Goal: Task Accomplishment & Management: Manage account settings

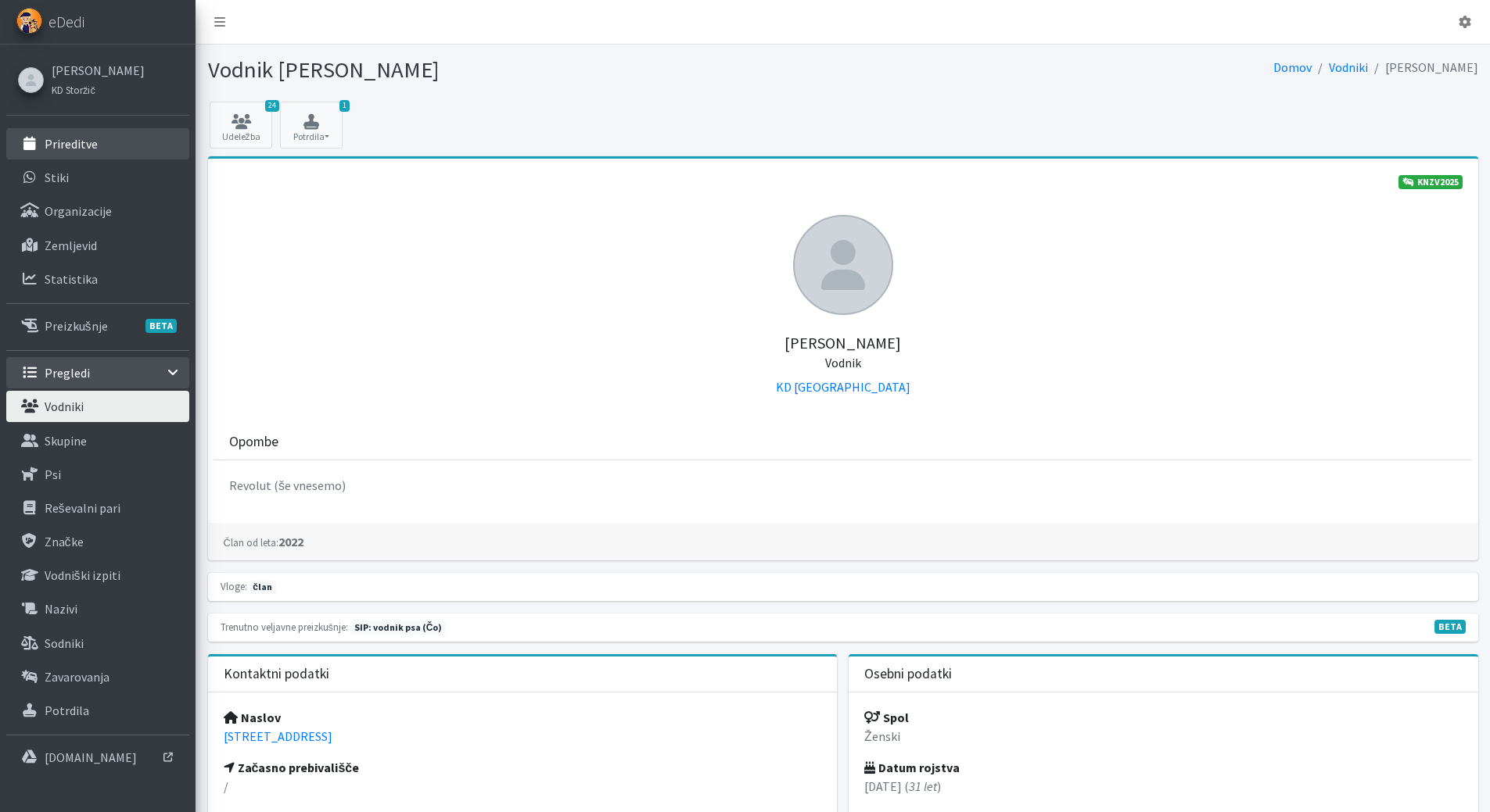
click at [81, 140] on p "Prireditve" at bounding box center [72, 144] width 54 height 16
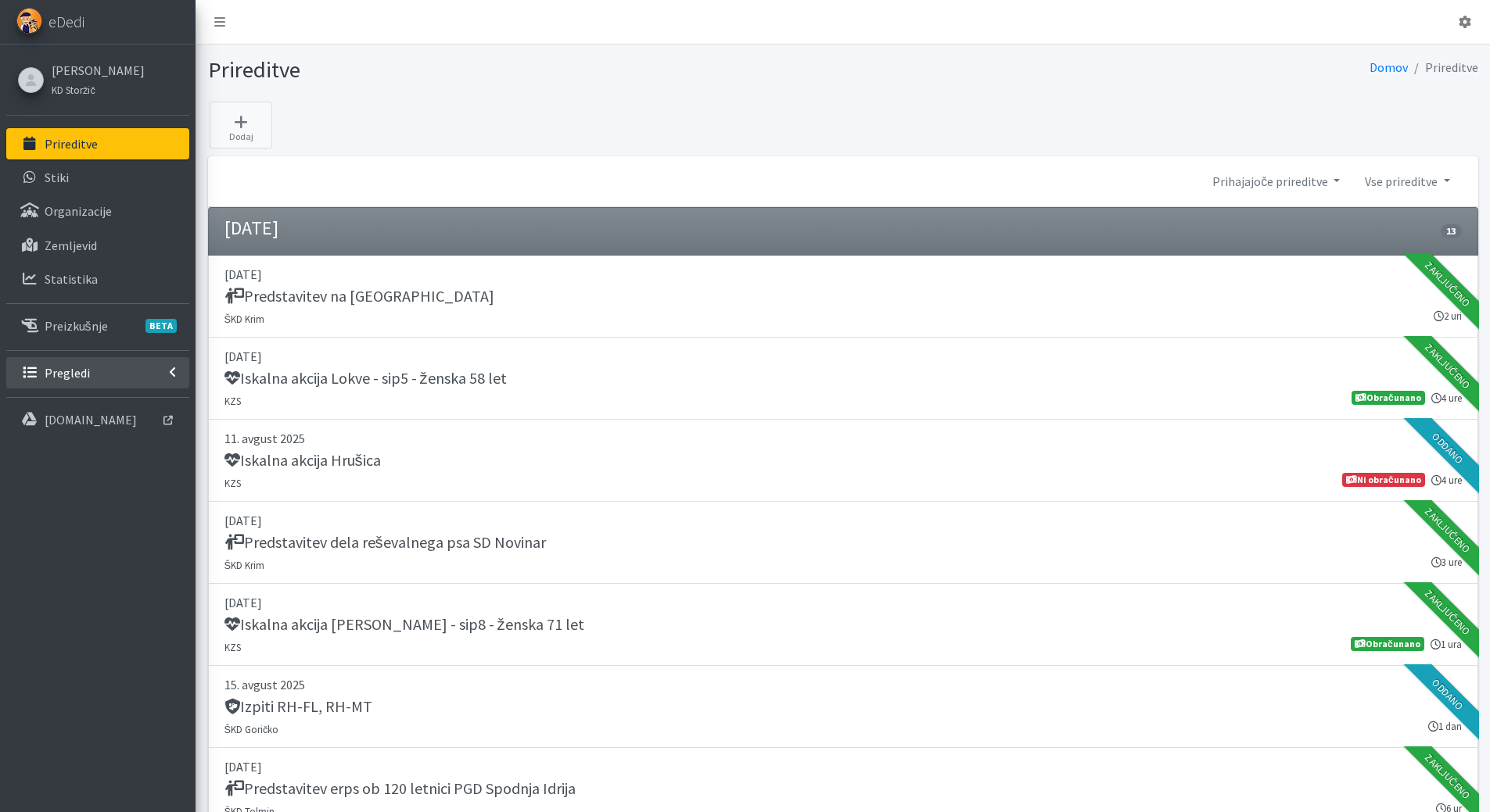
click at [75, 369] on p "Pregledi" at bounding box center [67, 373] width 46 height 16
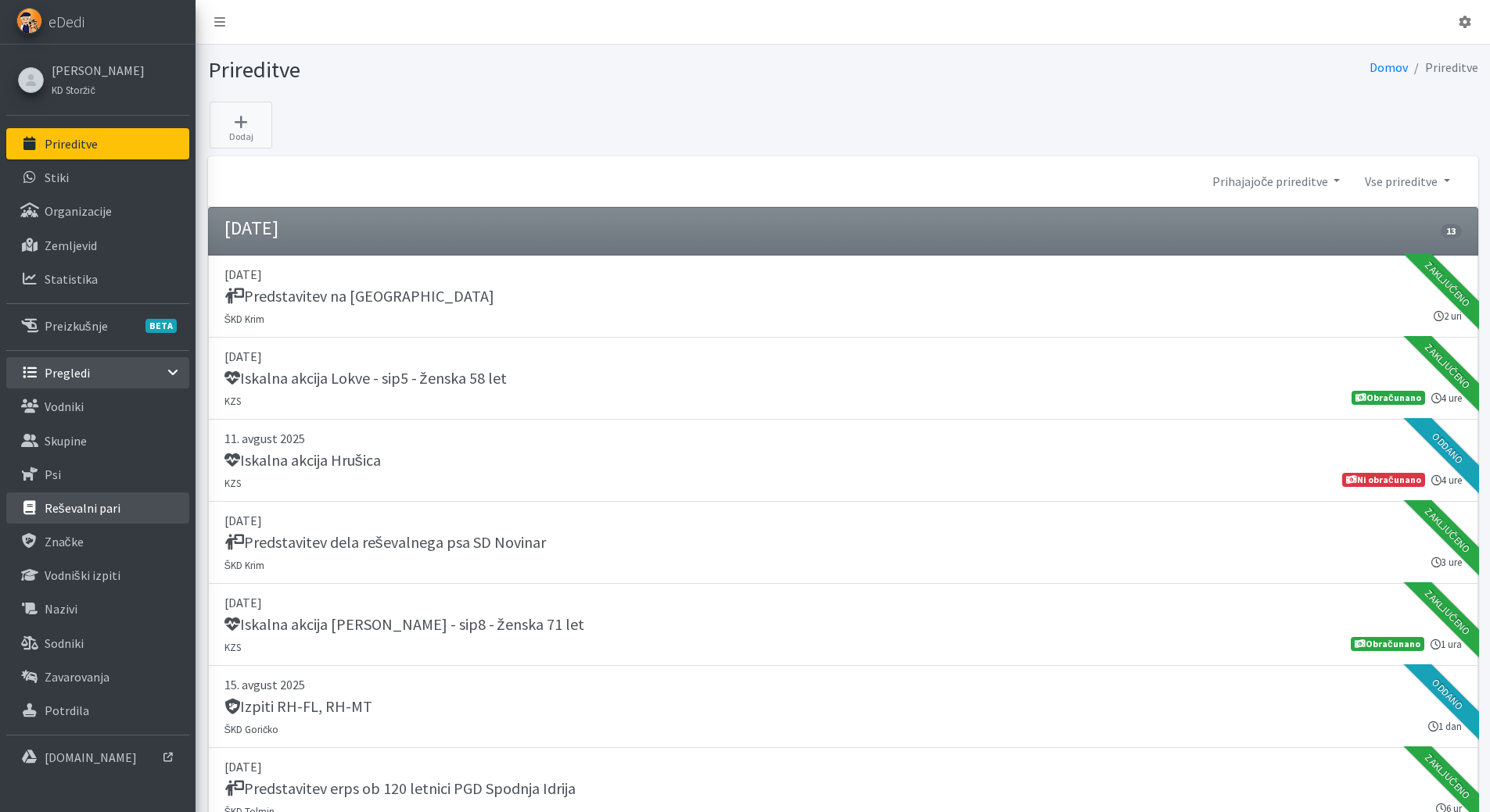
click at [79, 500] on p "Reševalni pari" at bounding box center [82, 508] width 76 height 16
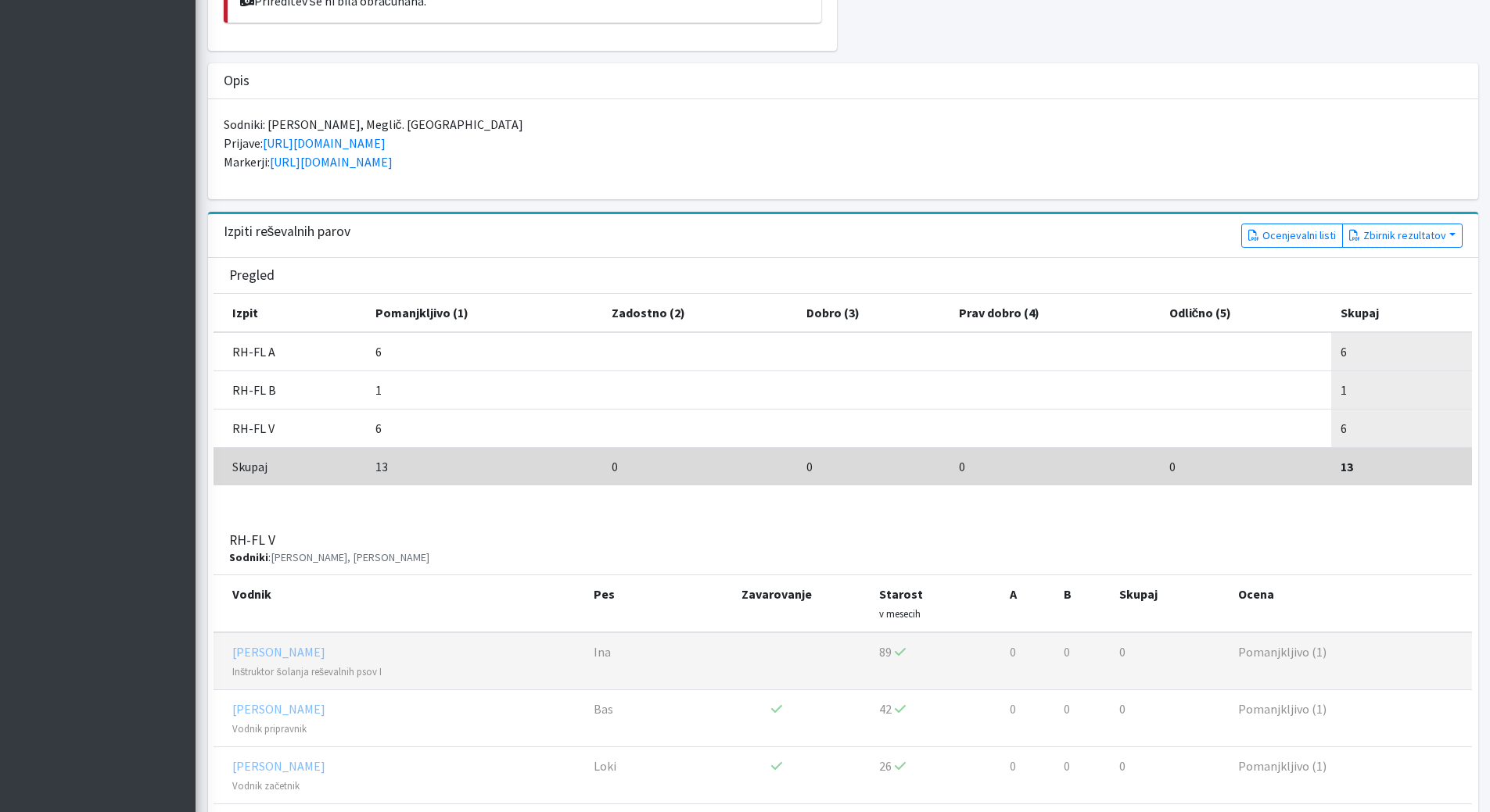
scroll to position [391, 0]
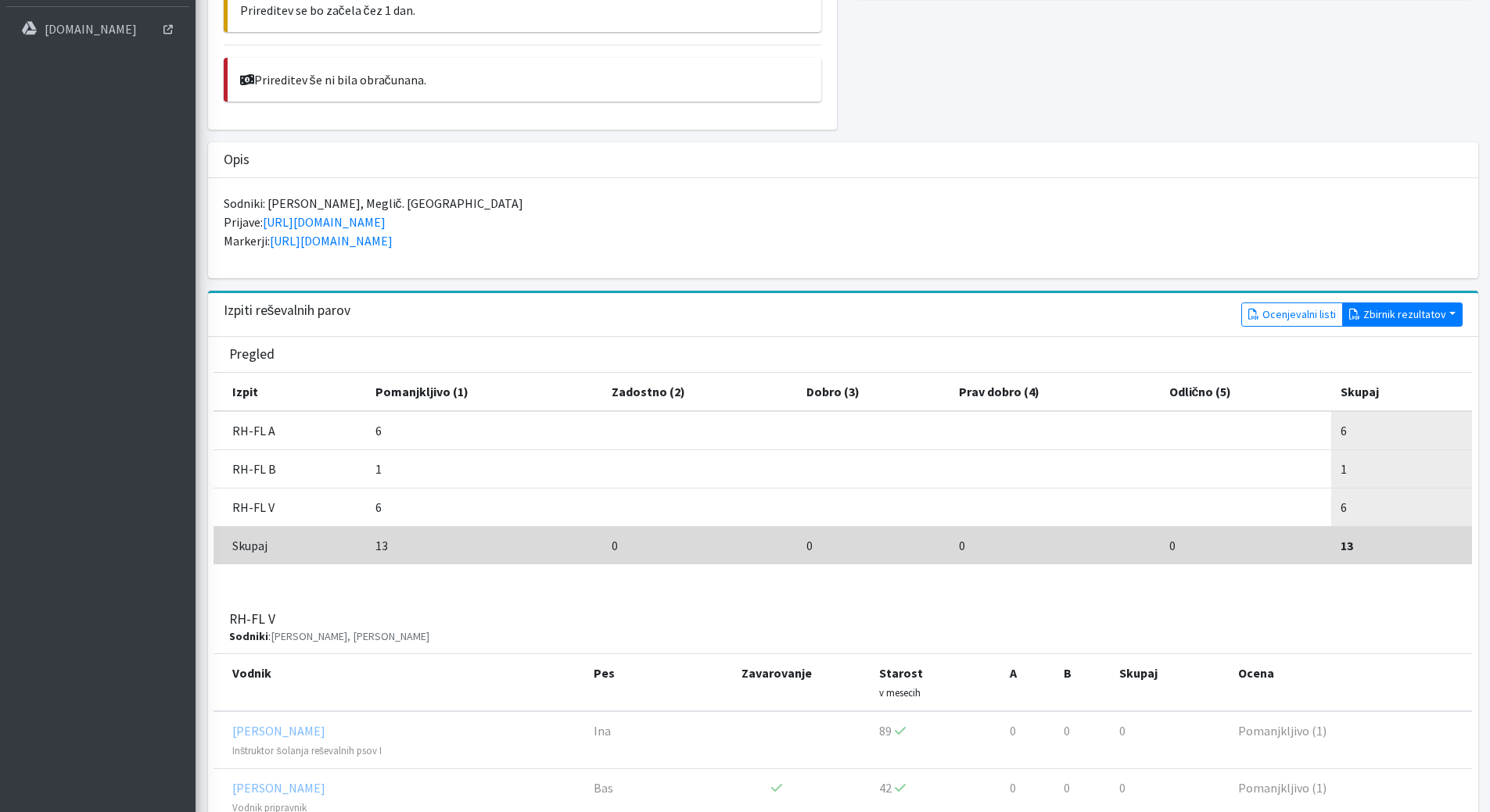
click at [1382, 307] on button "Zbirnik rezultatov" at bounding box center [1402, 314] width 121 height 24
click at [1397, 343] on link "Z rezultati" at bounding box center [1405, 347] width 123 height 25
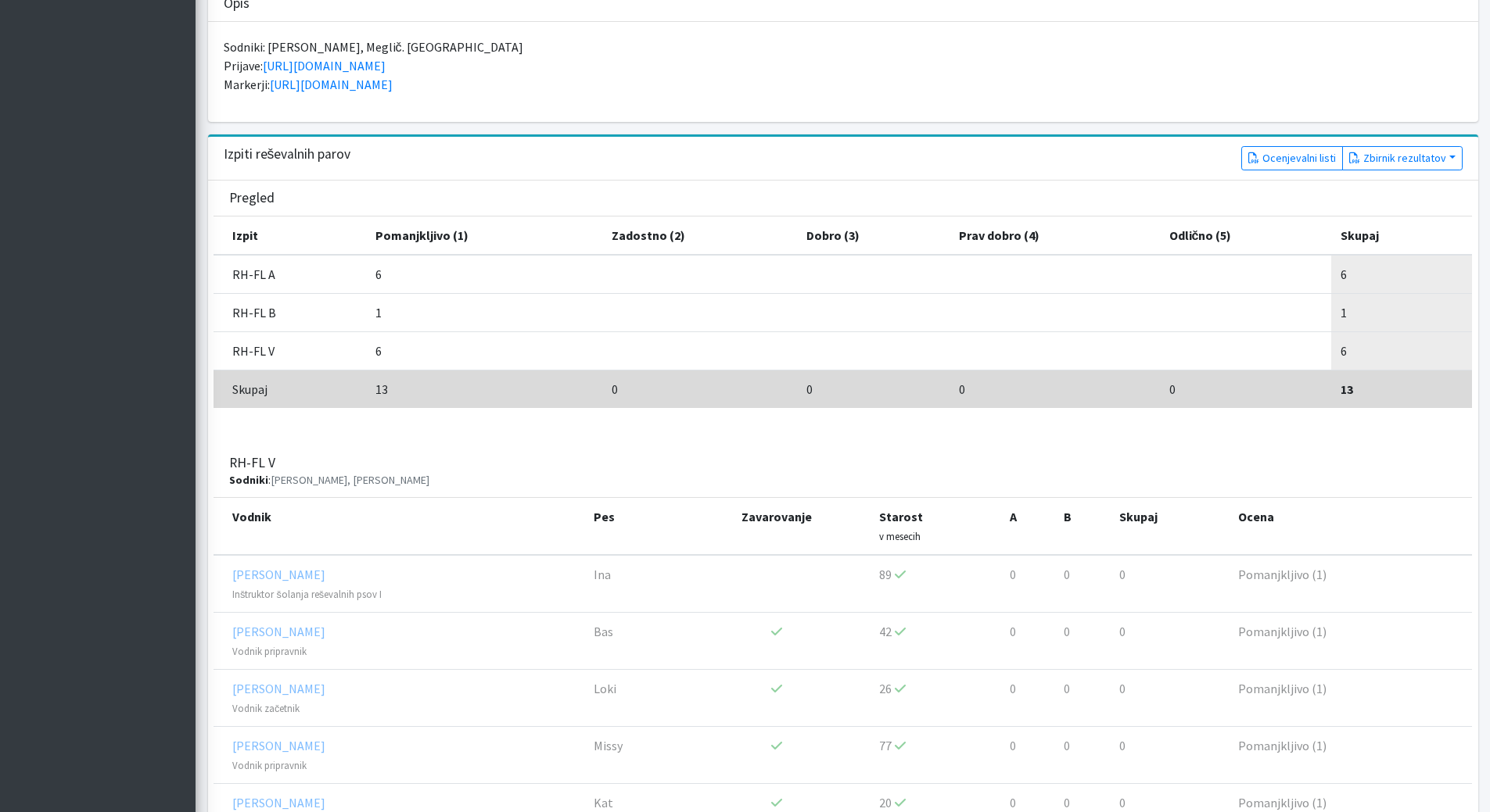
scroll to position [0, 0]
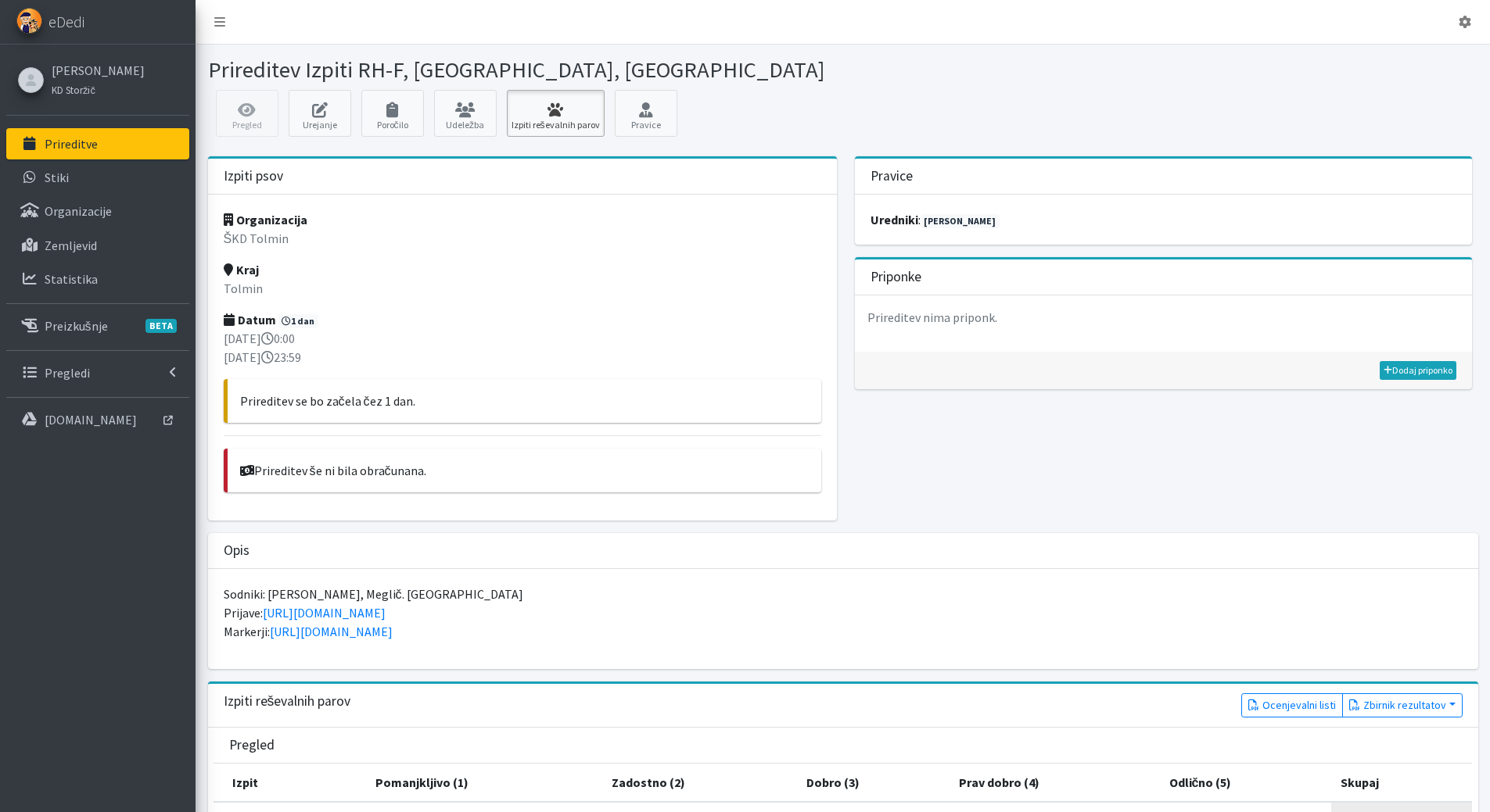
click at [567, 126] on link "Izpiti reševalnih parov" at bounding box center [555, 113] width 97 height 47
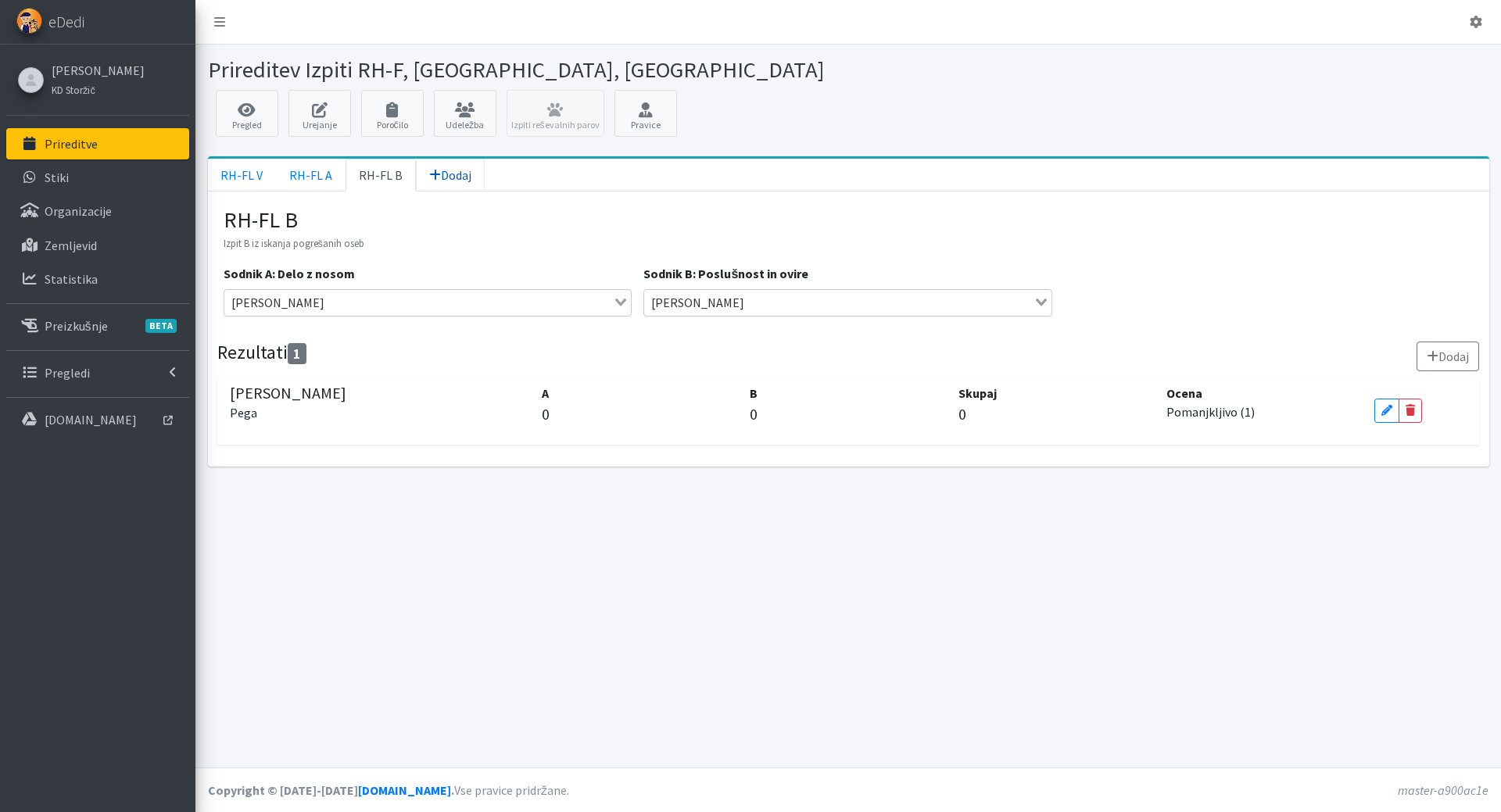
click at [440, 178] on span "Dodaj" at bounding box center [449, 175] width 42 height 16
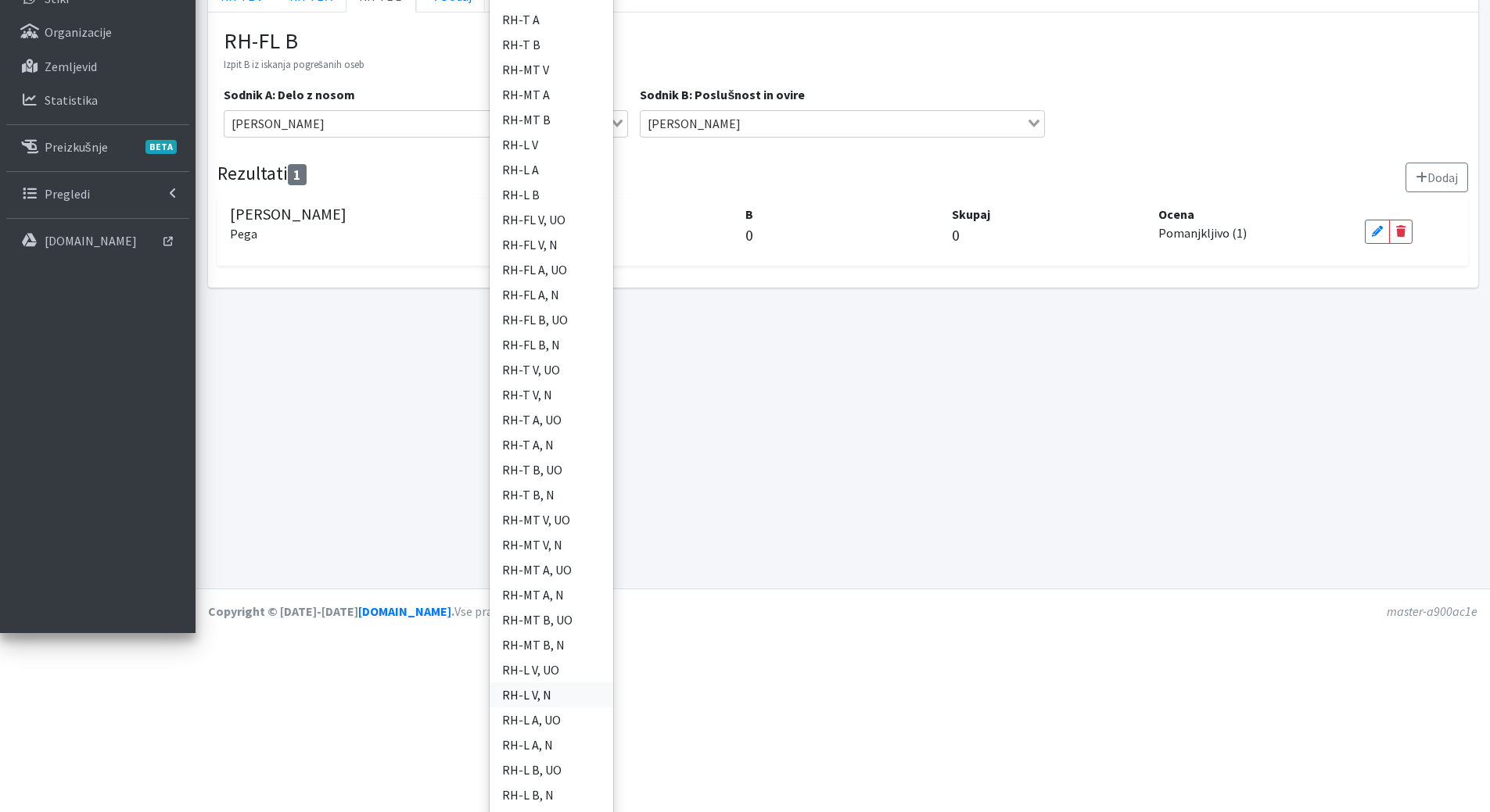
scroll to position [206, 0]
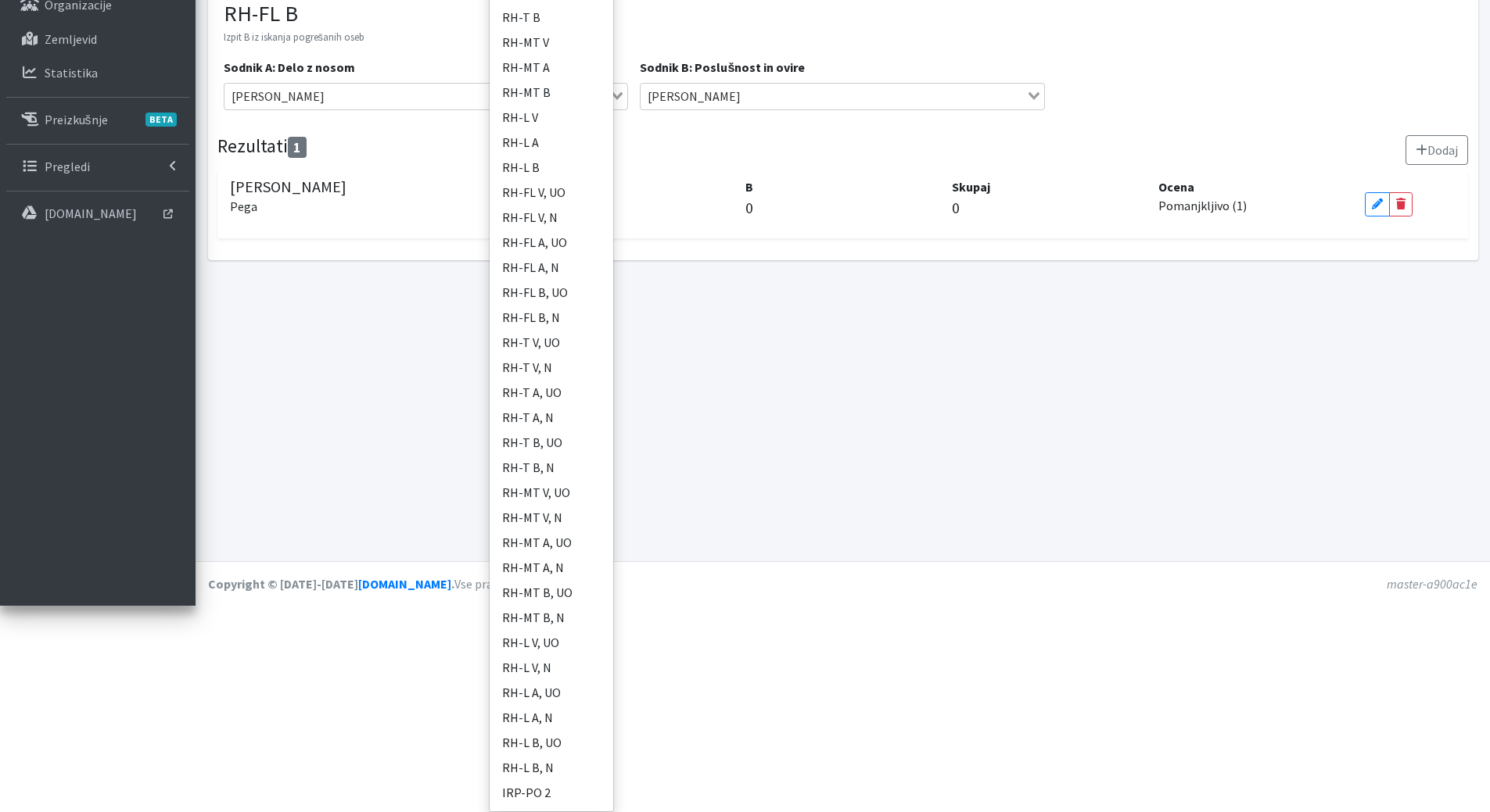
click at [359, 420] on div "Prireditev Izpiti RH-F, FL, MT Pregled Urejanje Poročilo Udeležba Izpiti reševa…" at bounding box center [843, 199] width 1294 height 723
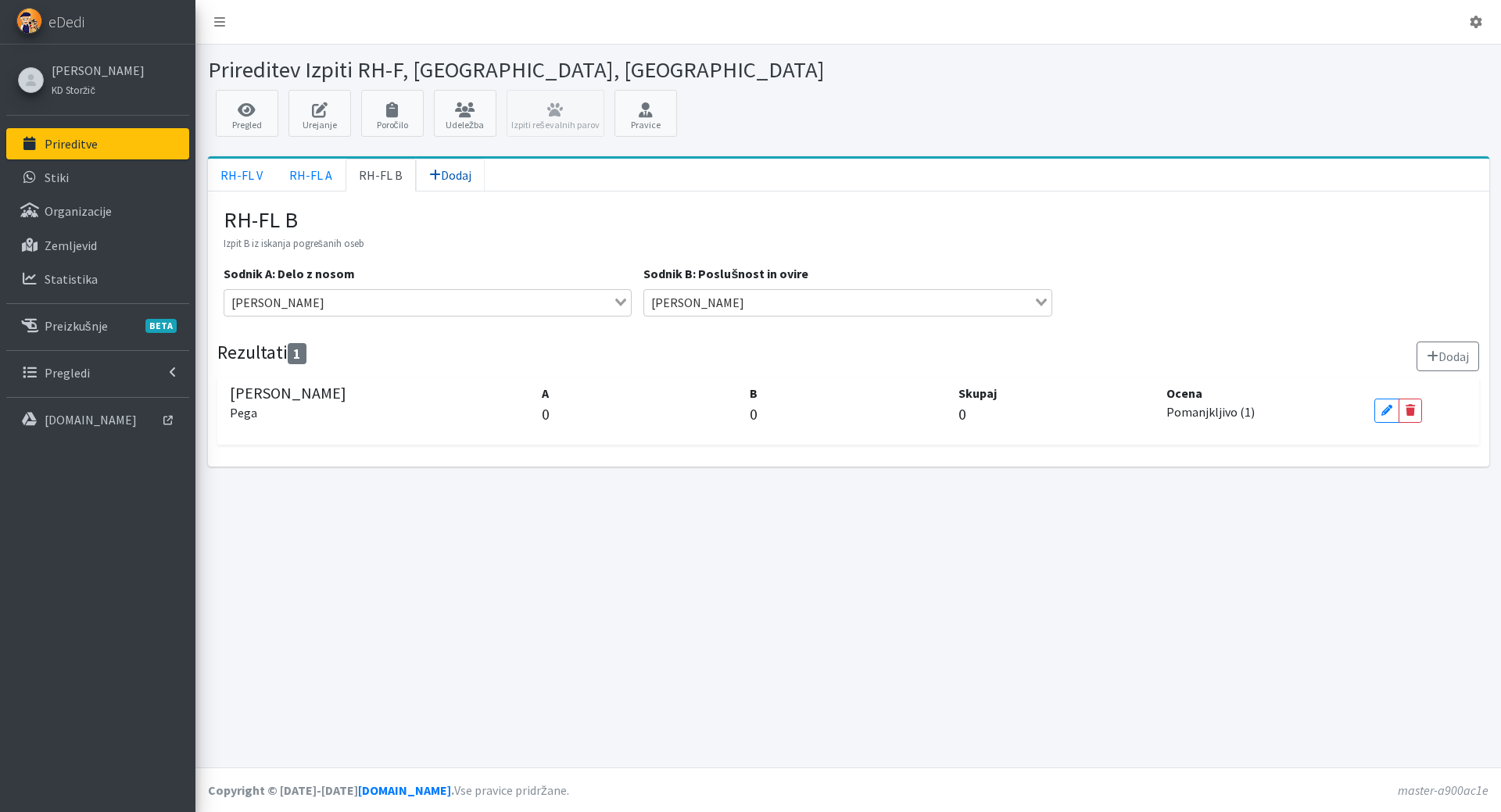
click at [438, 172] on span "Dodaj" at bounding box center [449, 175] width 42 height 16
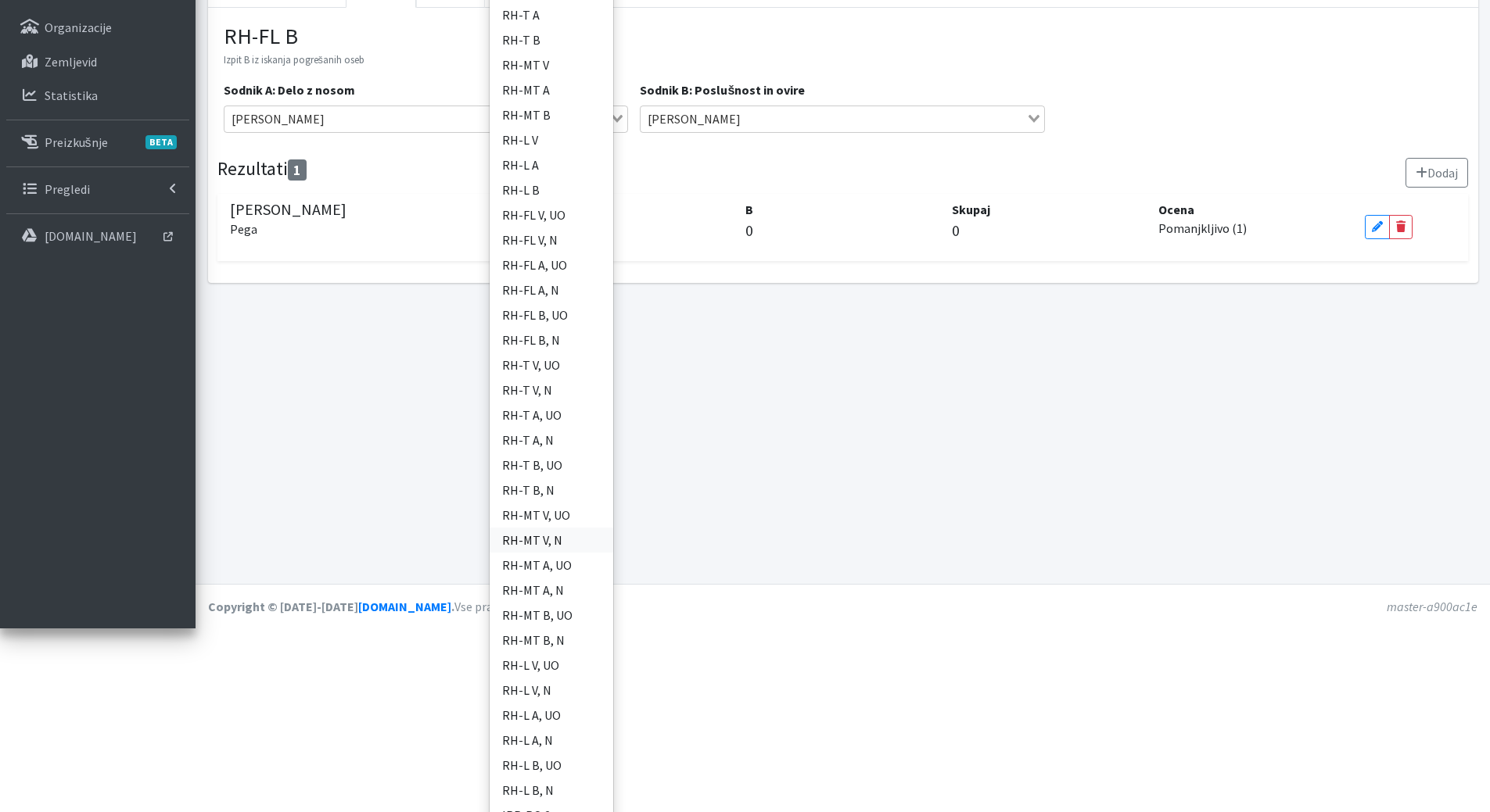
scroll to position [206, 0]
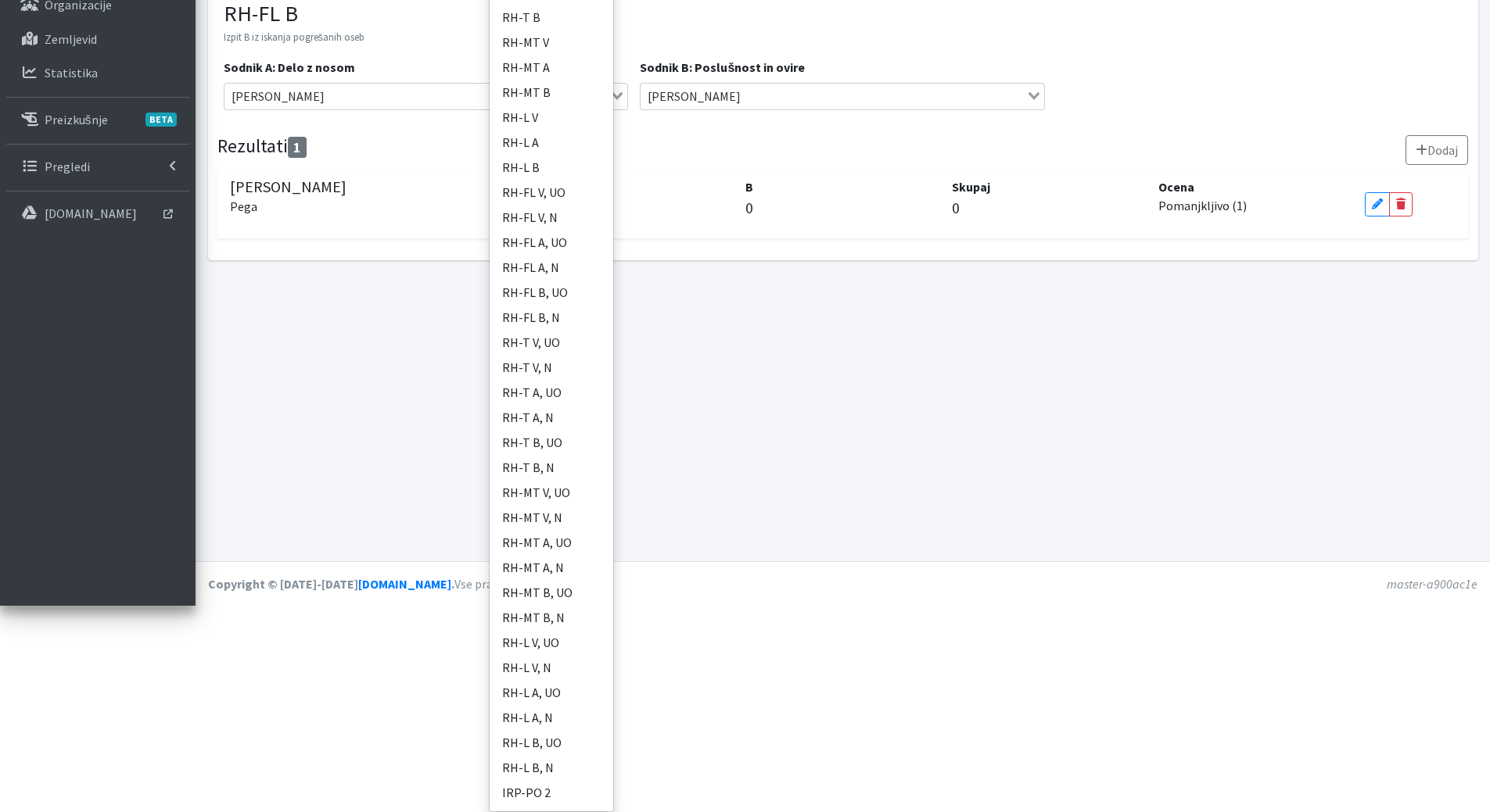
click at [675, 606] on html "Odjavi se eDedi Mateja Nolimal KD Storžič Prireditve" at bounding box center [745, 199] width 1490 height 812
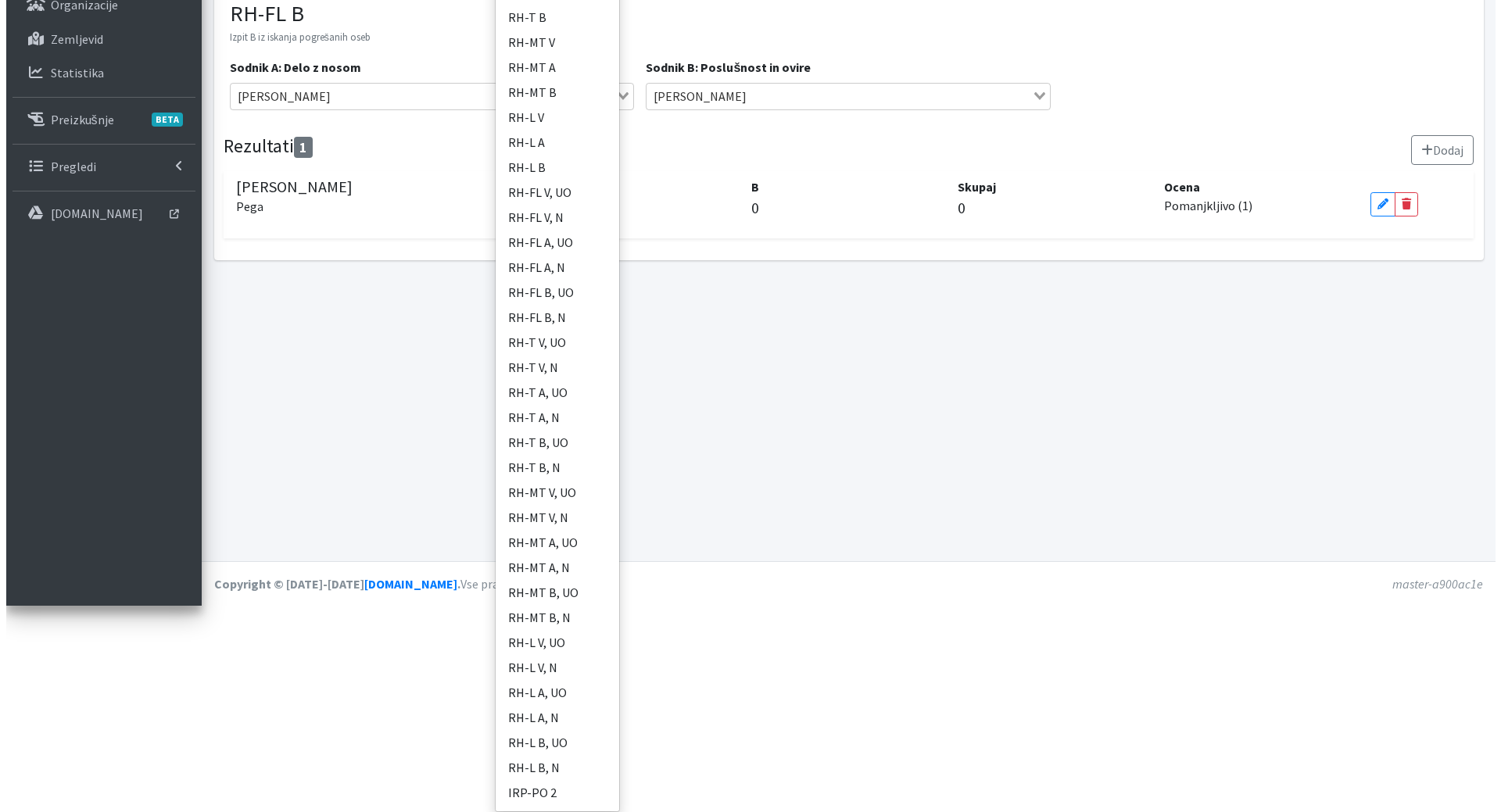
scroll to position [0, 0]
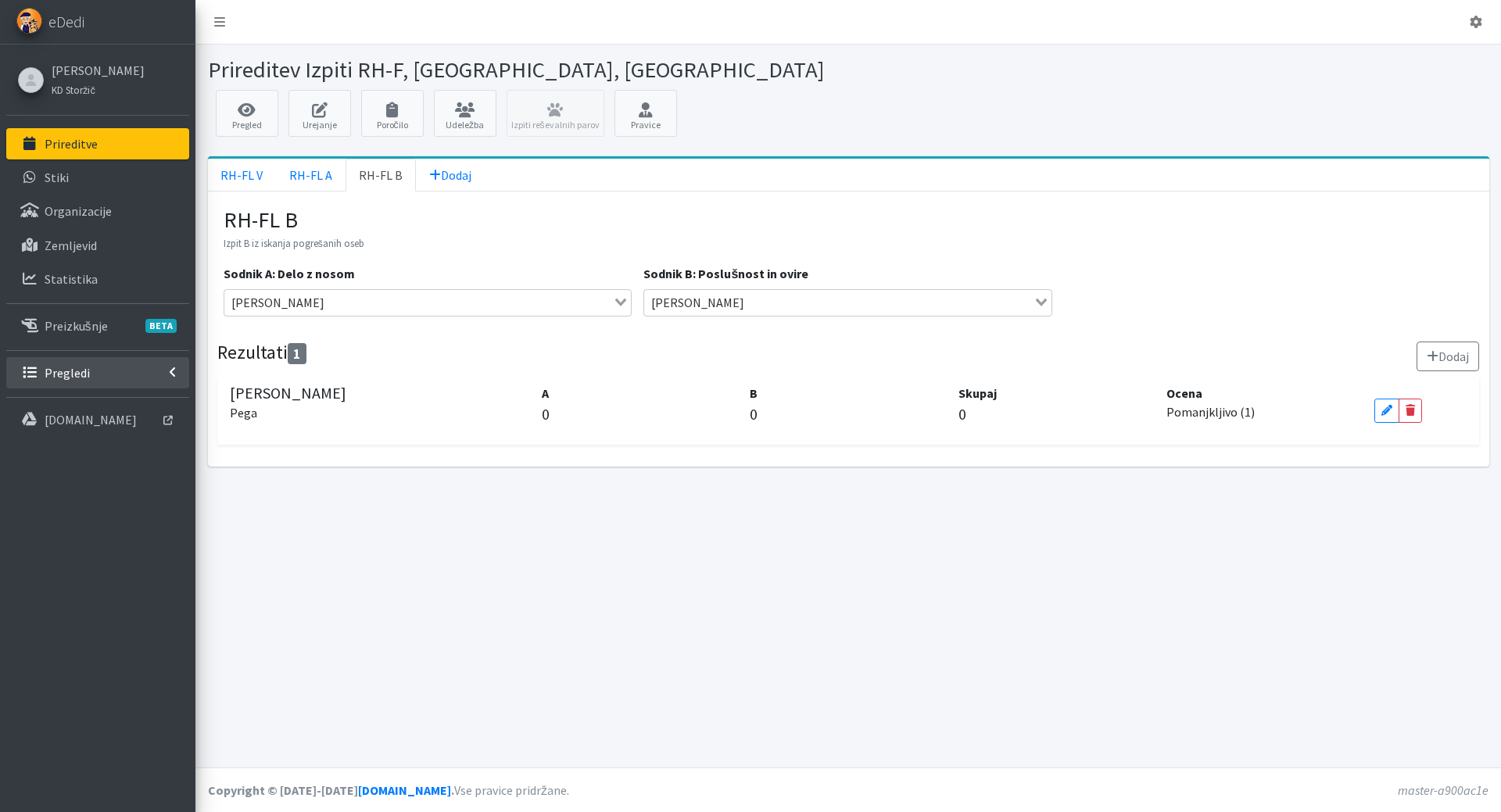
click at [72, 378] on p "Pregledi" at bounding box center [67, 373] width 46 height 16
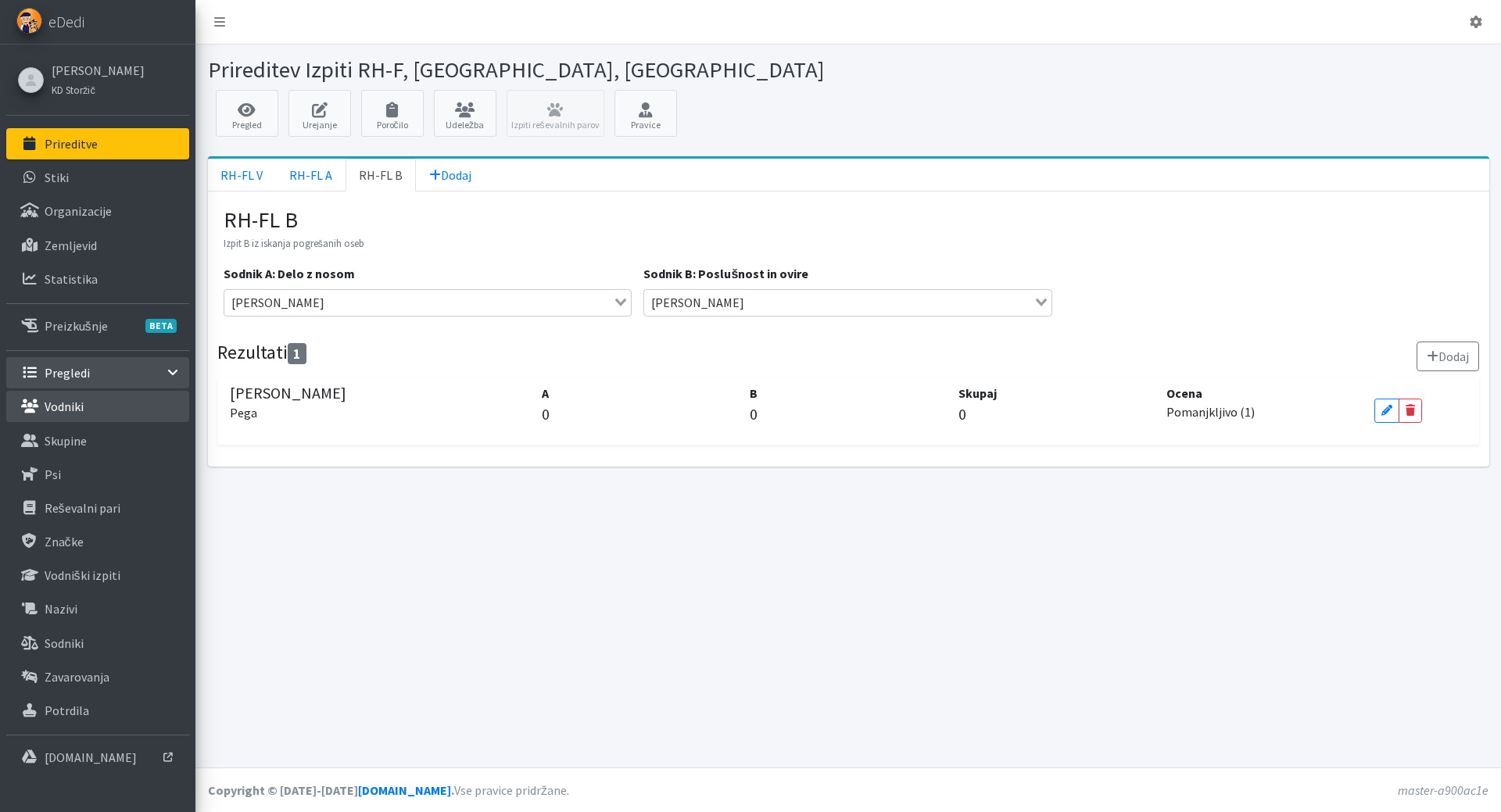
click at [83, 409] on p "Vodniki" at bounding box center [64, 406] width 39 height 16
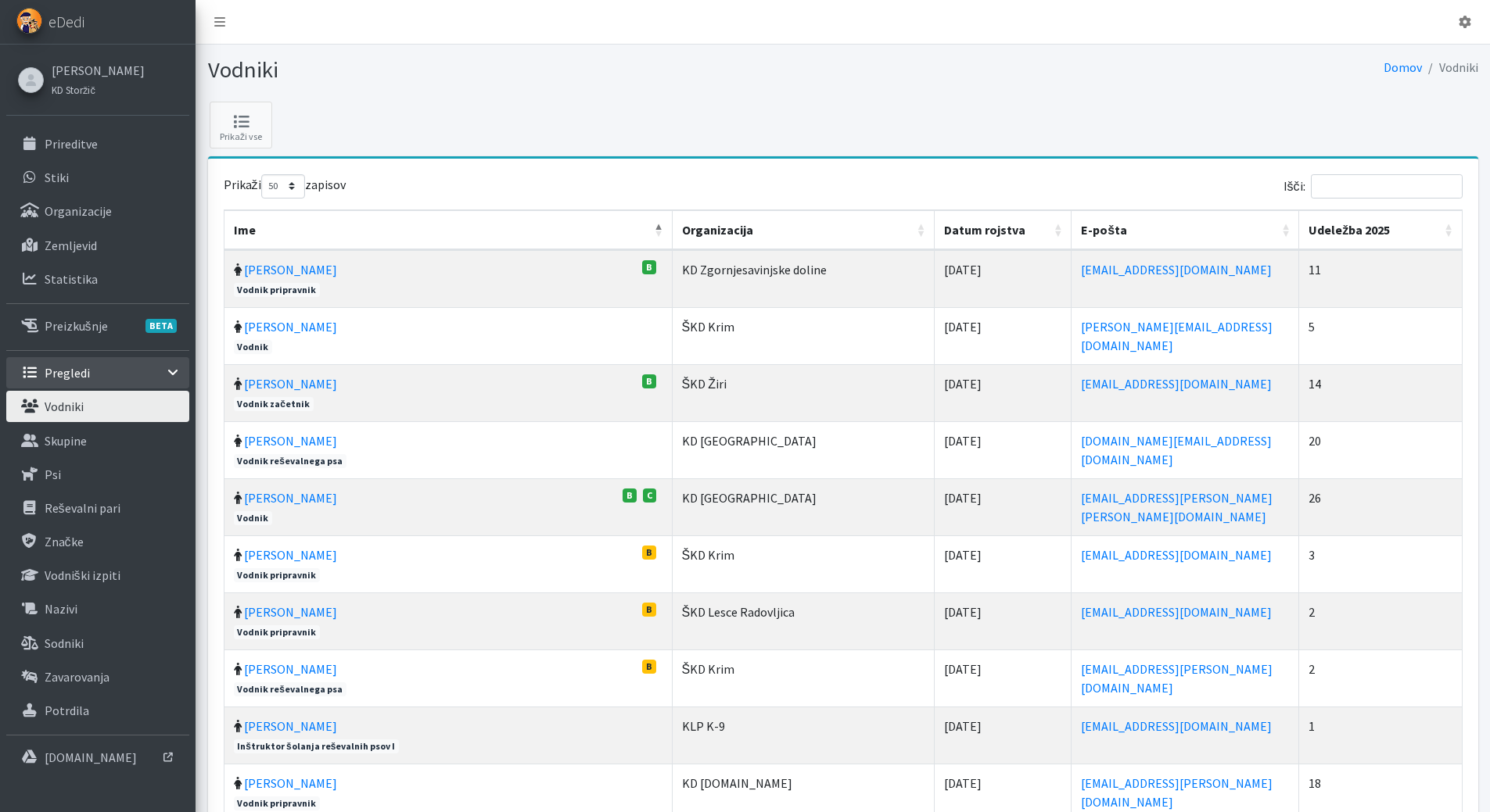
select select "50"
click at [1378, 182] on input "Išči:" at bounding box center [1387, 186] width 152 height 24
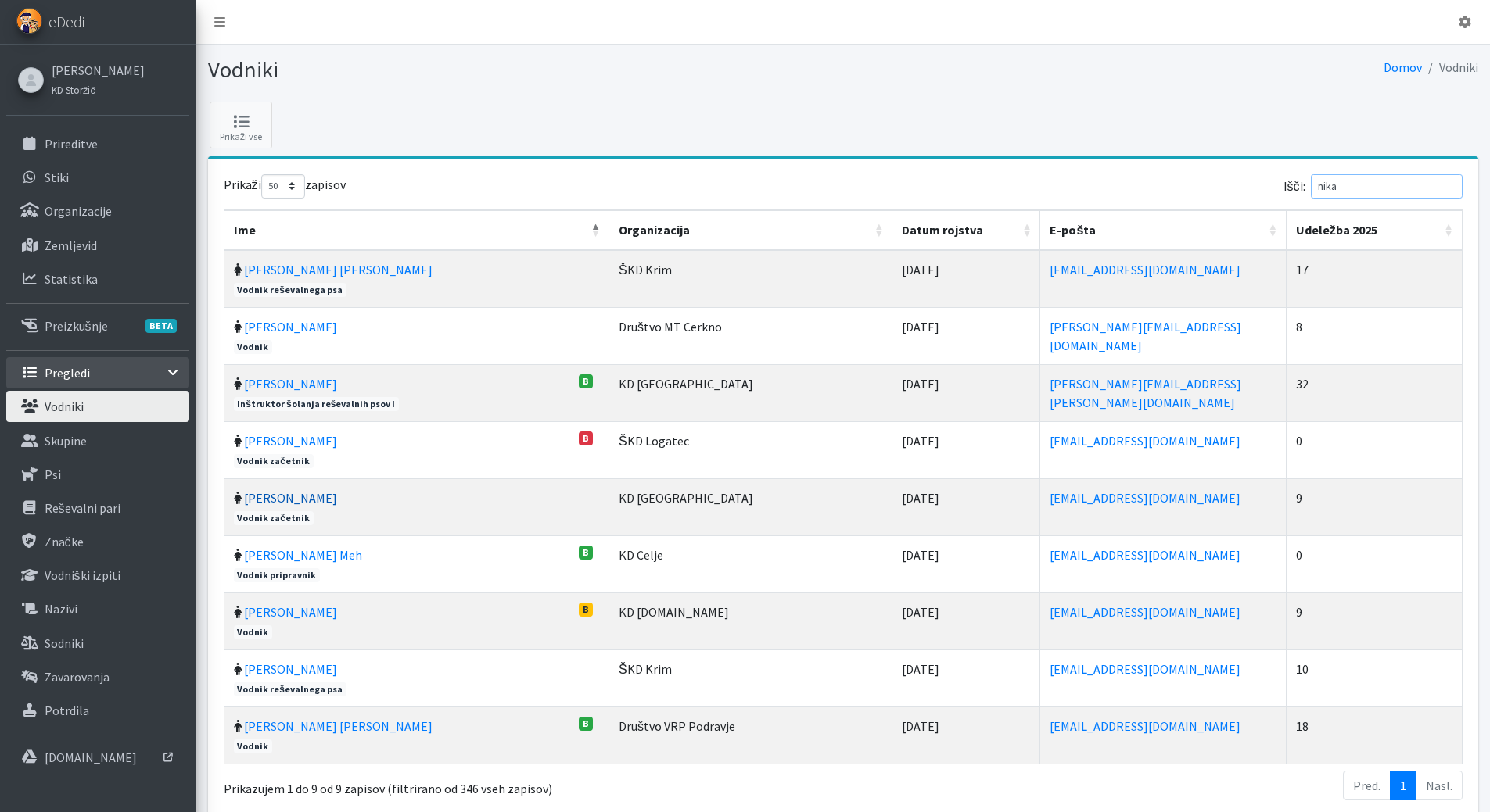
type input "nika"
click at [260, 496] on link "[PERSON_NAME]" at bounding box center [290, 498] width 93 height 16
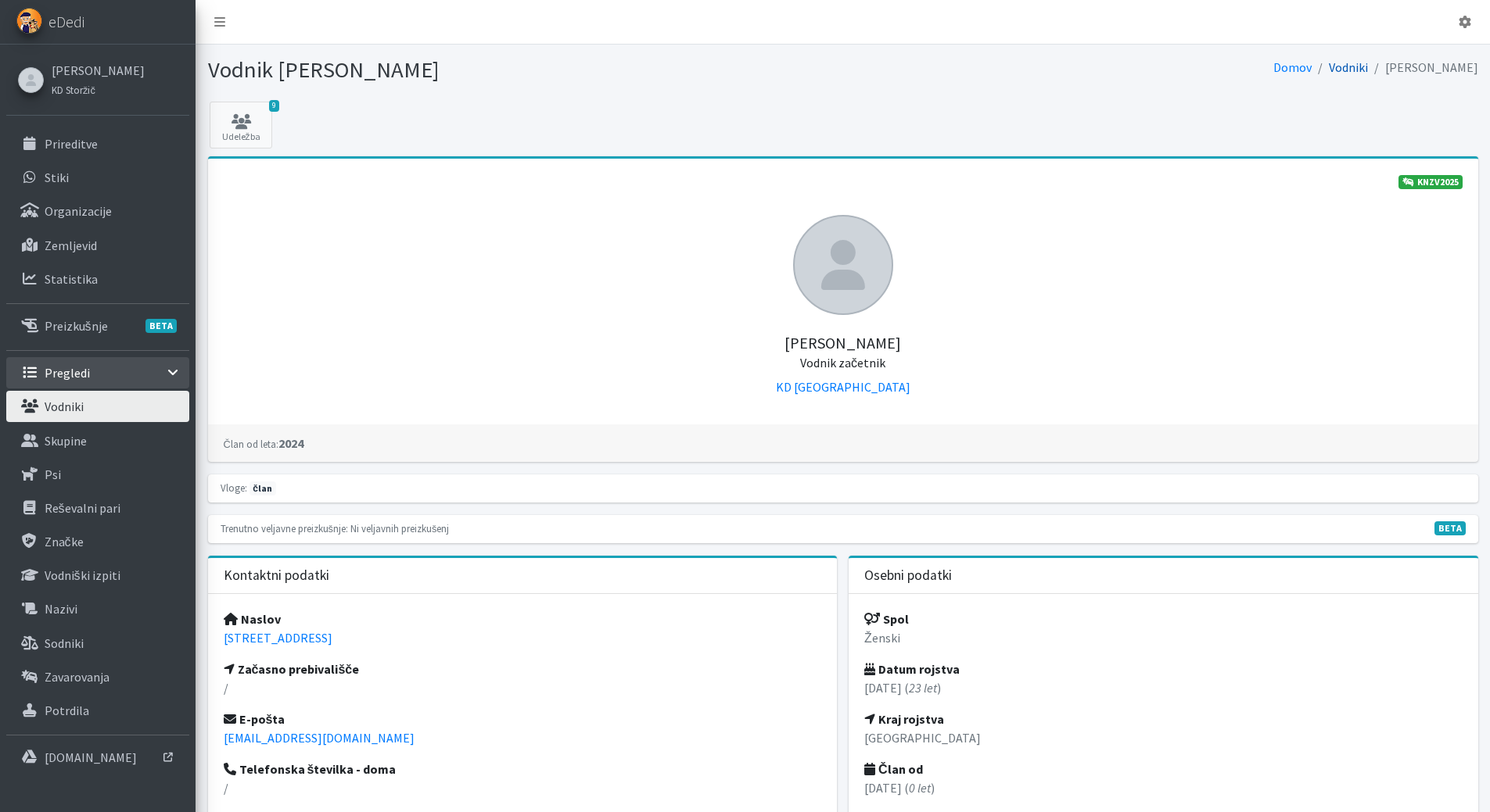
click at [1368, 71] on link "Vodniki" at bounding box center [1349, 68] width 39 height 16
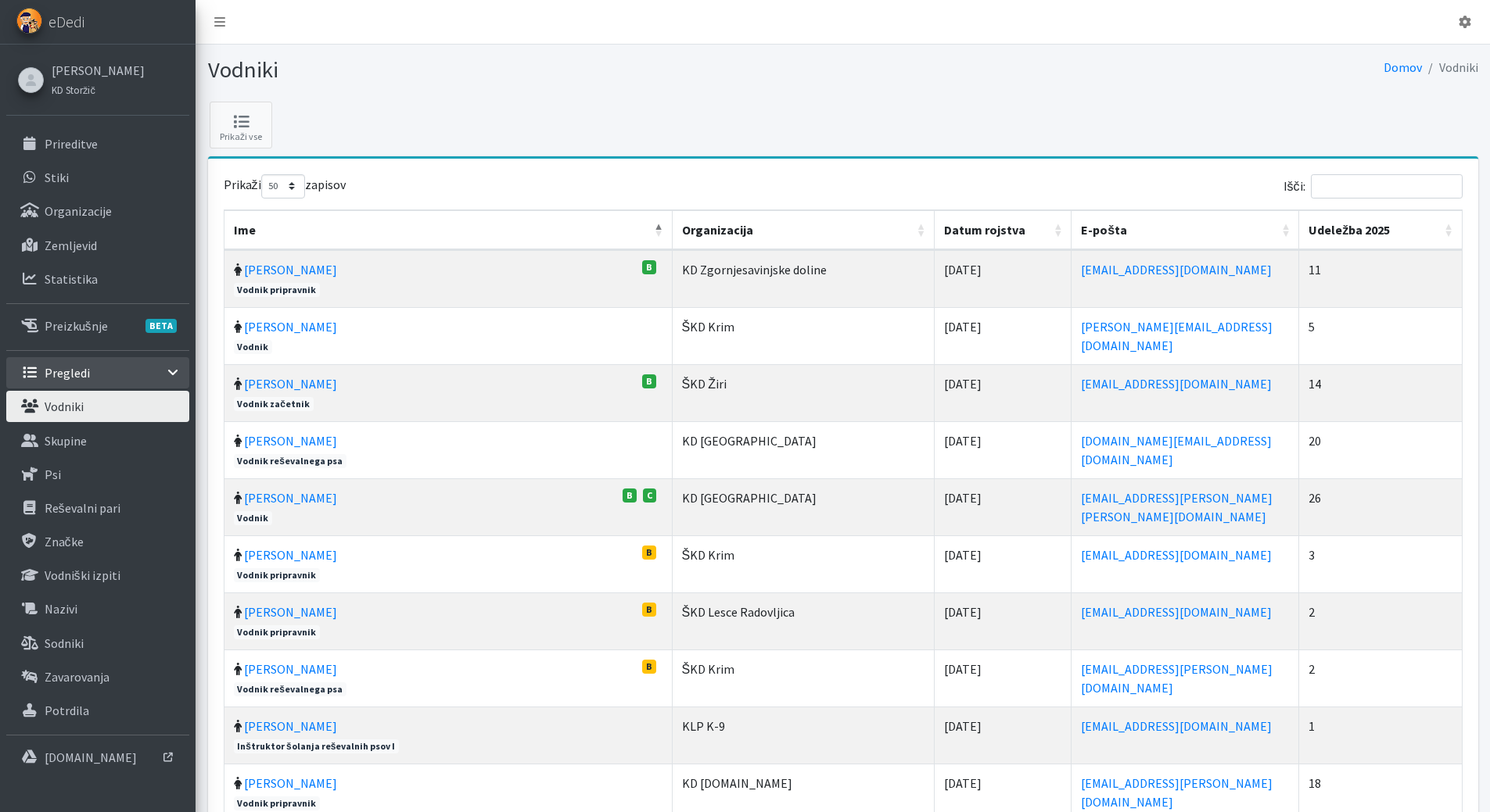
select select "50"
click at [1366, 186] on input "Išči:" at bounding box center [1387, 186] width 152 height 24
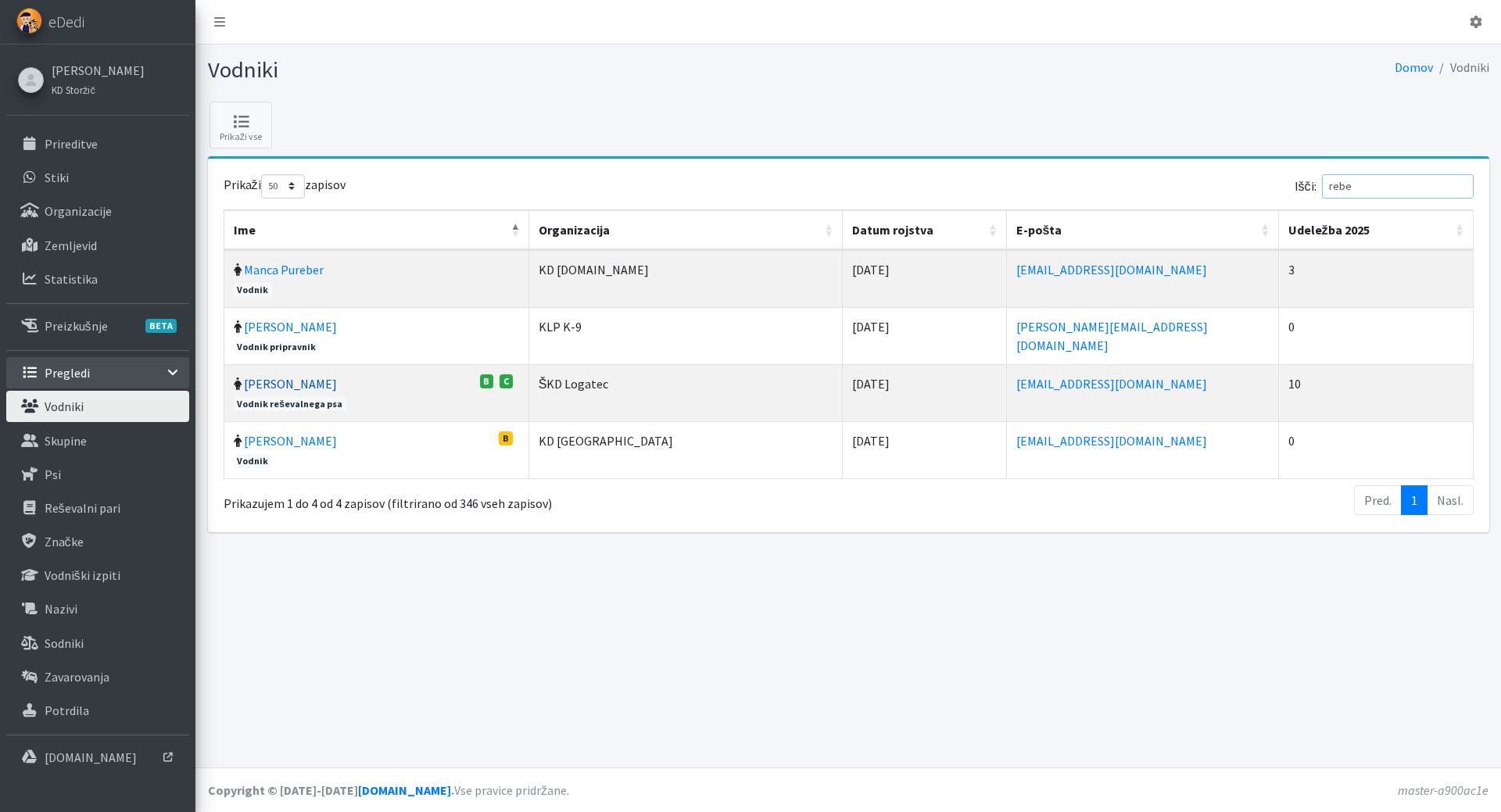
type input "rebe"
click at [289, 381] on link "[PERSON_NAME]" at bounding box center [290, 384] width 93 height 16
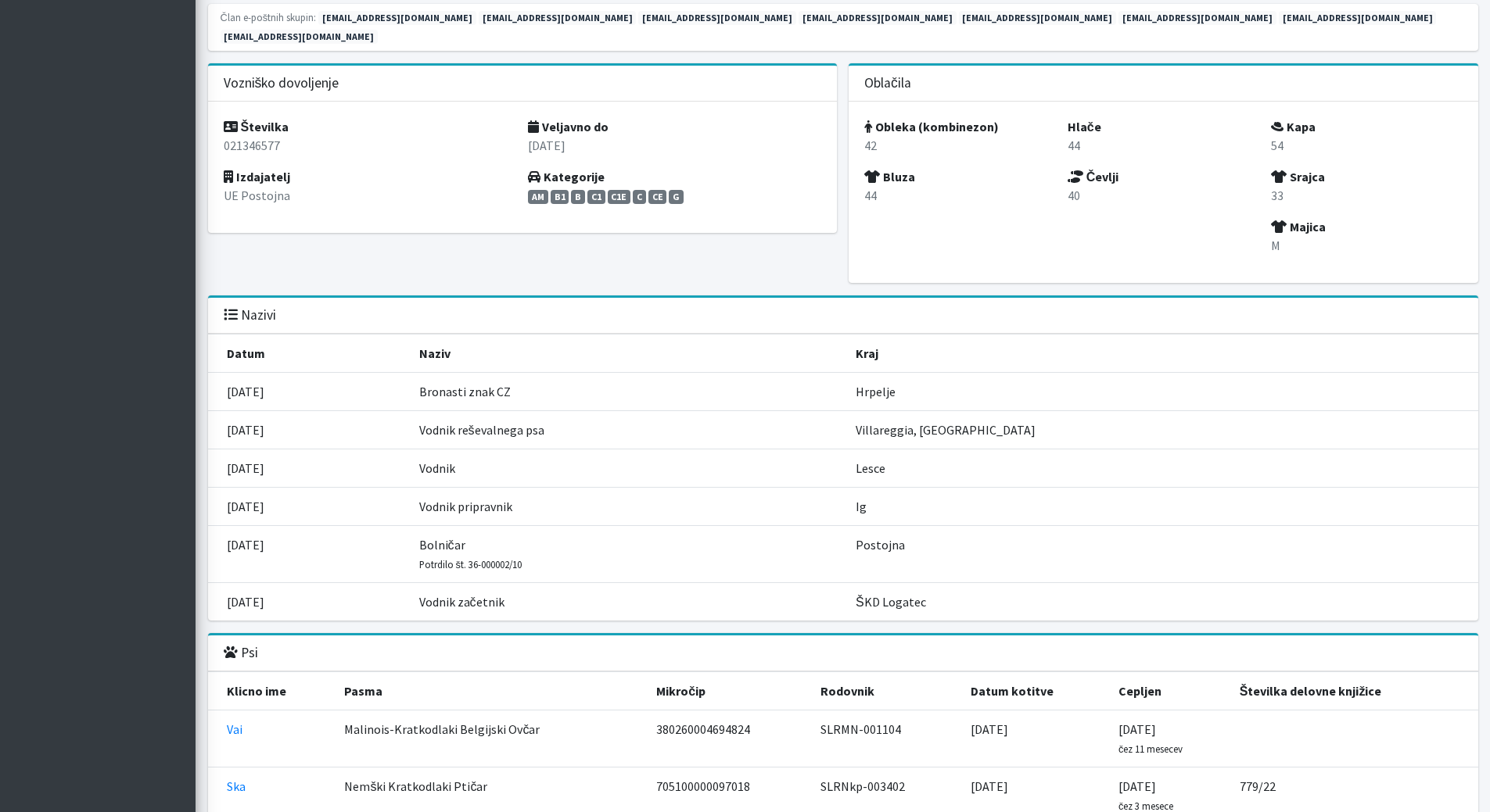
scroll to position [1486, 0]
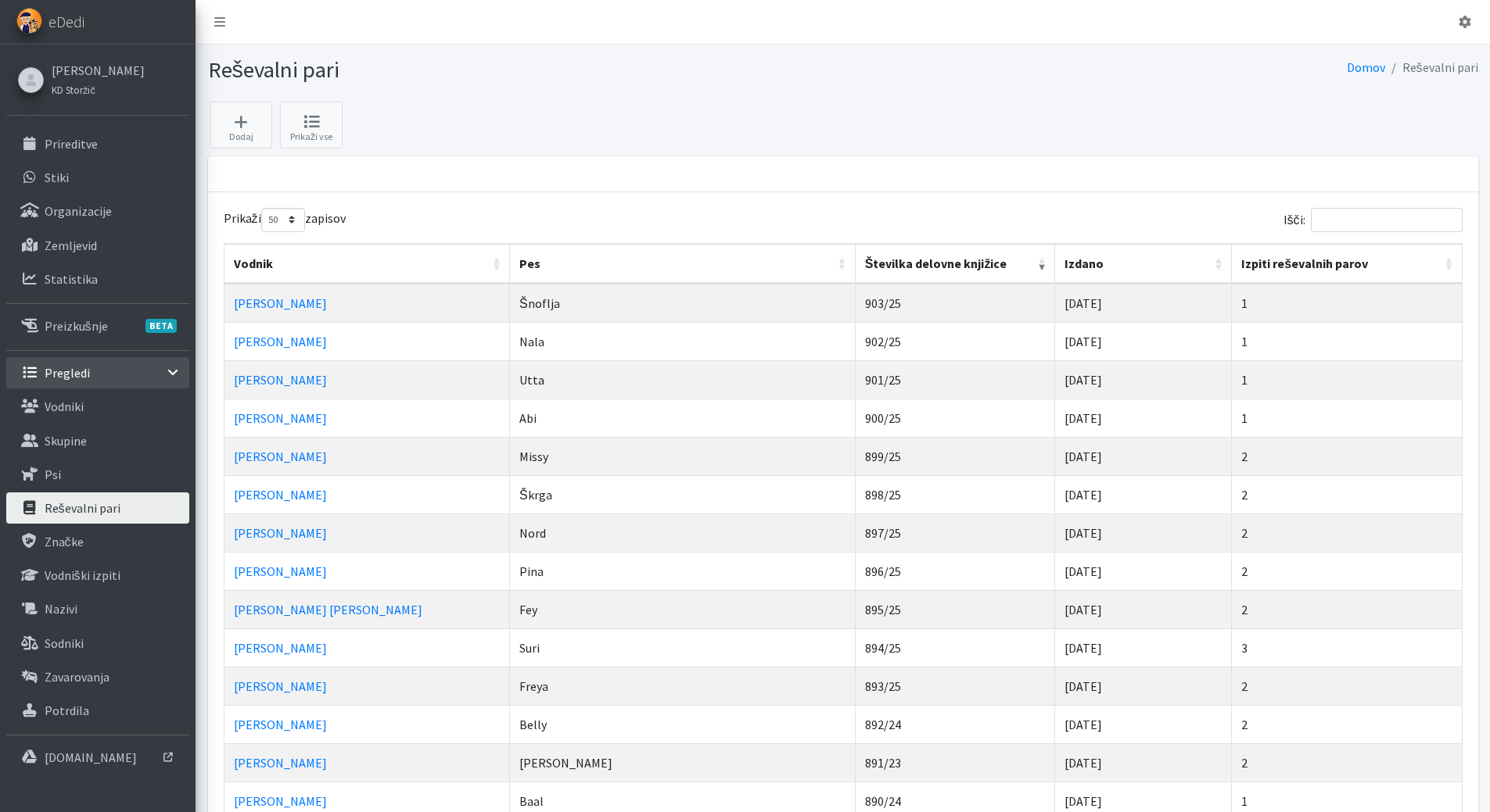
select select "50"
click at [89, 395] on link "Vodniki" at bounding box center [97, 406] width 183 height 31
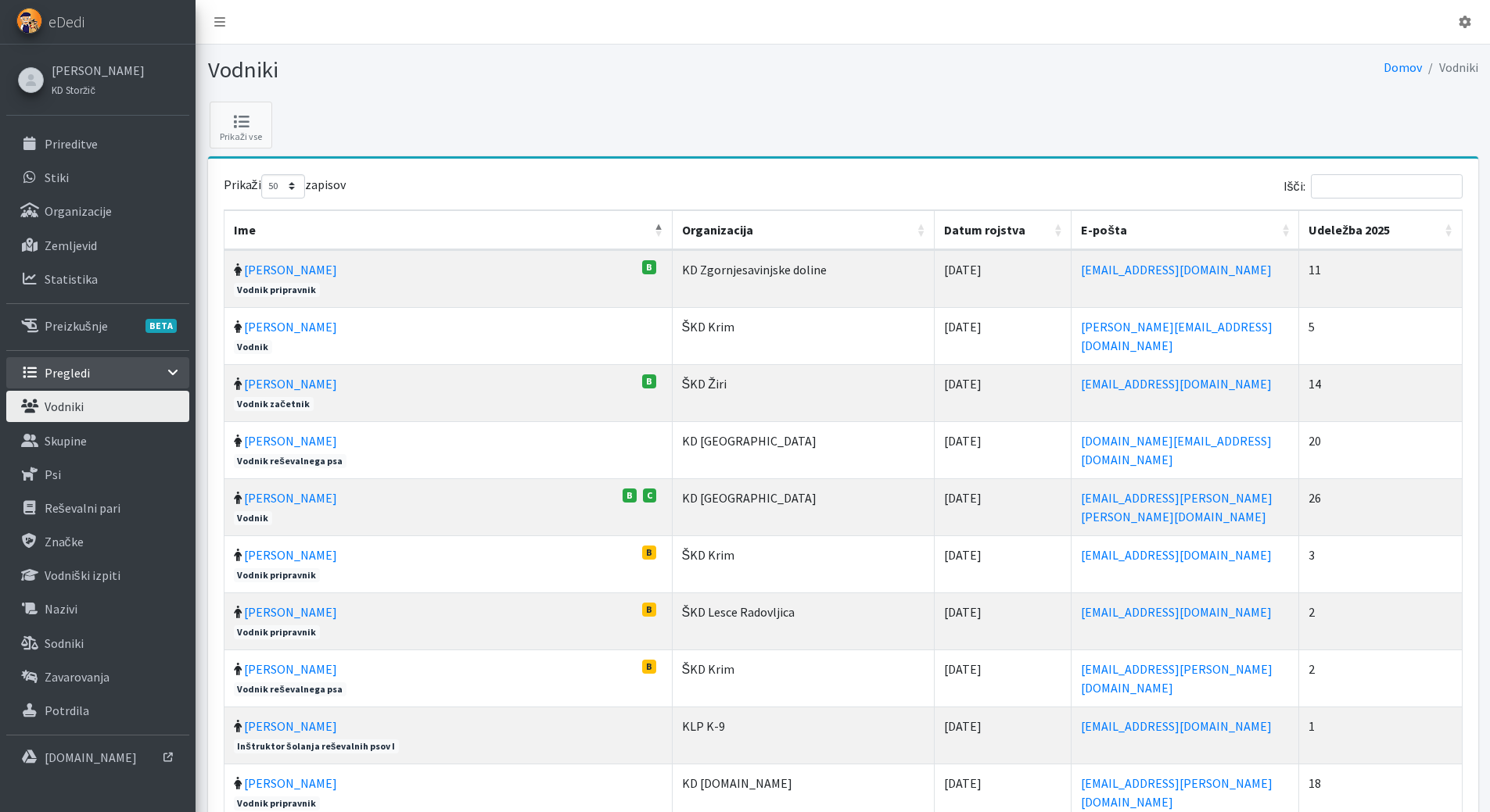
select select "50"
click at [1382, 181] on input "Išči:" at bounding box center [1387, 186] width 152 height 24
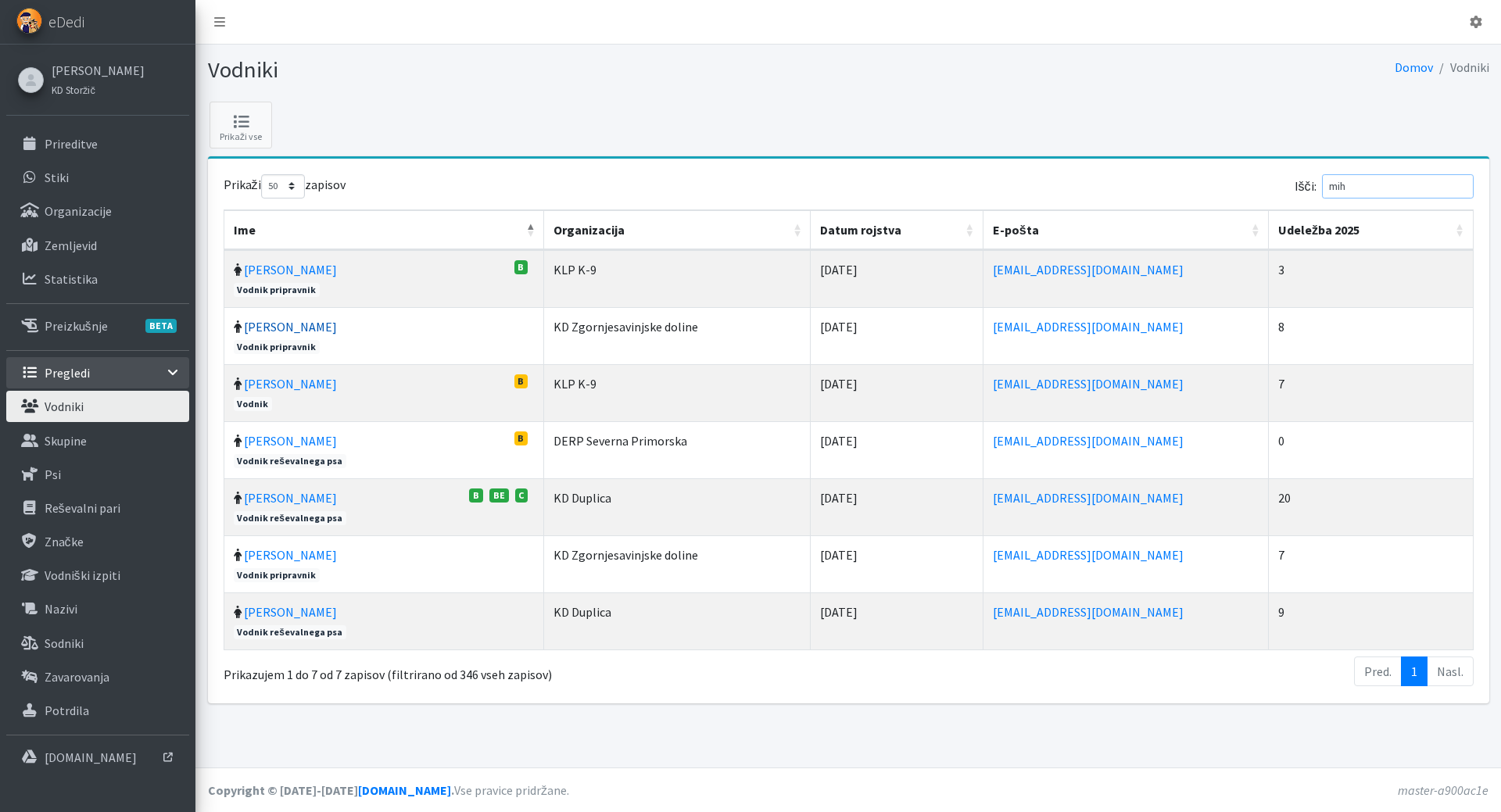
type input "mih"
click at [271, 331] on link "[PERSON_NAME]" at bounding box center [290, 327] width 93 height 16
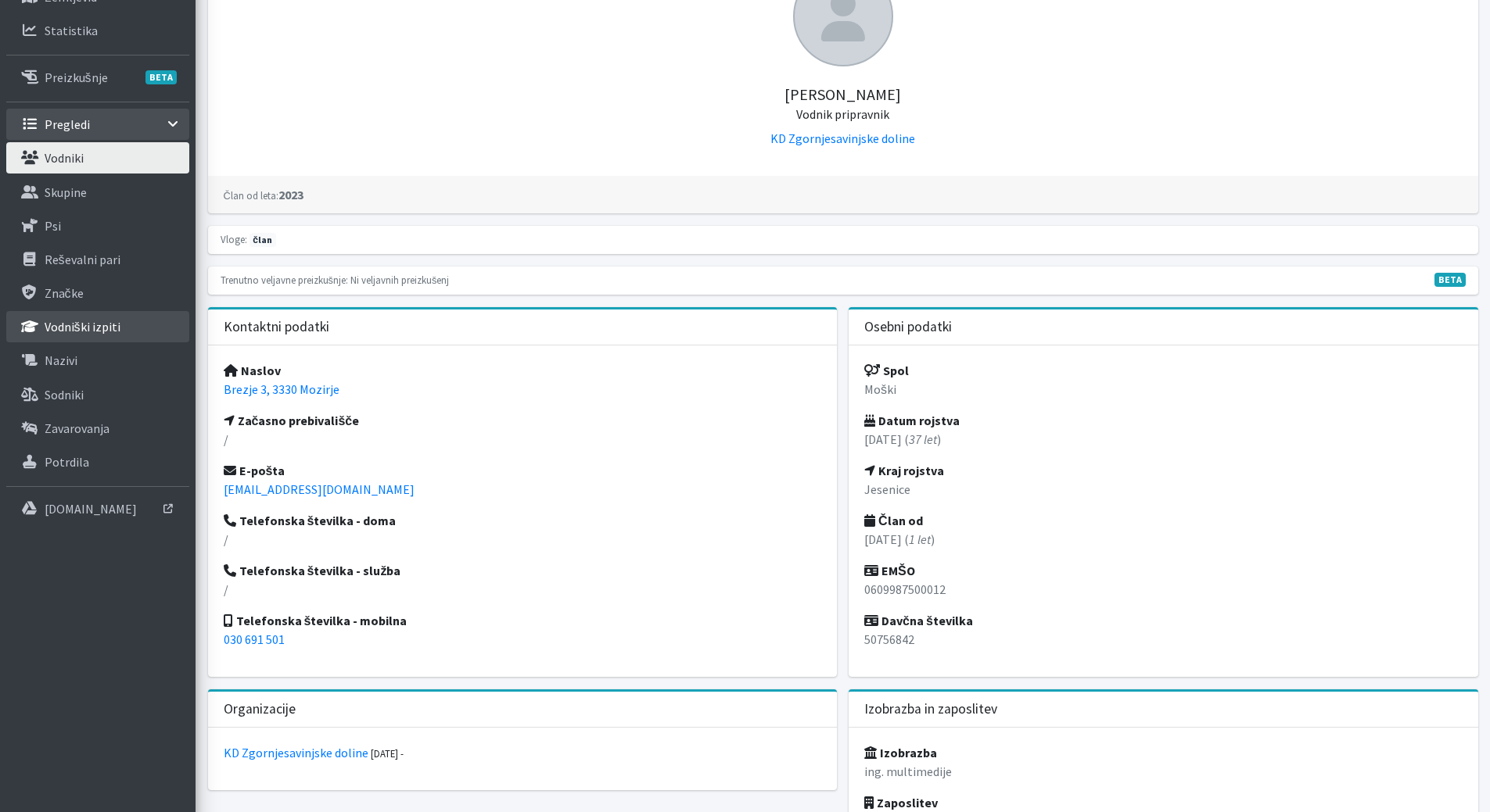
scroll to position [235, 0]
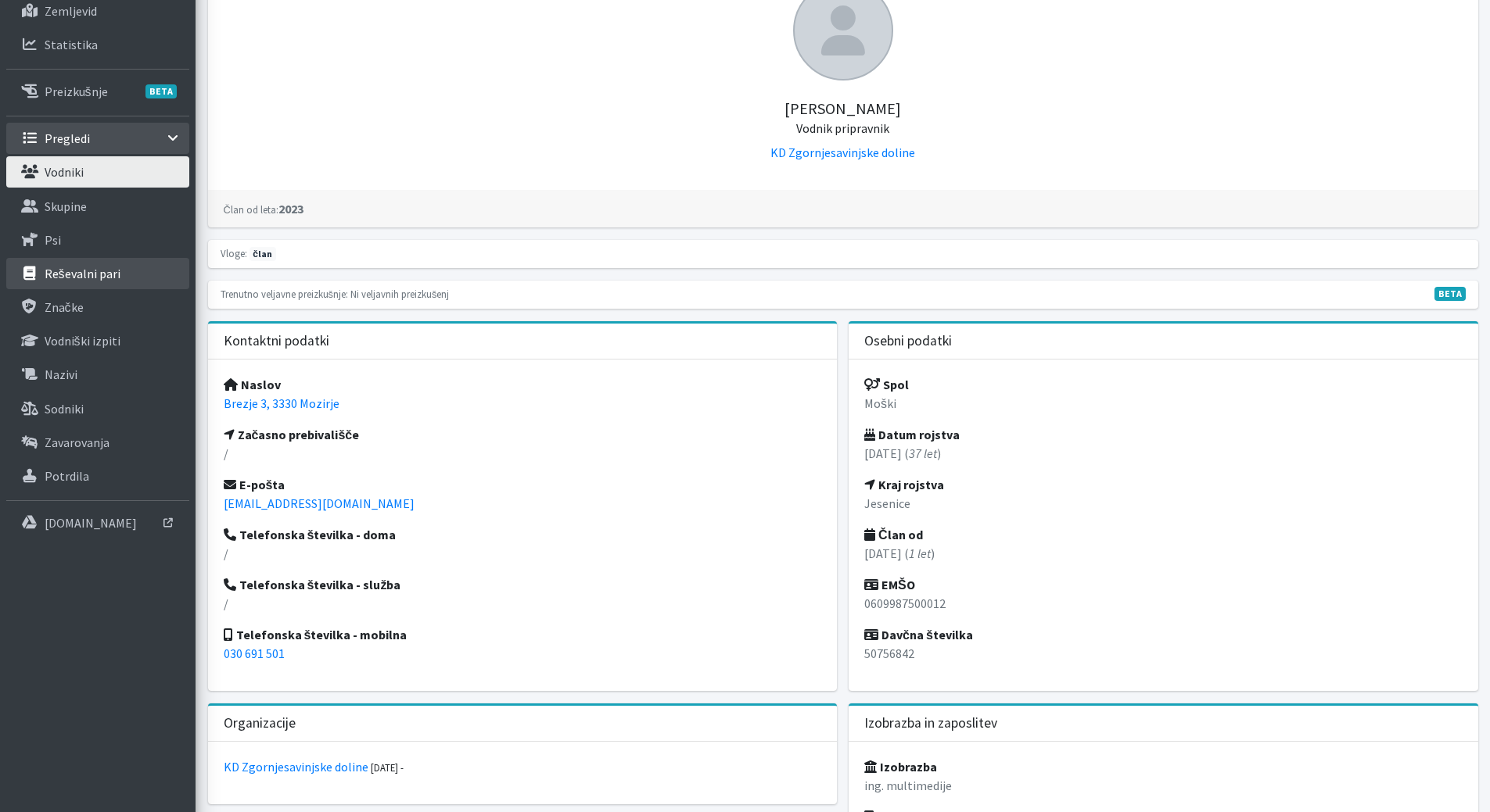
click at [83, 275] on p "Reševalni pari" at bounding box center [82, 274] width 76 height 16
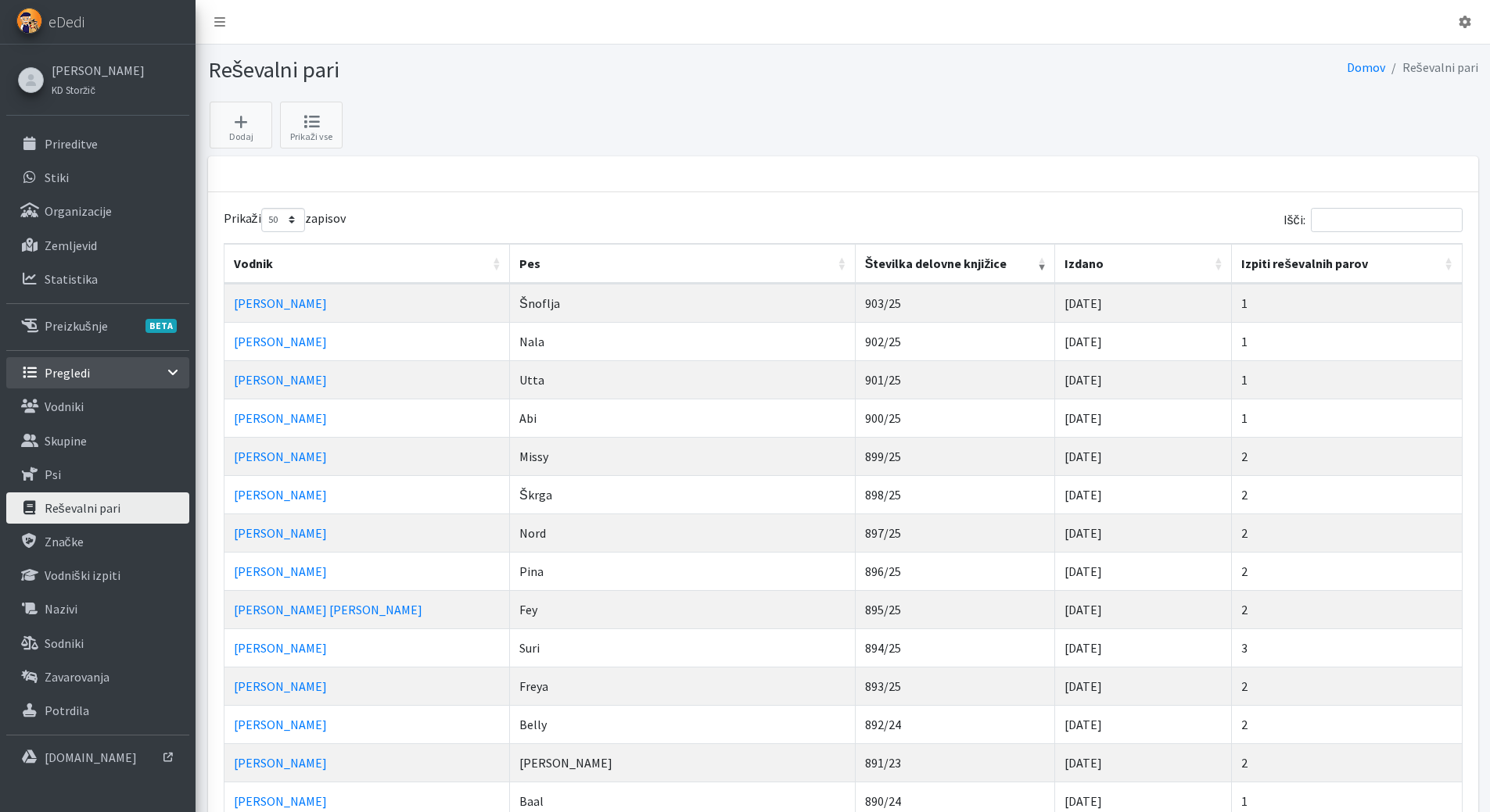
select select "50"
click at [1353, 213] on input "Išči:" at bounding box center [1387, 220] width 152 height 24
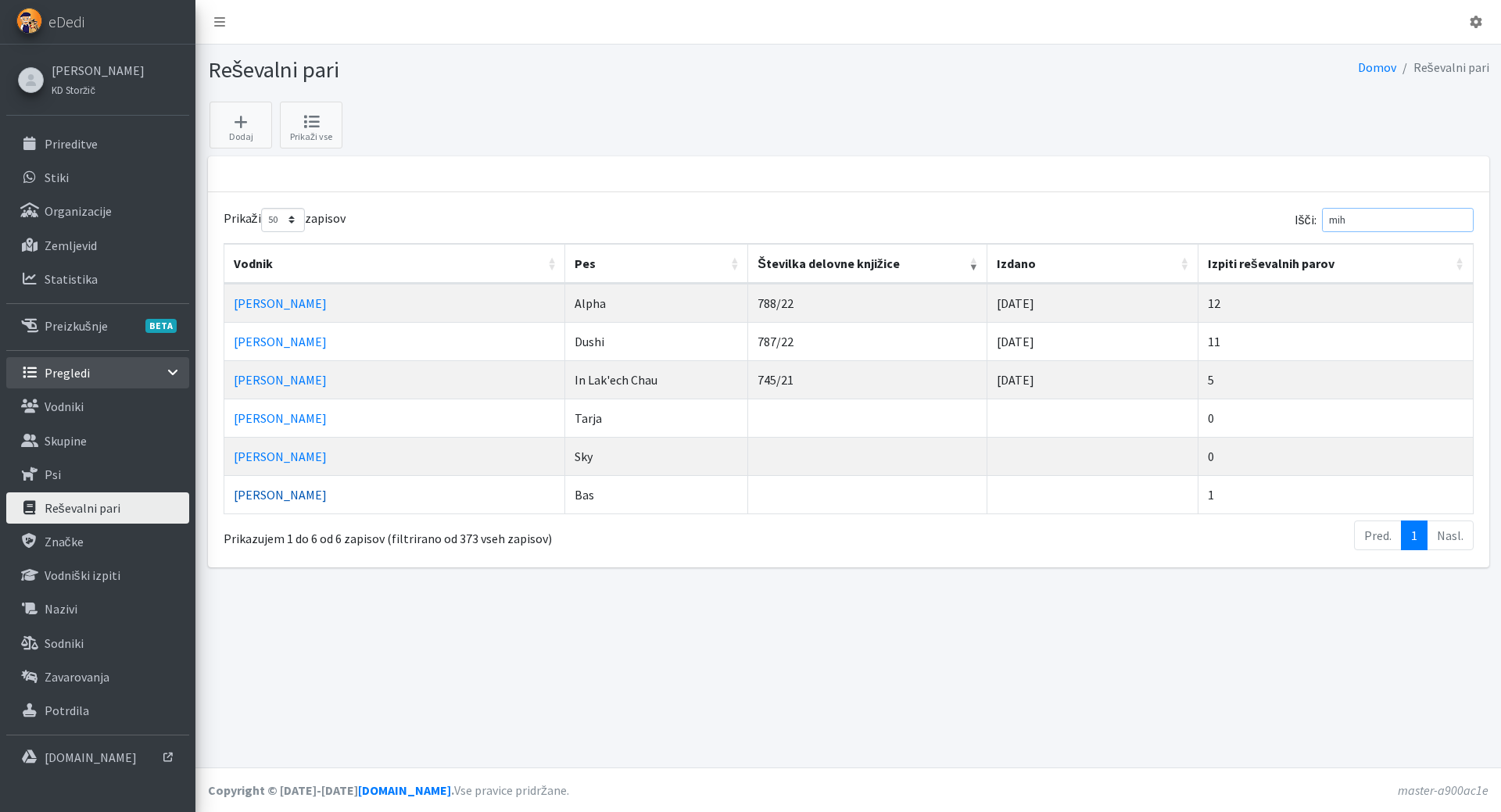
type input "mih"
click at [256, 490] on link "Miha Avguštin" at bounding box center [281, 495] width 93 height 16
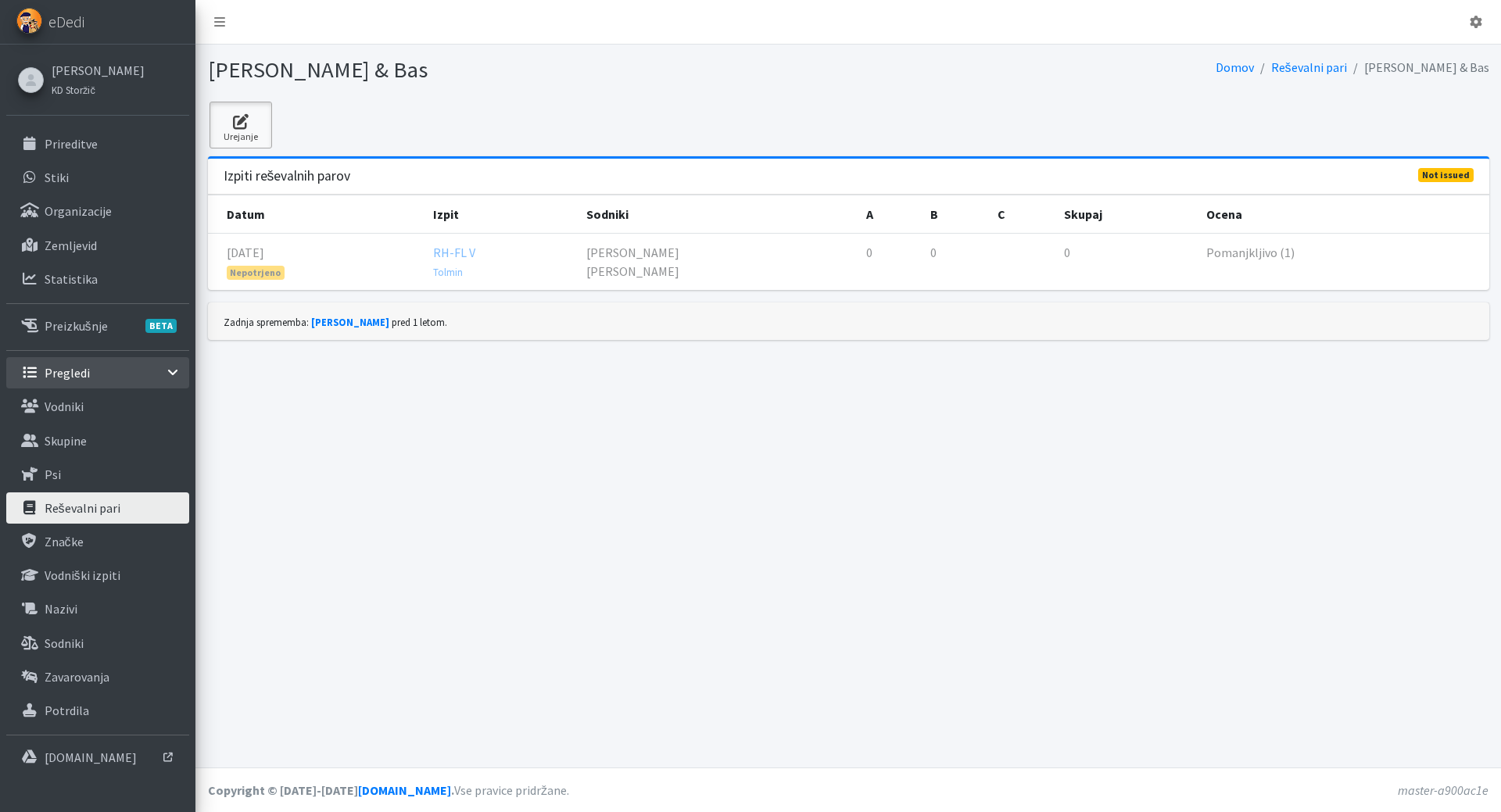
click at [247, 122] on icon at bounding box center [241, 122] width 54 height 16
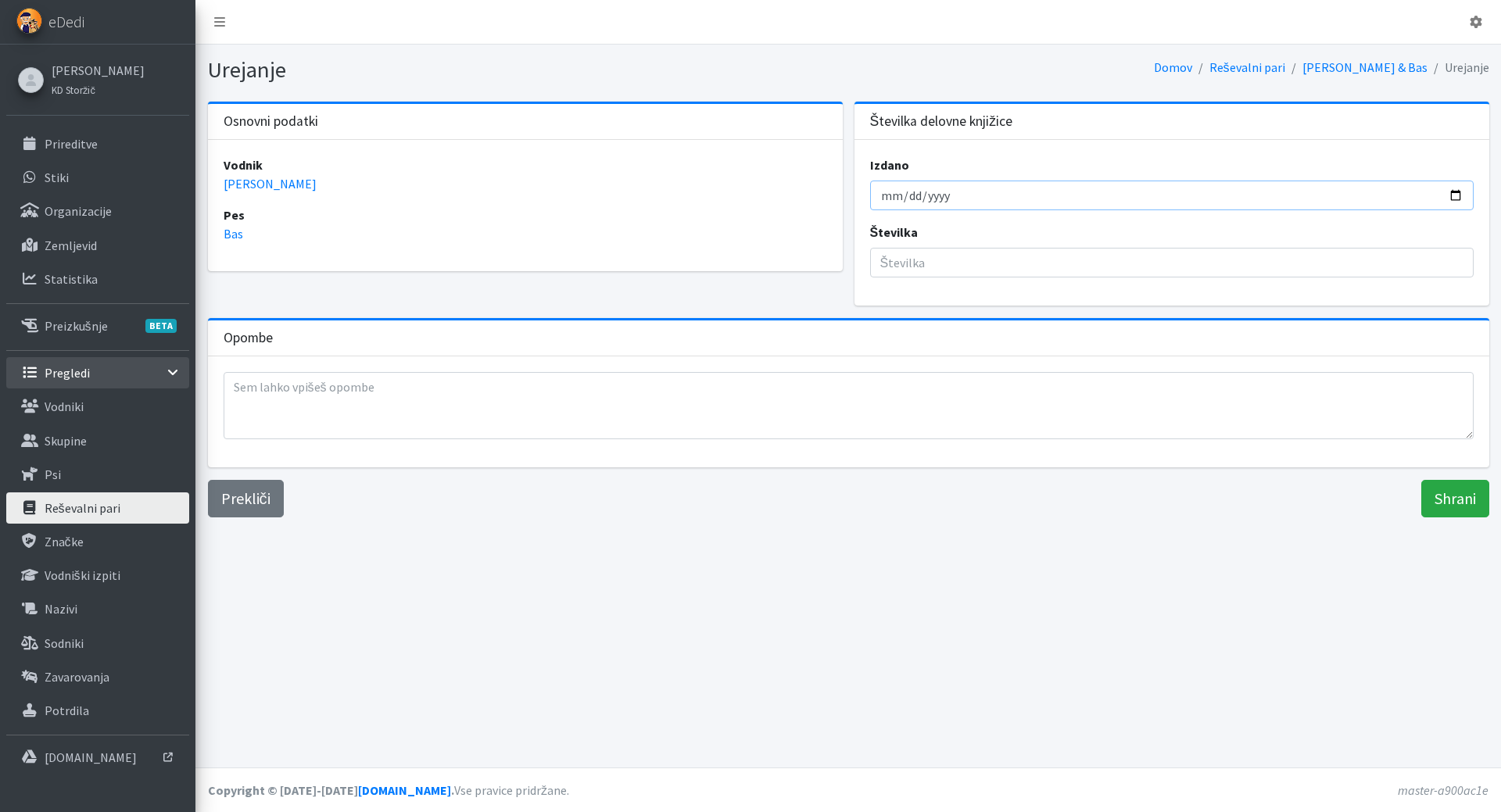
click at [888, 195] on input "Izdano" at bounding box center [1172, 195] width 604 height 29
type input "[DATE]"
click at [954, 263] on input "Številka" at bounding box center [1172, 262] width 604 height 29
type input "904"
click at [1430, 500] on input "Shrani" at bounding box center [1455, 498] width 68 height 38
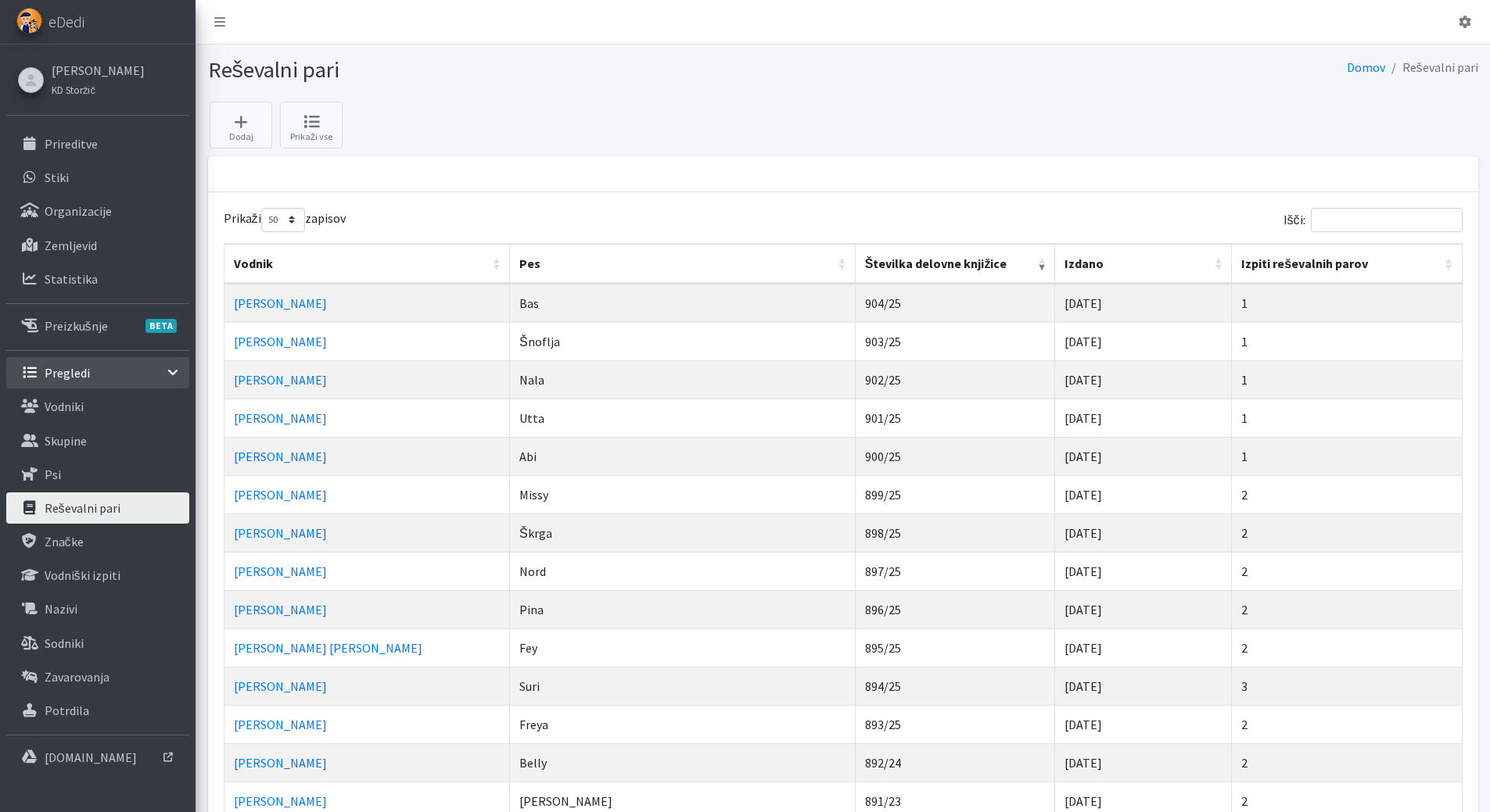
select select "50"
click at [1352, 228] on input "Išči:" at bounding box center [1387, 220] width 152 height 24
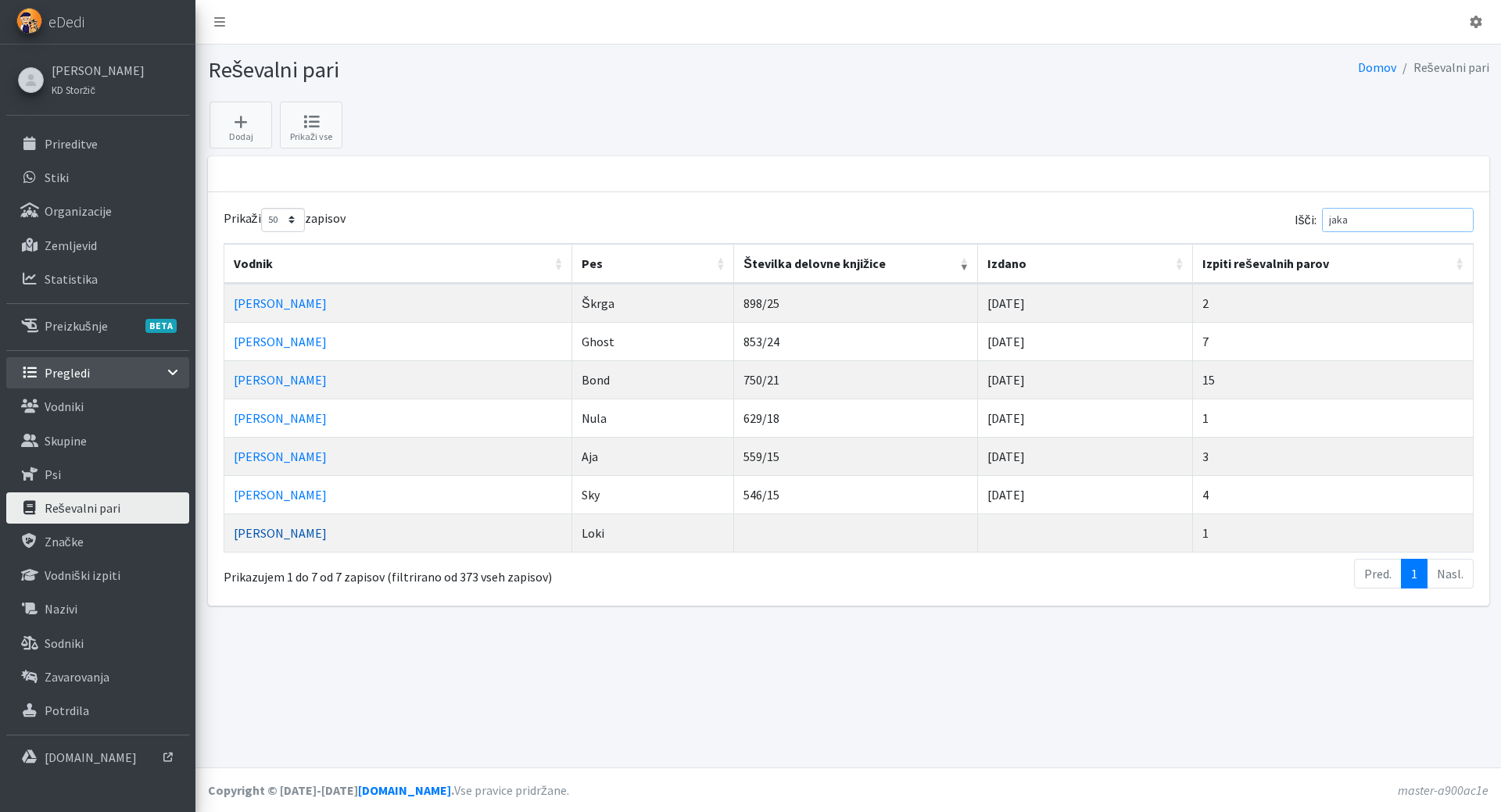
type input "jaka"
click at [272, 529] on link "Jaka Bizjak" at bounding box center [281, 533] width 93 height 16
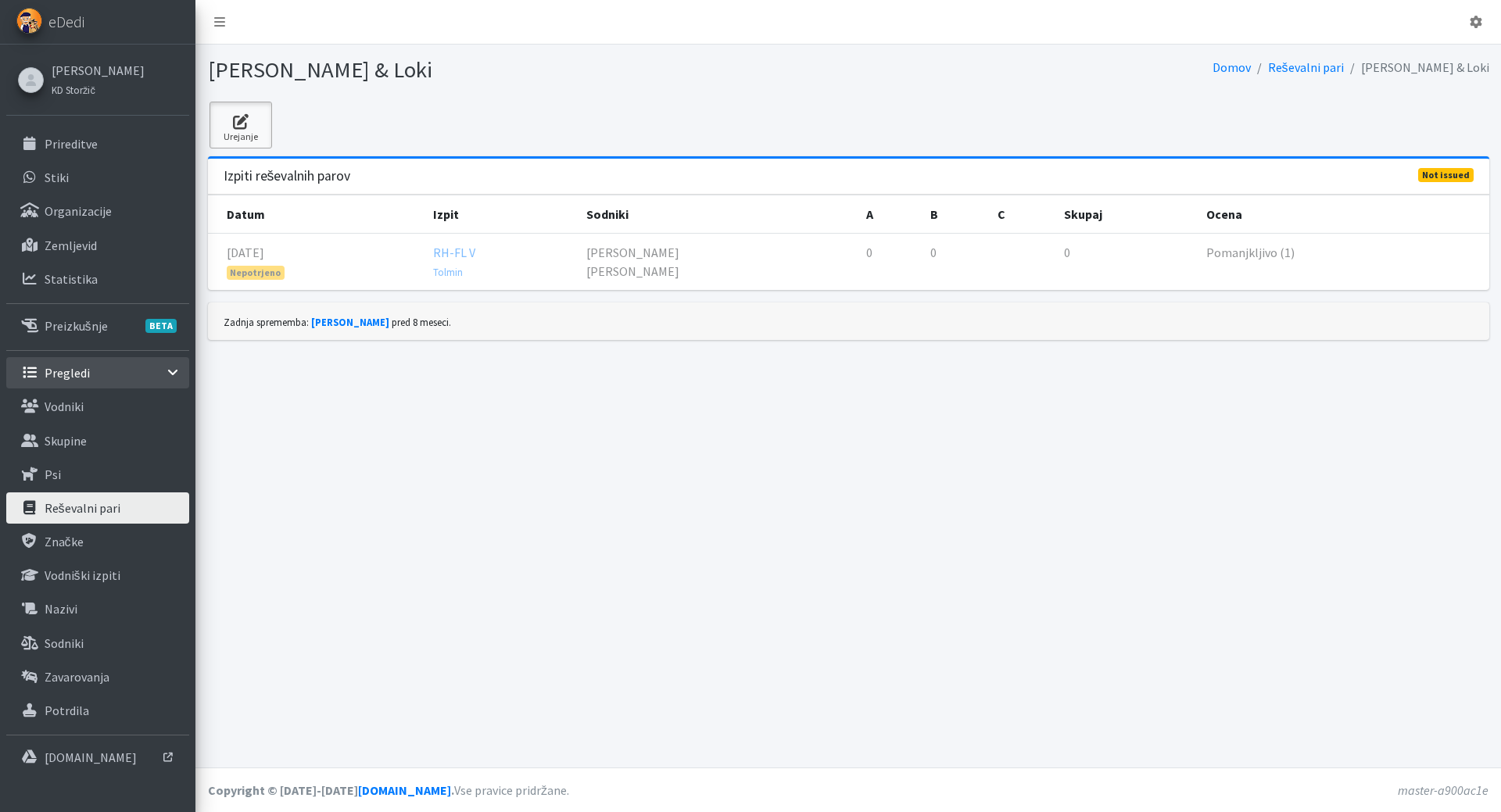
click at [237, 122] on icon at bounding box center [241, 122] width 54 height 16
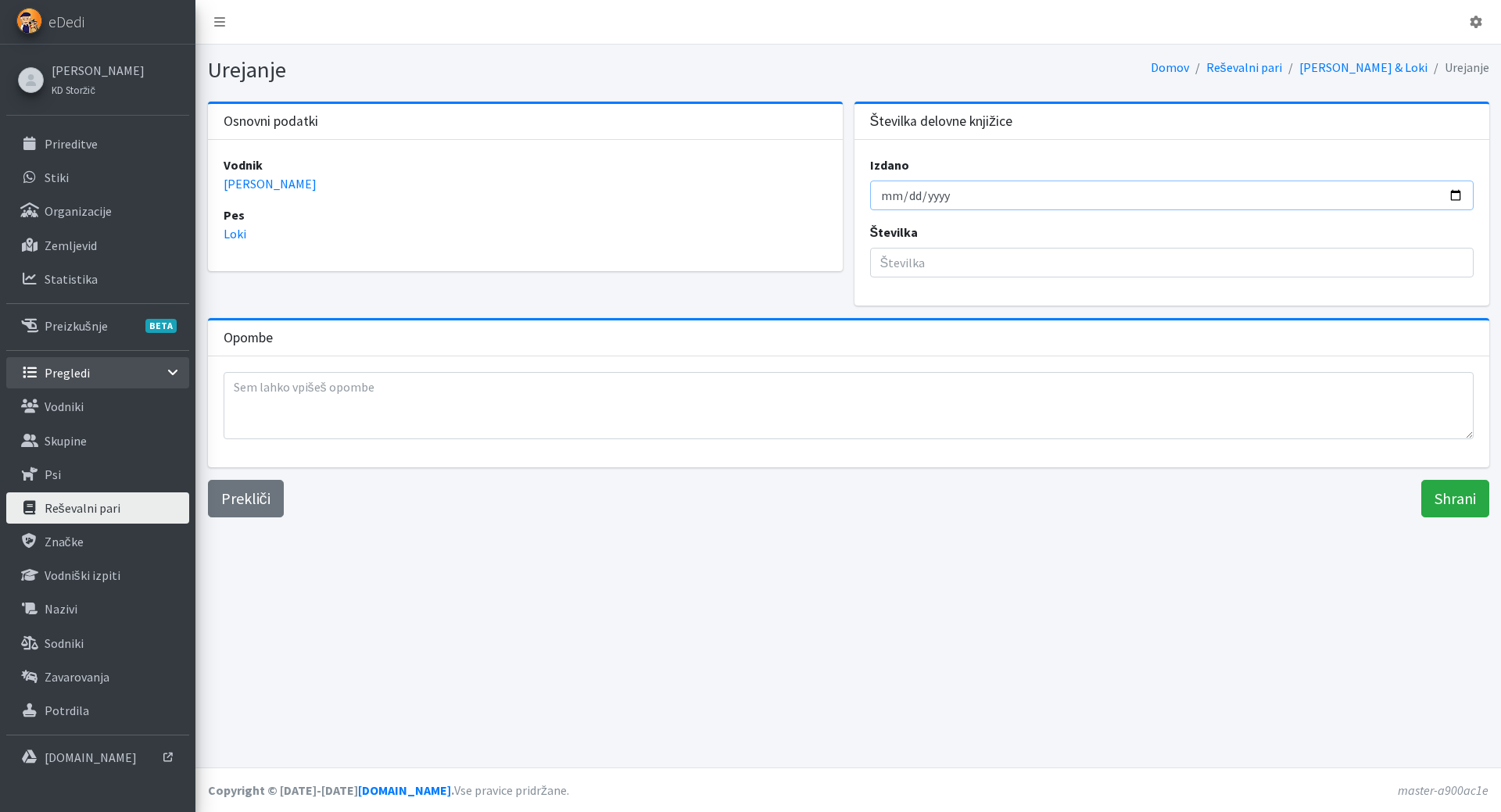
click at [885, 189] on input "Izdano" at bounding box center [1172, 195] width 604 height 29
type input "2025-09-04"
click at [943, 249] on input "Številka" at bounding box center [1172, 262] width 604 height 29
type input "905"
click at [1455, 504] on input "Shrani" at bounding box center [1455, 498] width 68 height 38
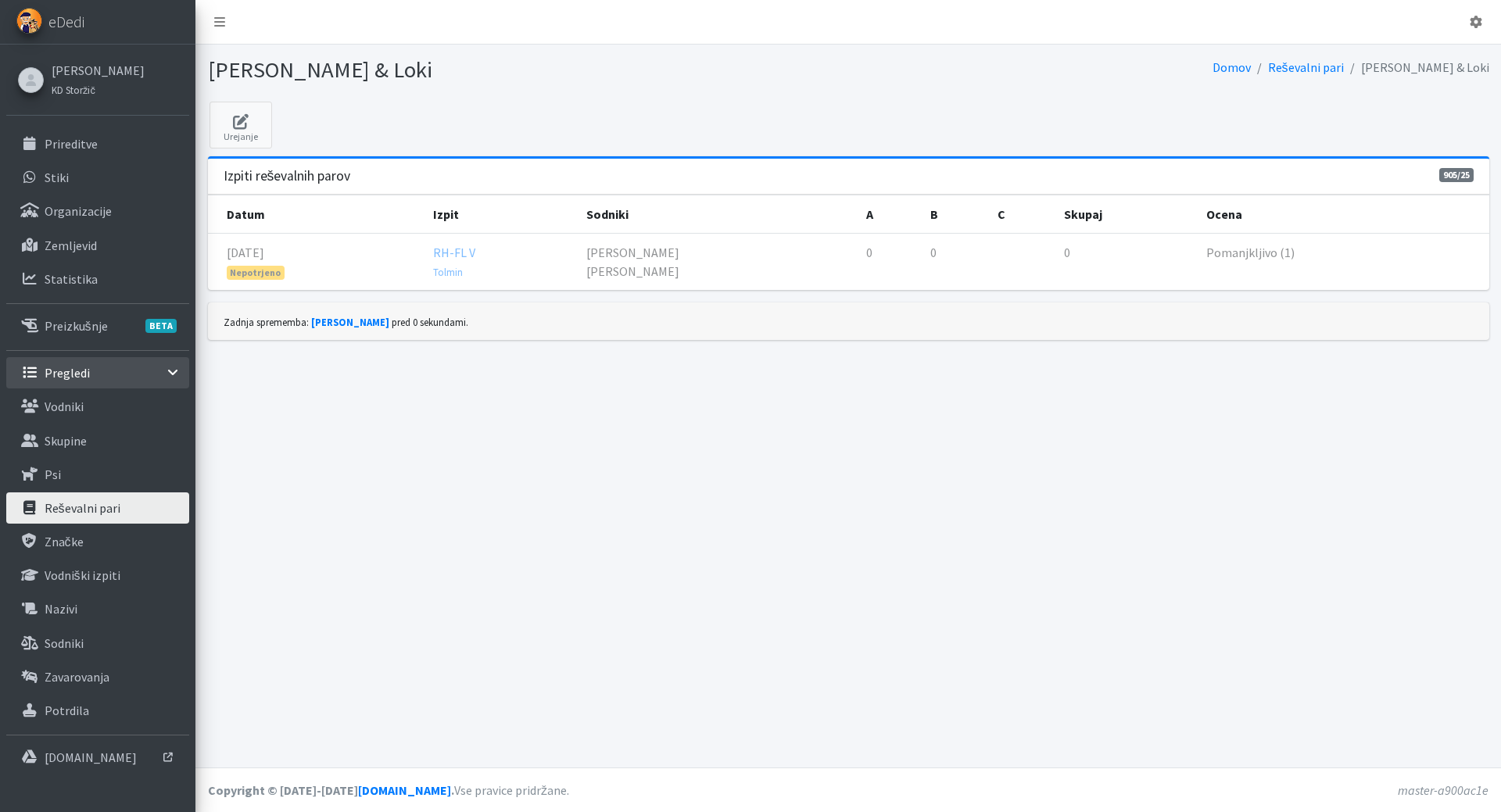
click at [63, 507] on p "Reševalni pari" at bounding box center [82, 508] width 76 height 16
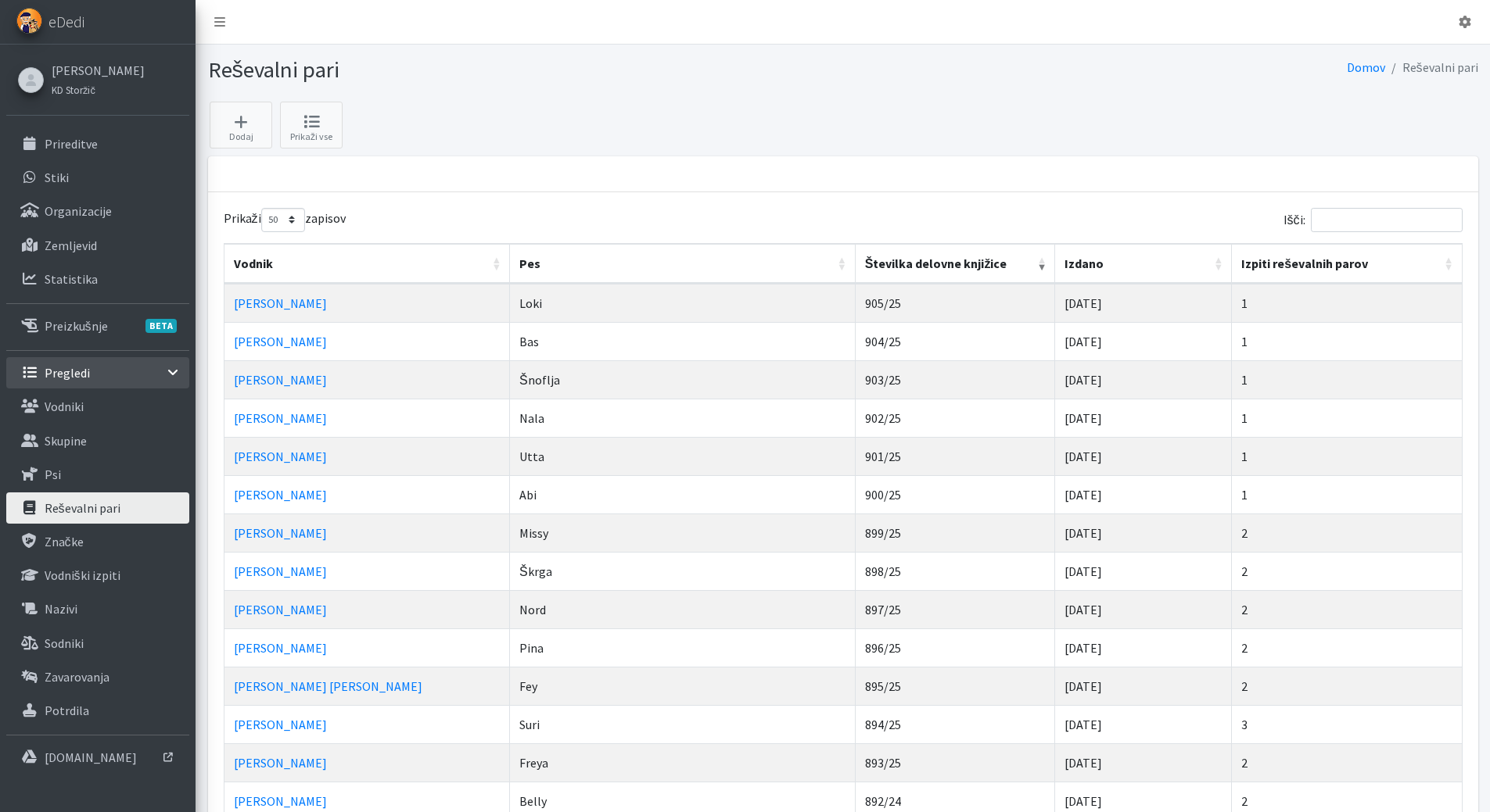
select select "50"
click at [1421, 220] on input "Išči:" at bounding box center [1387, 220] width 152 height 24
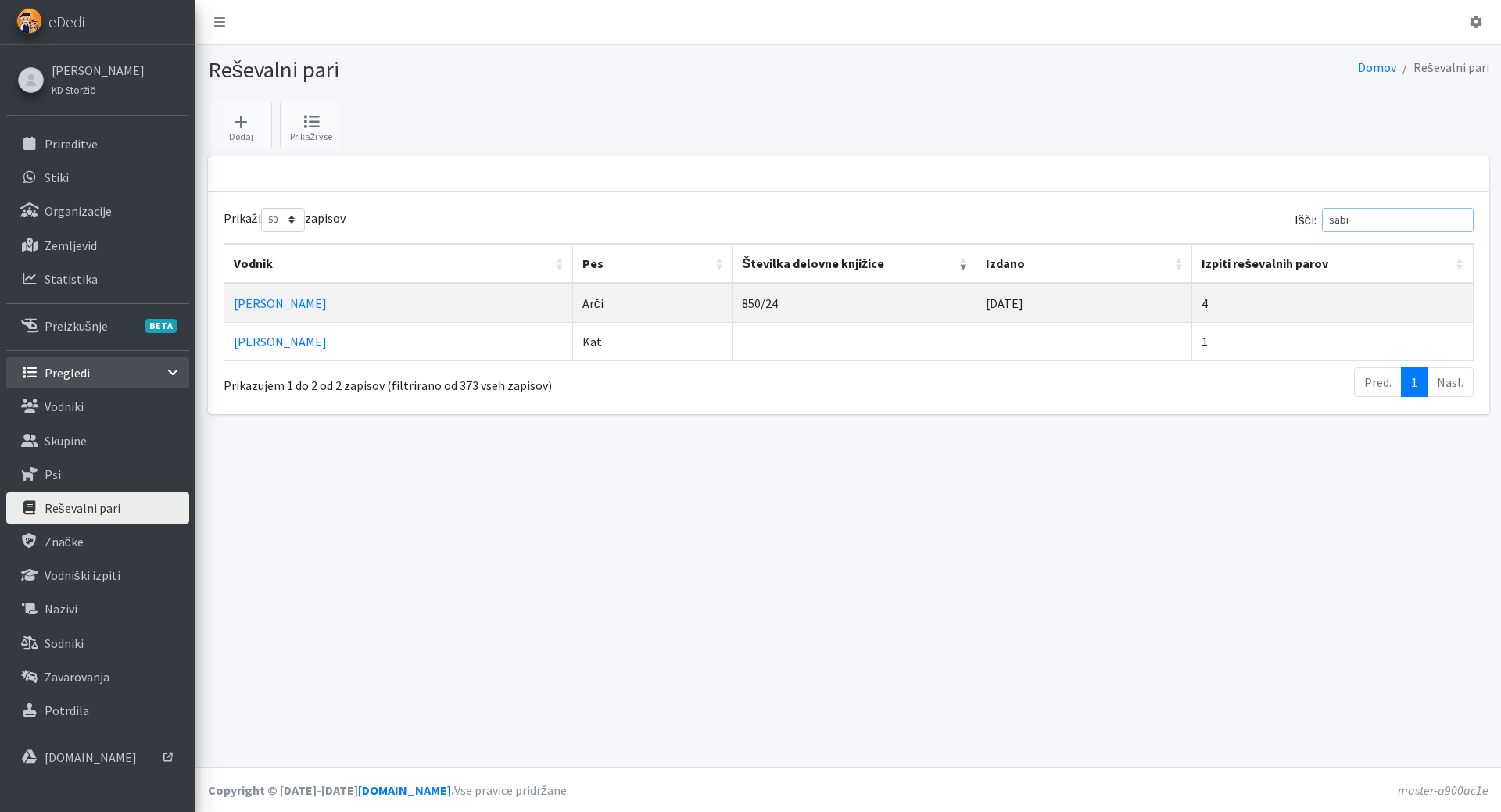
drag, startPoint x: 1387, startPoint y: 217, endPoint x: 1232, endPoint y: 213, distance: 155.1
click at [1232, 212] on div "Išči: sabi" at bounding box center [1163, 223] width 619 height 30
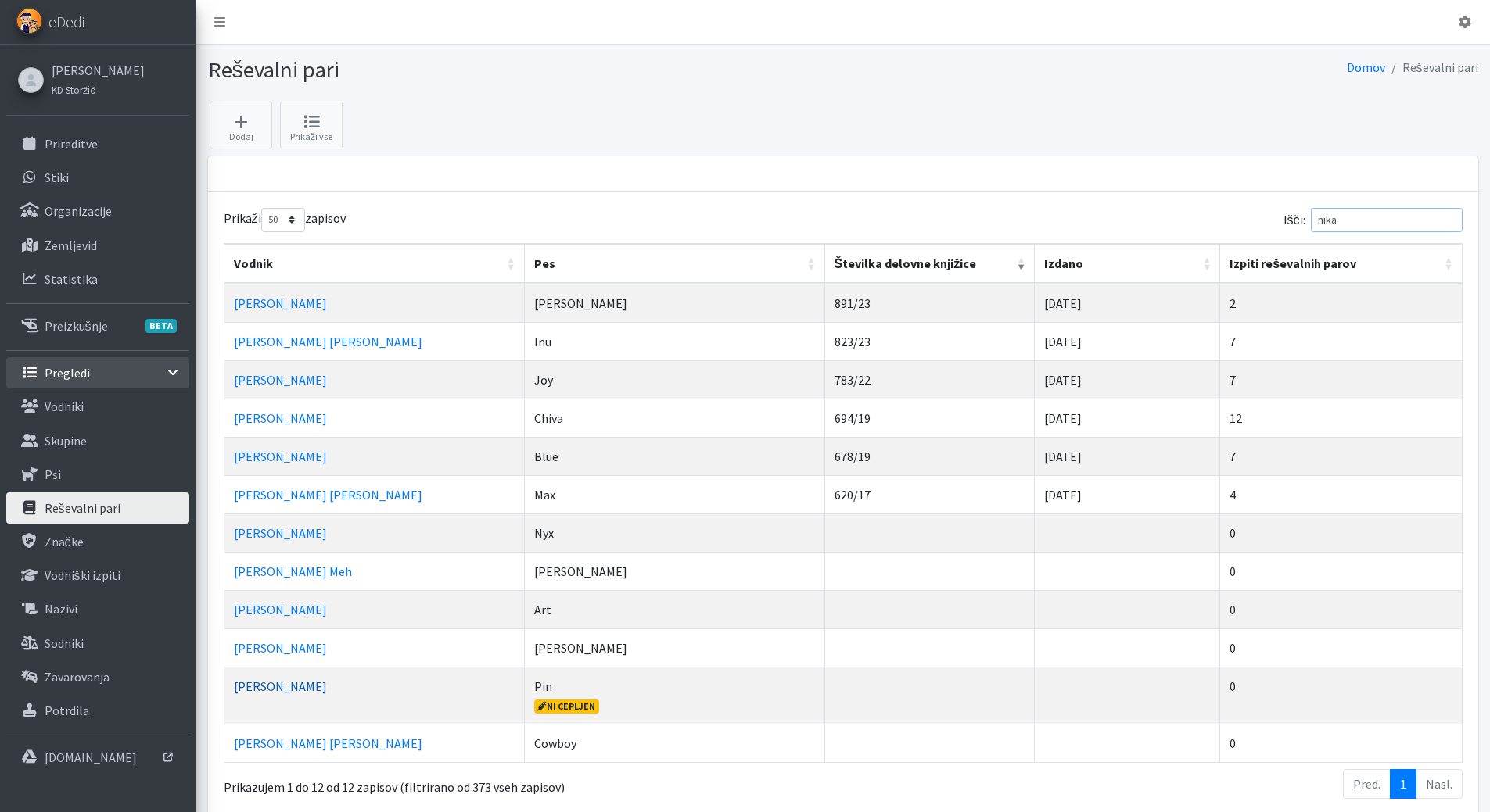
type input "nika"
click at [261, 688] on link "Nika Ferk" at bounding box center [281, 687] width 93 height 16
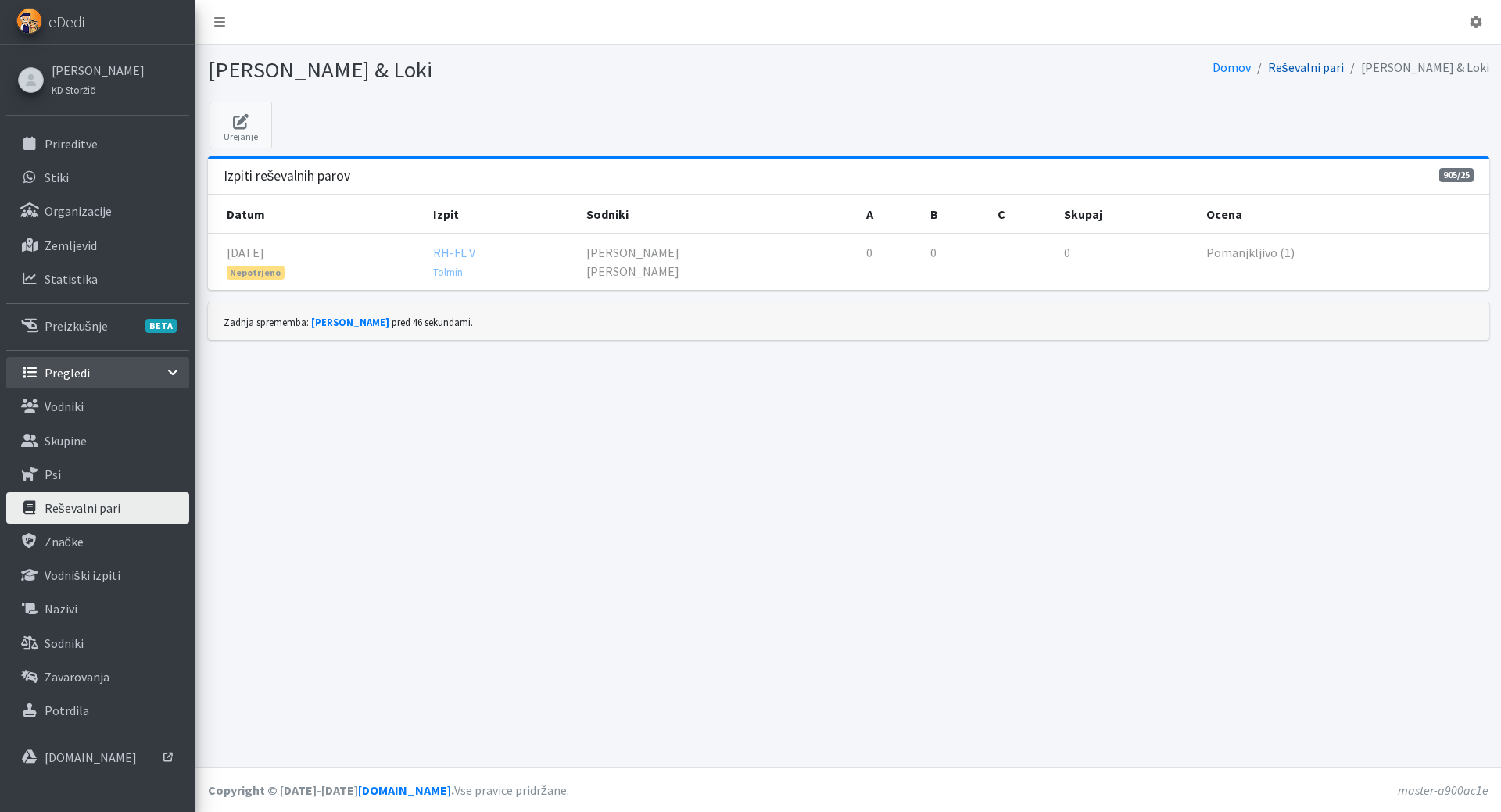
click at [1312, 66] on link "Reševalni pari" at bounding box center [1305, 68] width 76 height 16
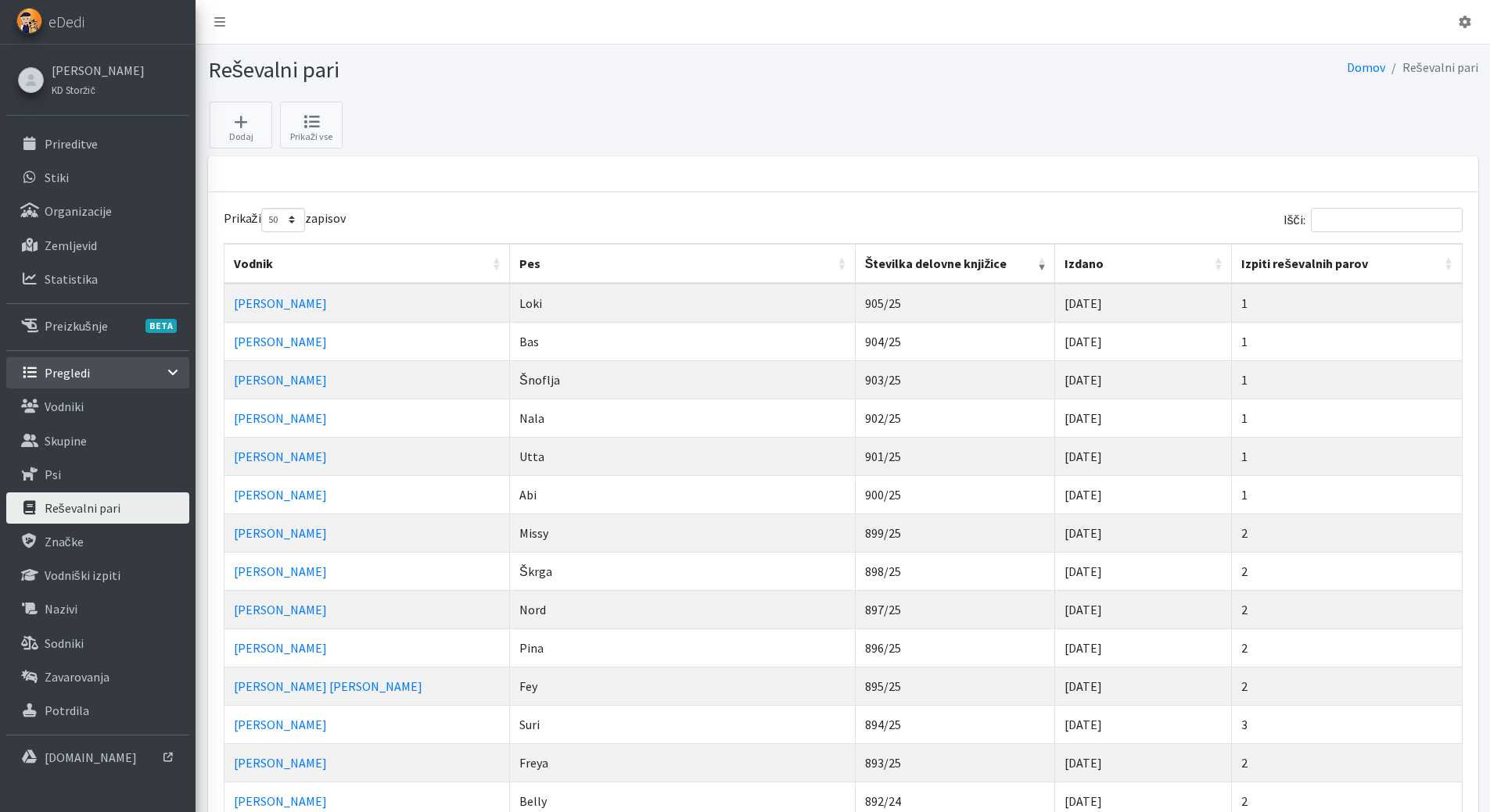
select select "50"
click at [1371, 64] on link "Domov" at bounding box center [1366, 68] width 38 height 16
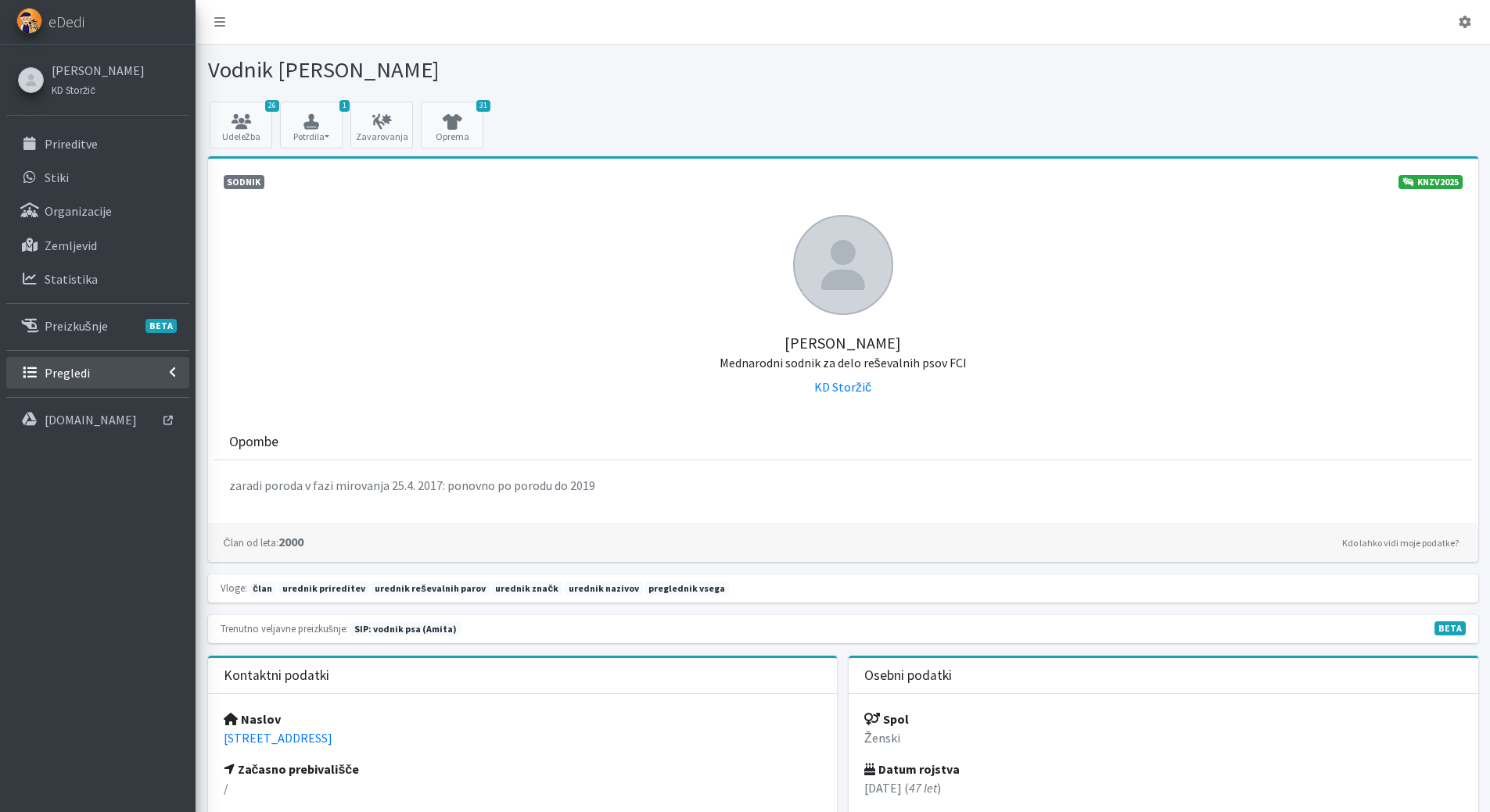
click at [72, 379] on p "Pregledi" at bounding box center [67, 373] width 46 height 16
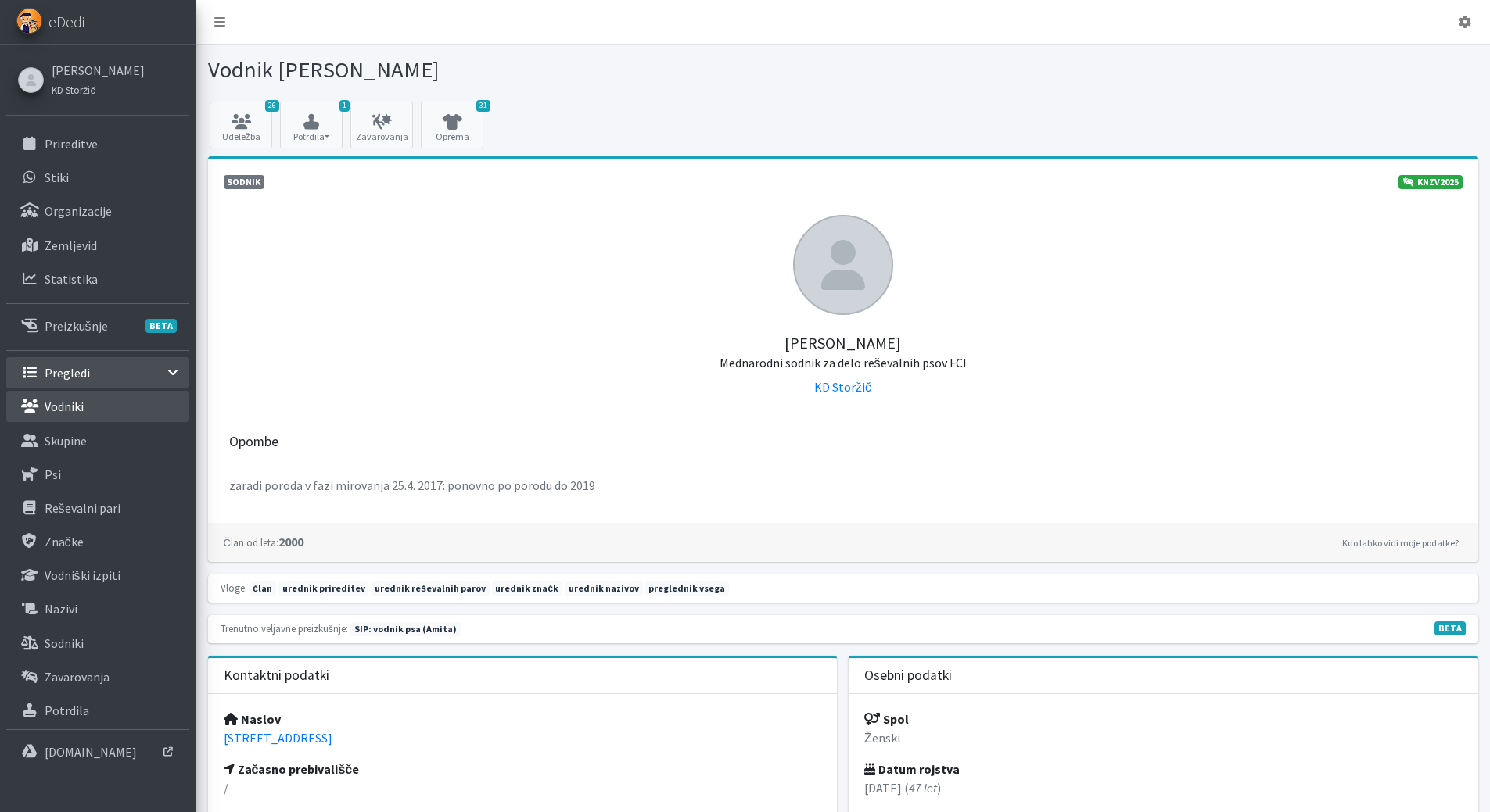
click at [72, 399] on p "Vodniki" at bounding box center [64, 406] width 39 height 16
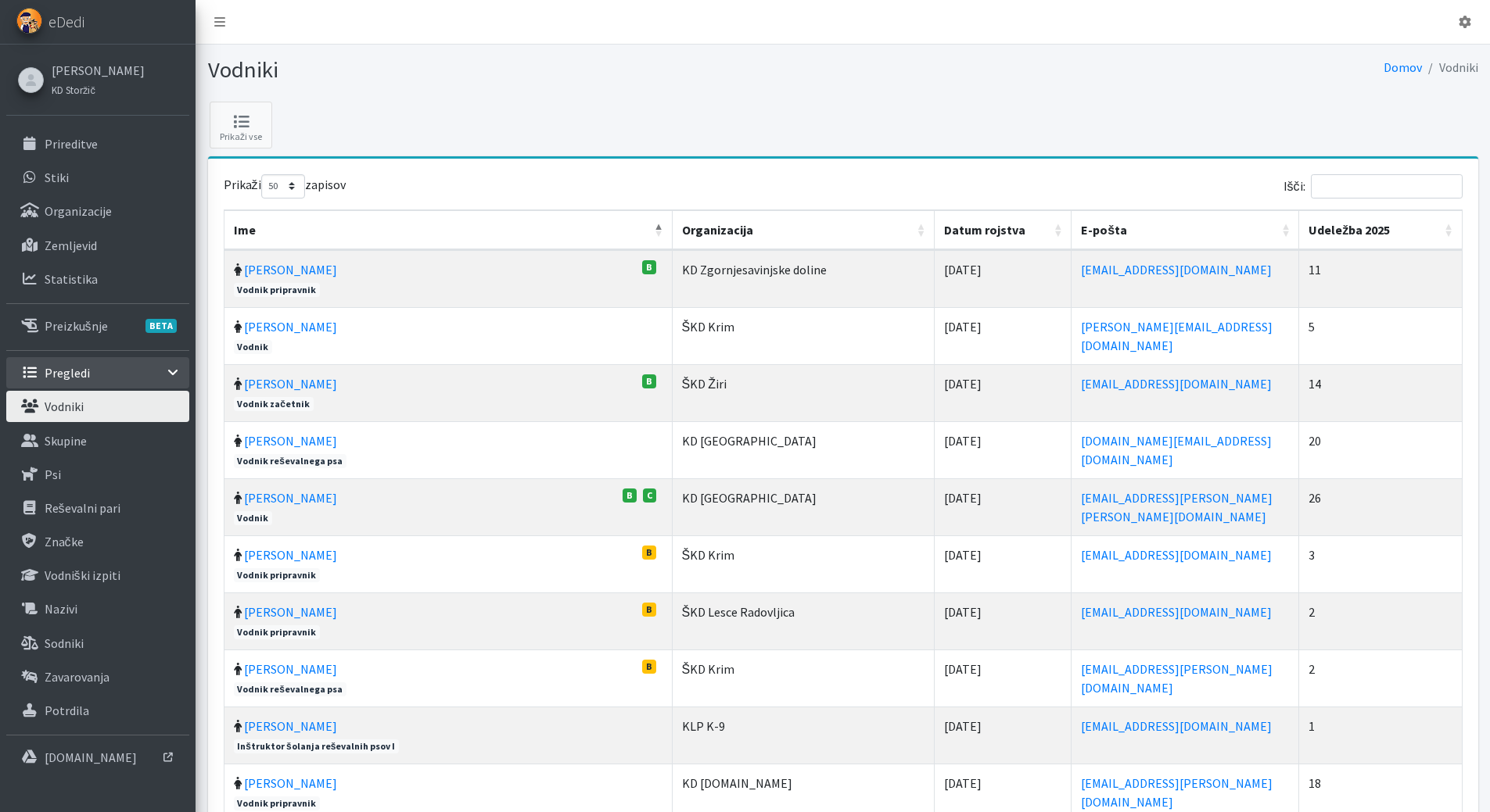
select select "50"
click at [1394, 188] on input "Išči:" at bounding box center [1387, 186] width 152 height 24
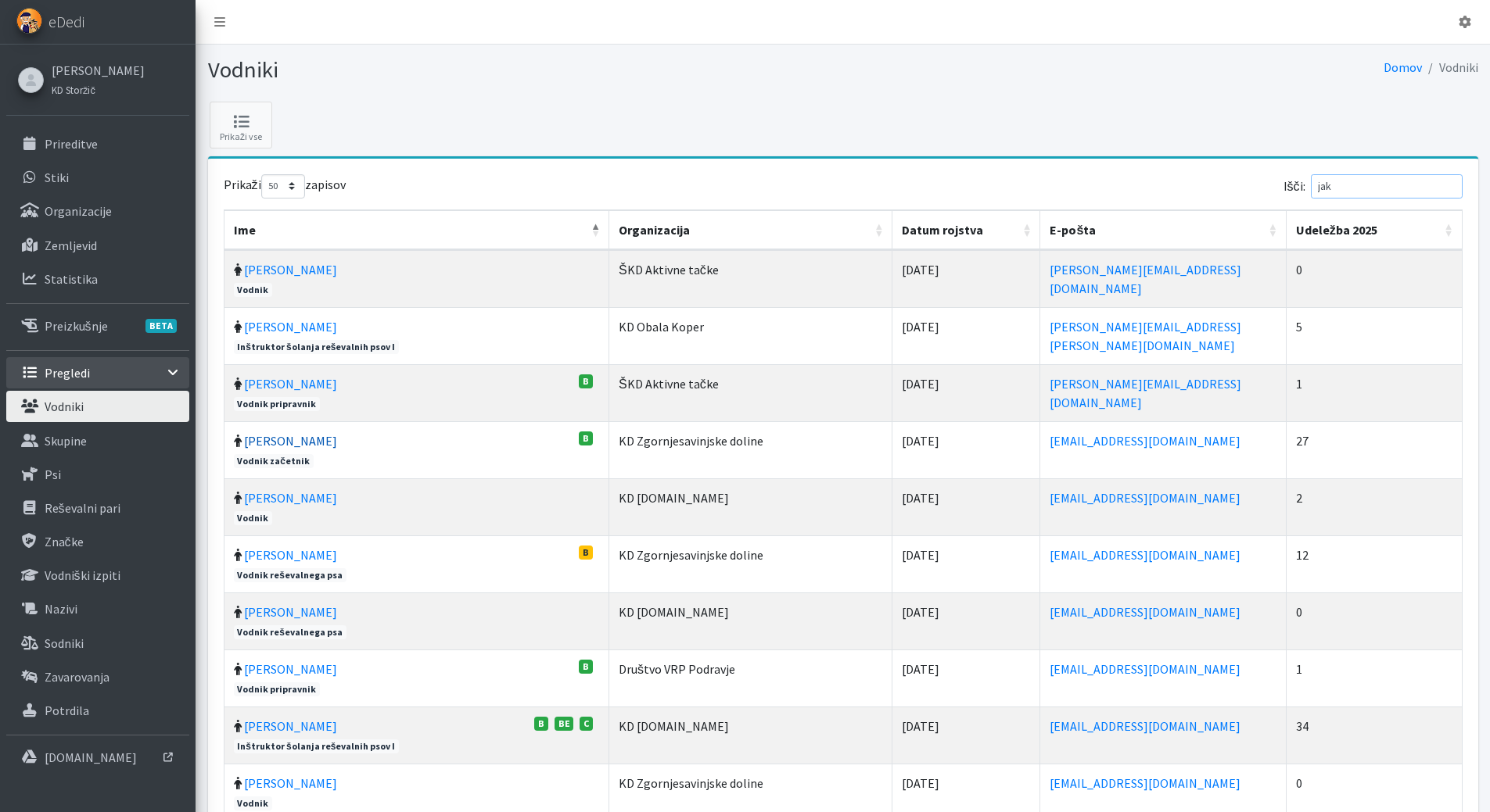
type input "jak"
click at [282, 440] on link "[PERSON_NAME]" at bounding box center [290, 441] width 93 height 16
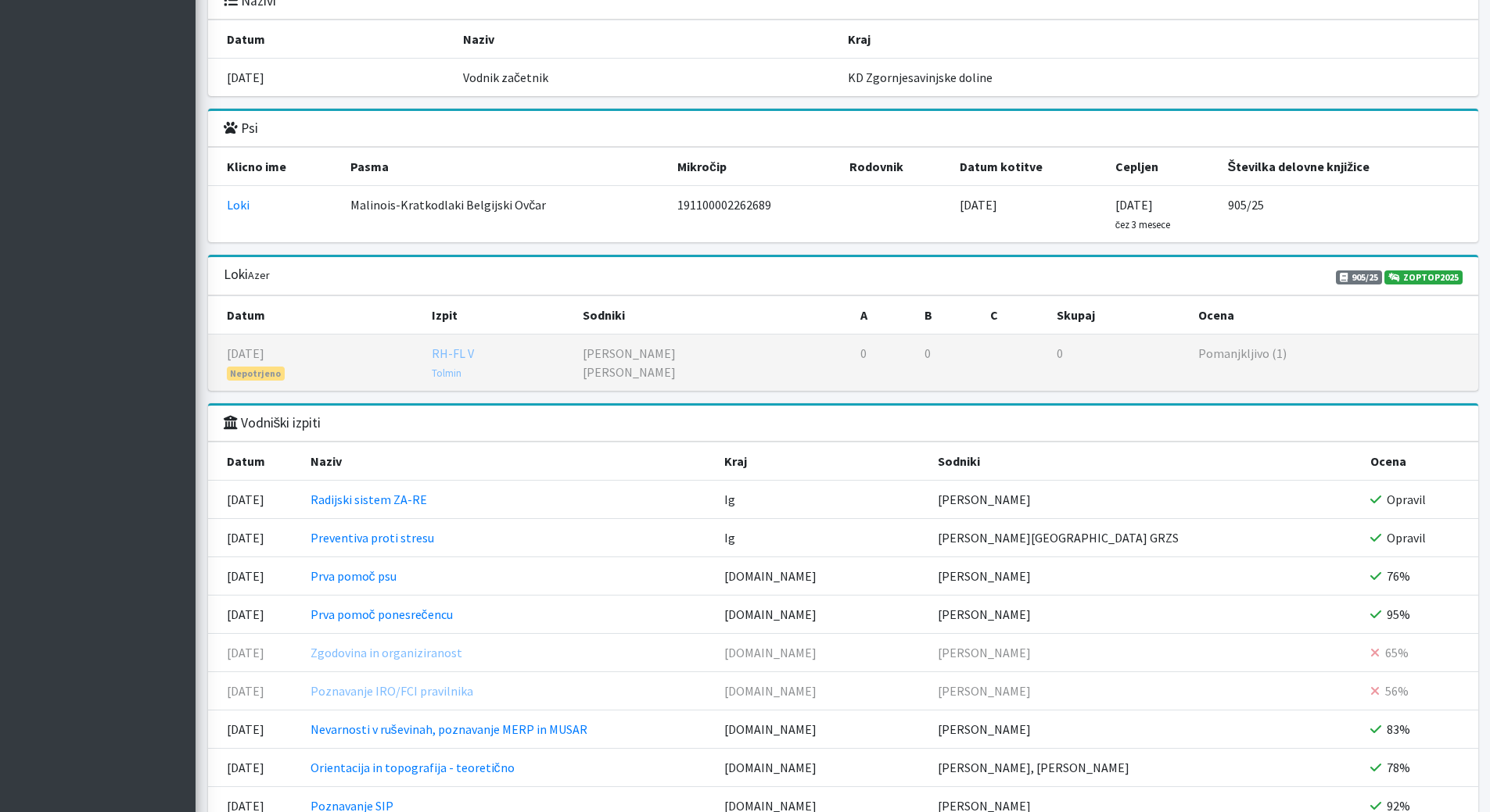
scroll to position [1662, 0]
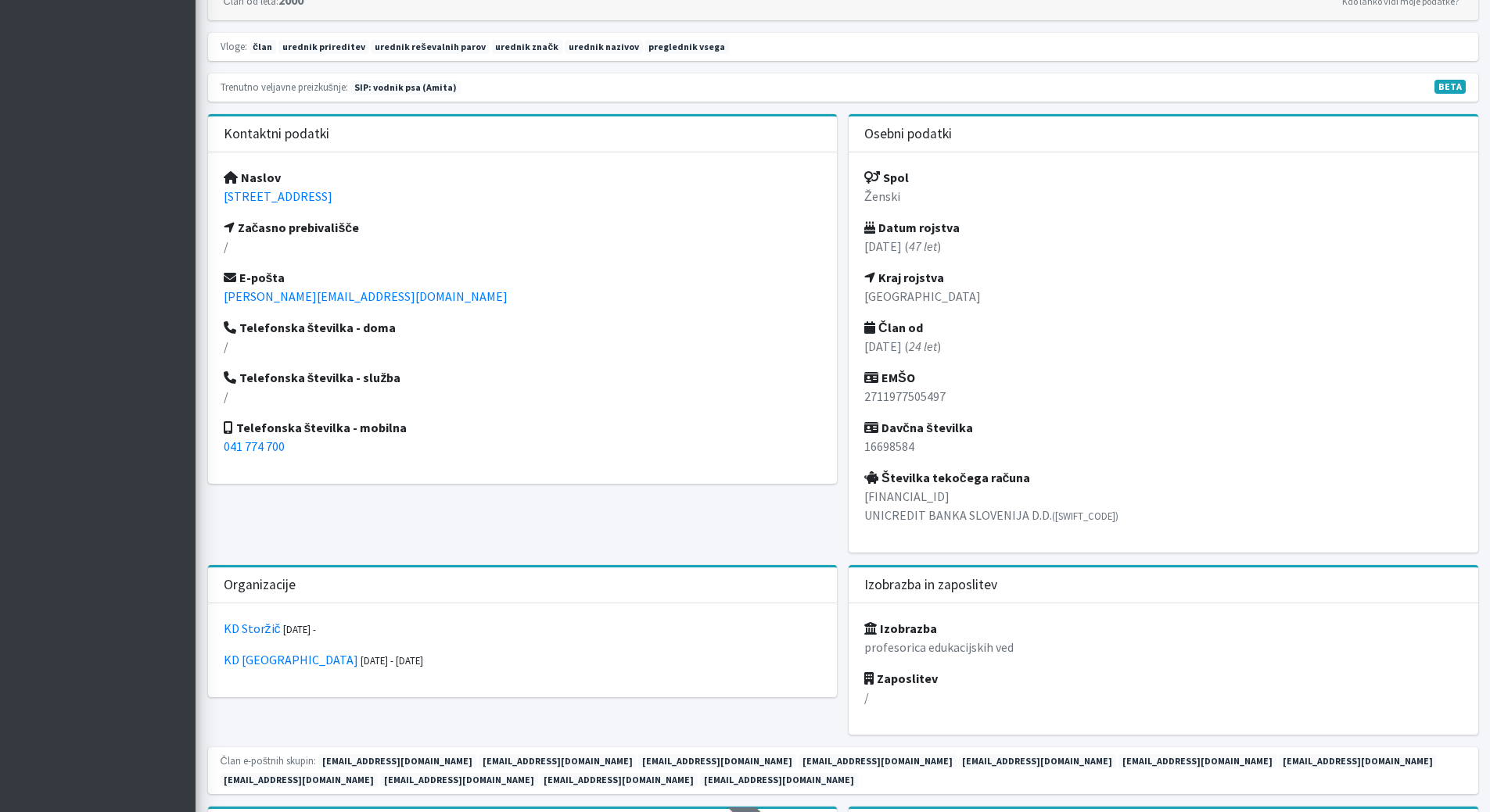
scroll to position [625, 0]
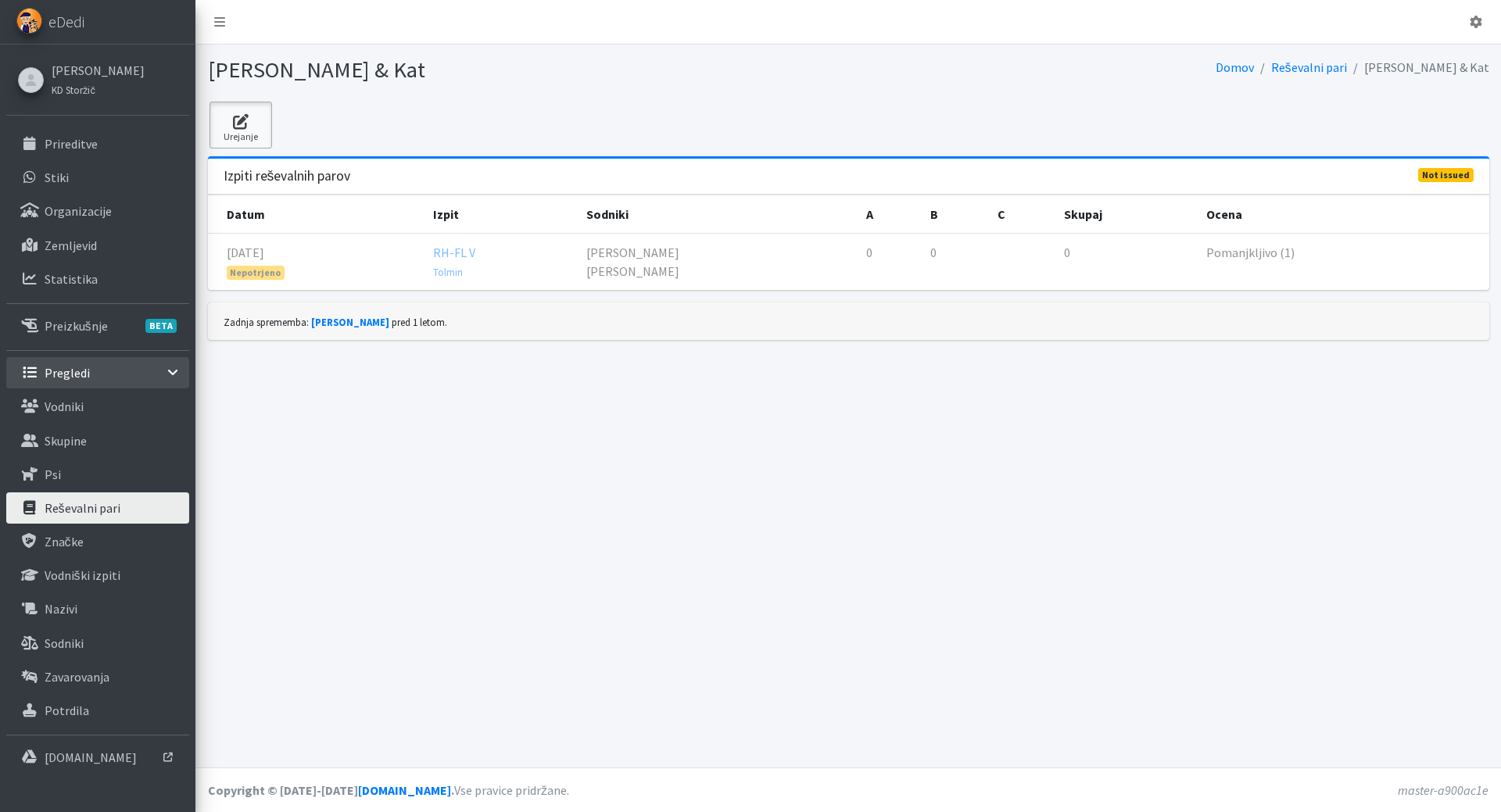
click at [251, 137] on link "Urejanje" at bounding box center [241, 125] width 63 height 47
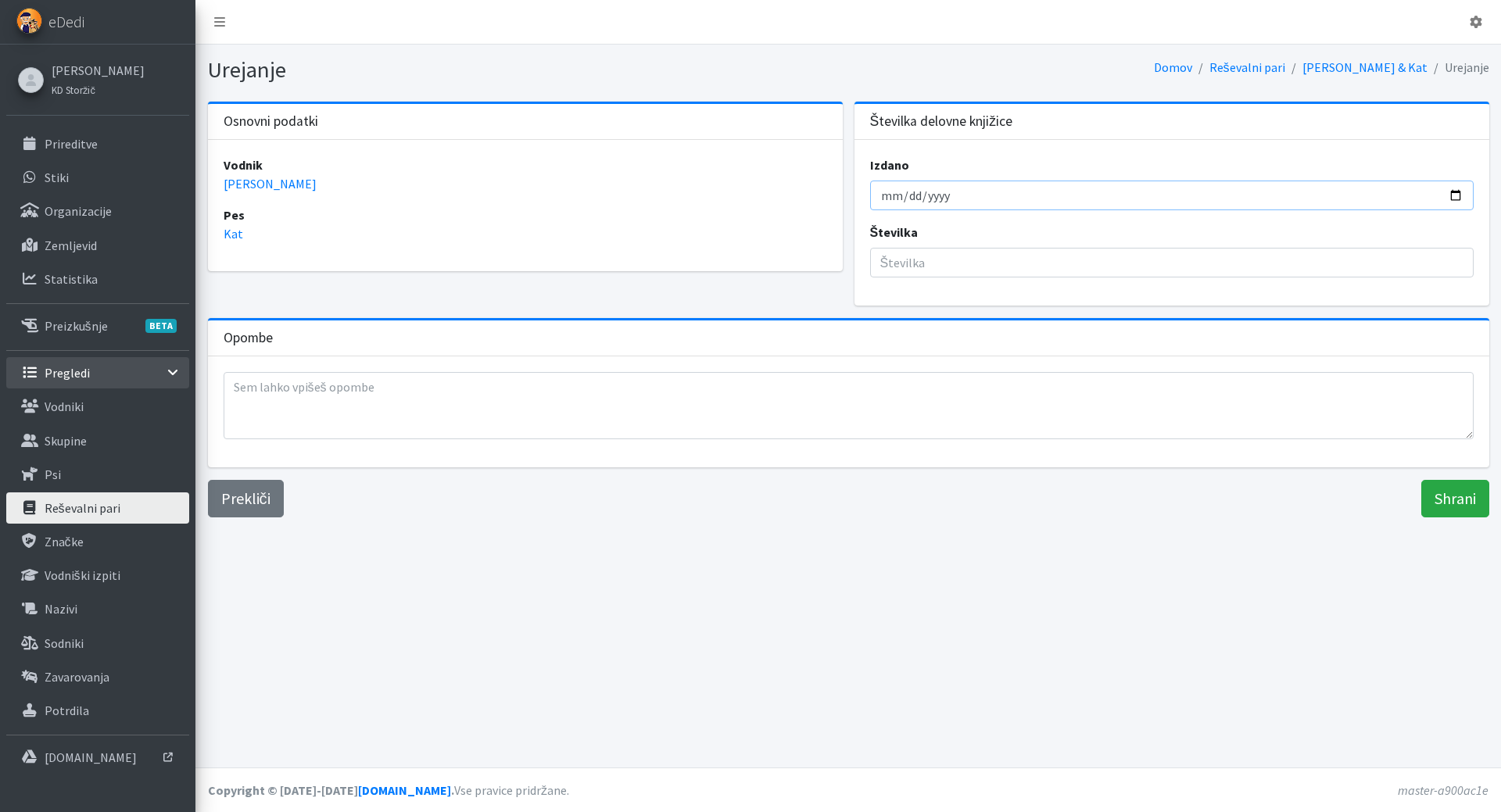
click at [912, 198] on input "Izdano" at bounding box center [1172, 195] width 604 height 29
type input "0002-09-04"
type input "[DATE]"
click at [1031, 254] on input "Številka" at bounding box center [1172, 262] width 604 height 29
type input "906"
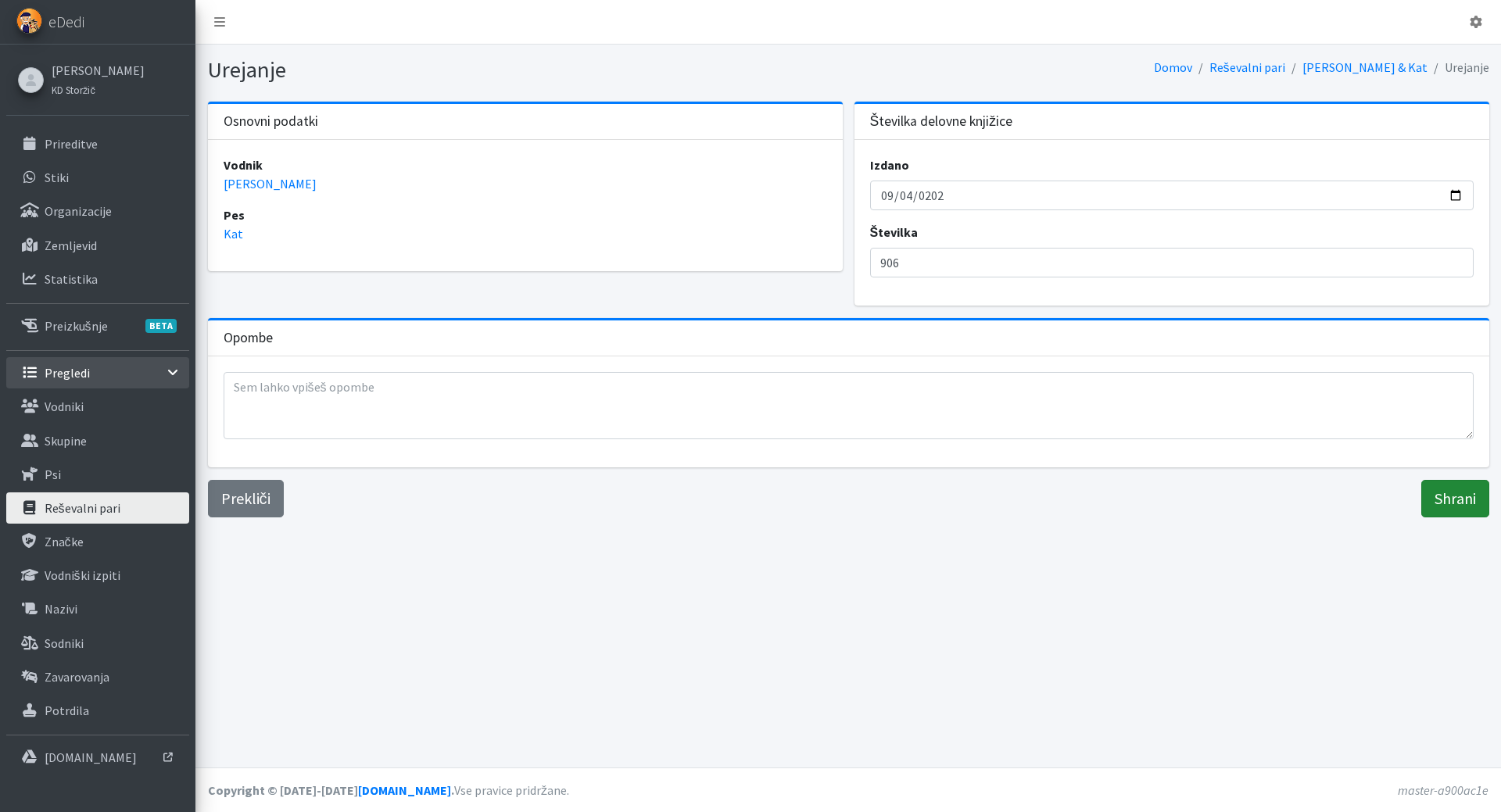
click at [1471, 511] on input "Shrani" at bounding box center [1455, 498] width 68 height 38
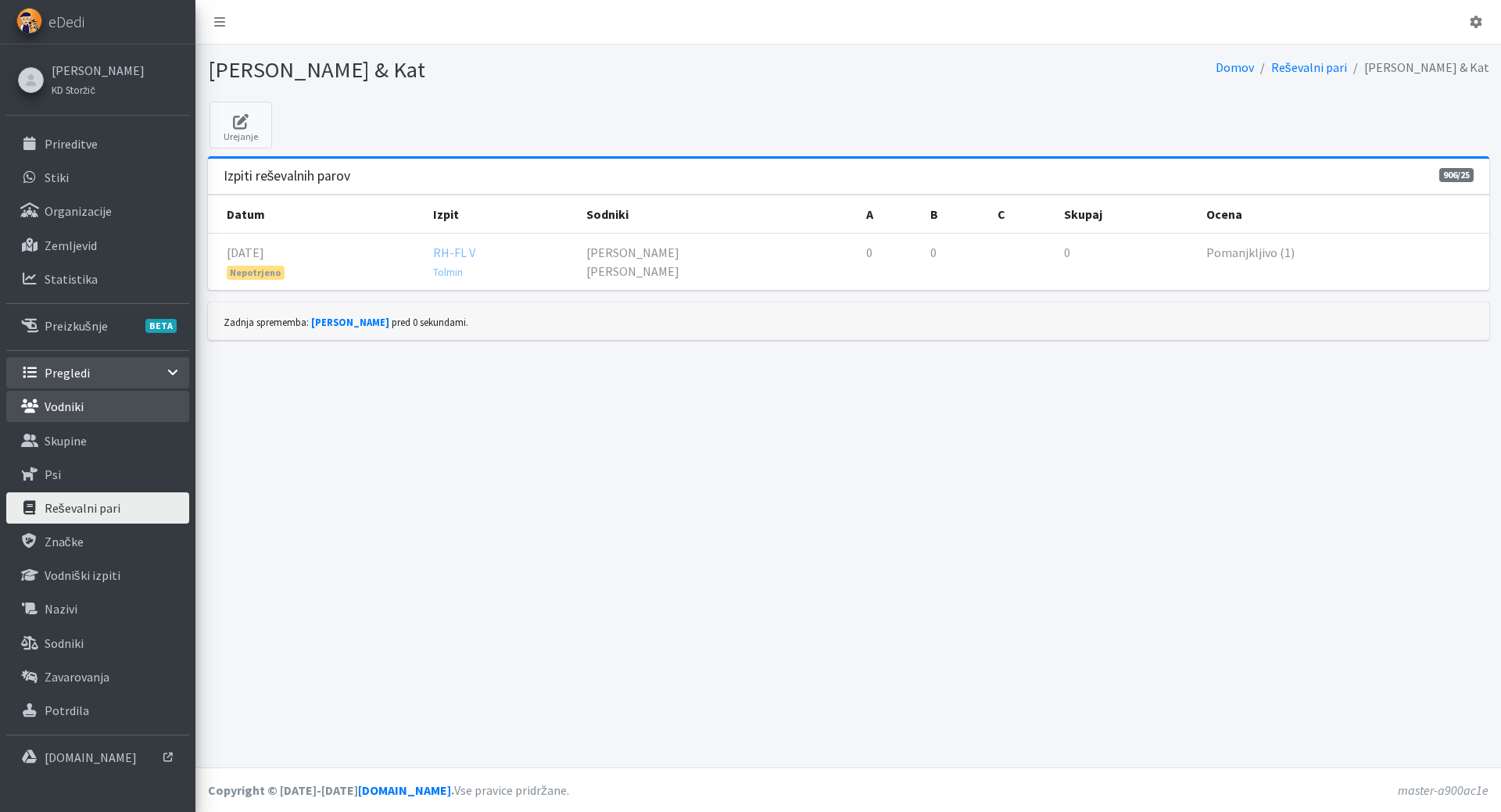
click at [85, 401] on link "Vodniki" at bounding box center [97, 406] width 183 height 31
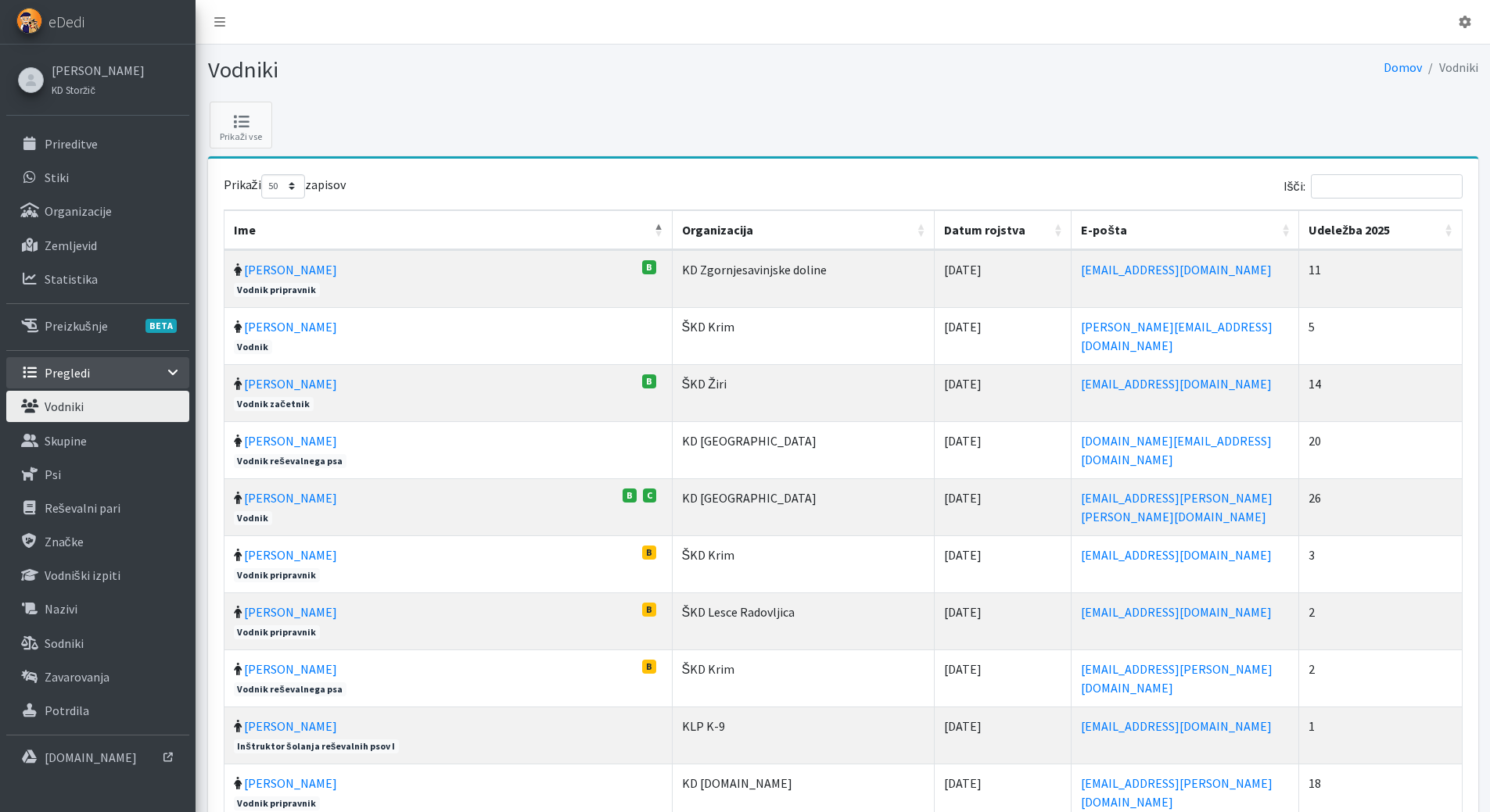
select select "50"
click at [1360, 179] on input "Išči:" at bounding box center [1387, 186] width 152 height 24
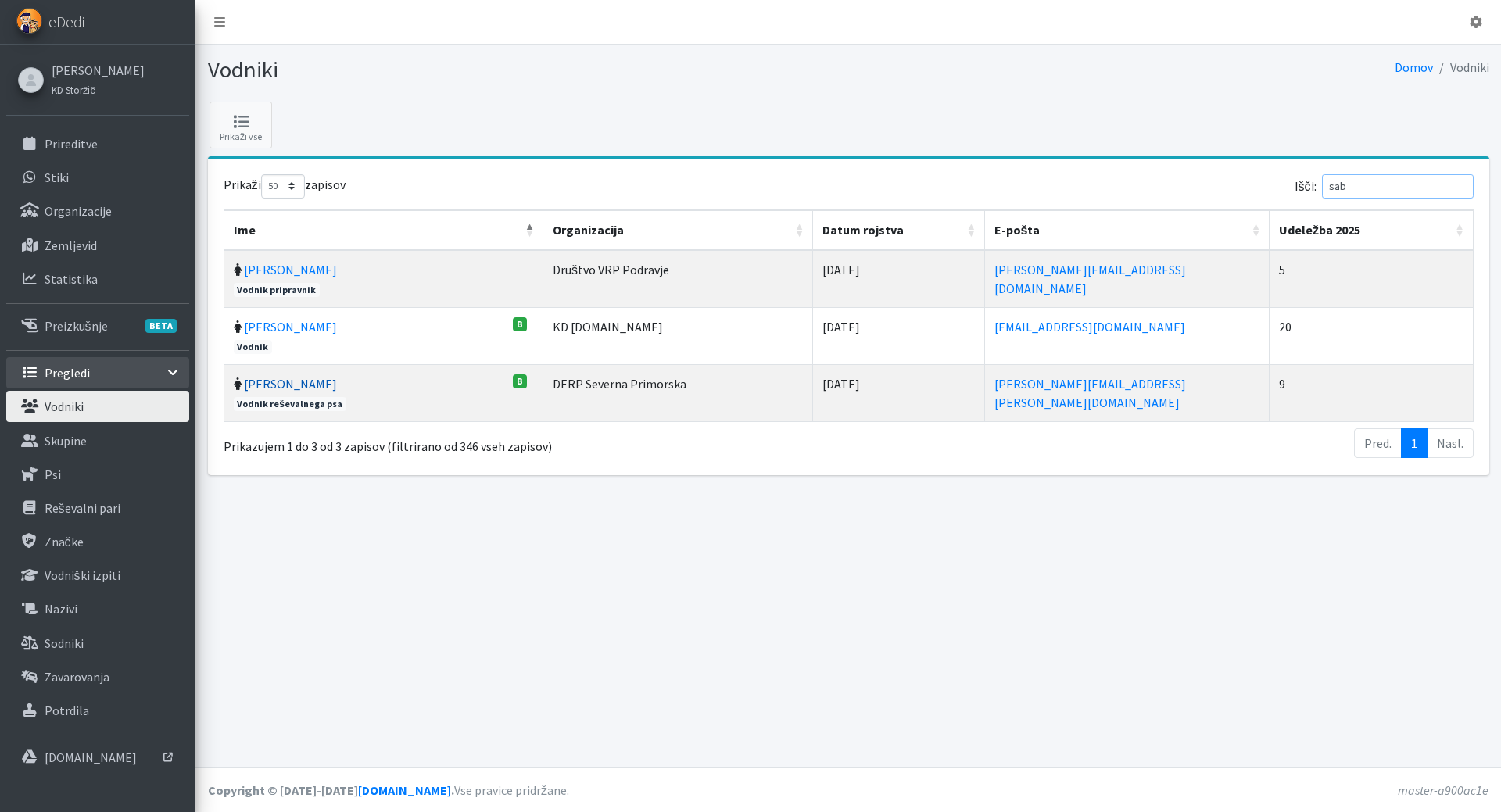
type input "sab"
click at [306, 387] on link "Sabina Zelinšček" at bounding box center [290, 384] width 93 height 16
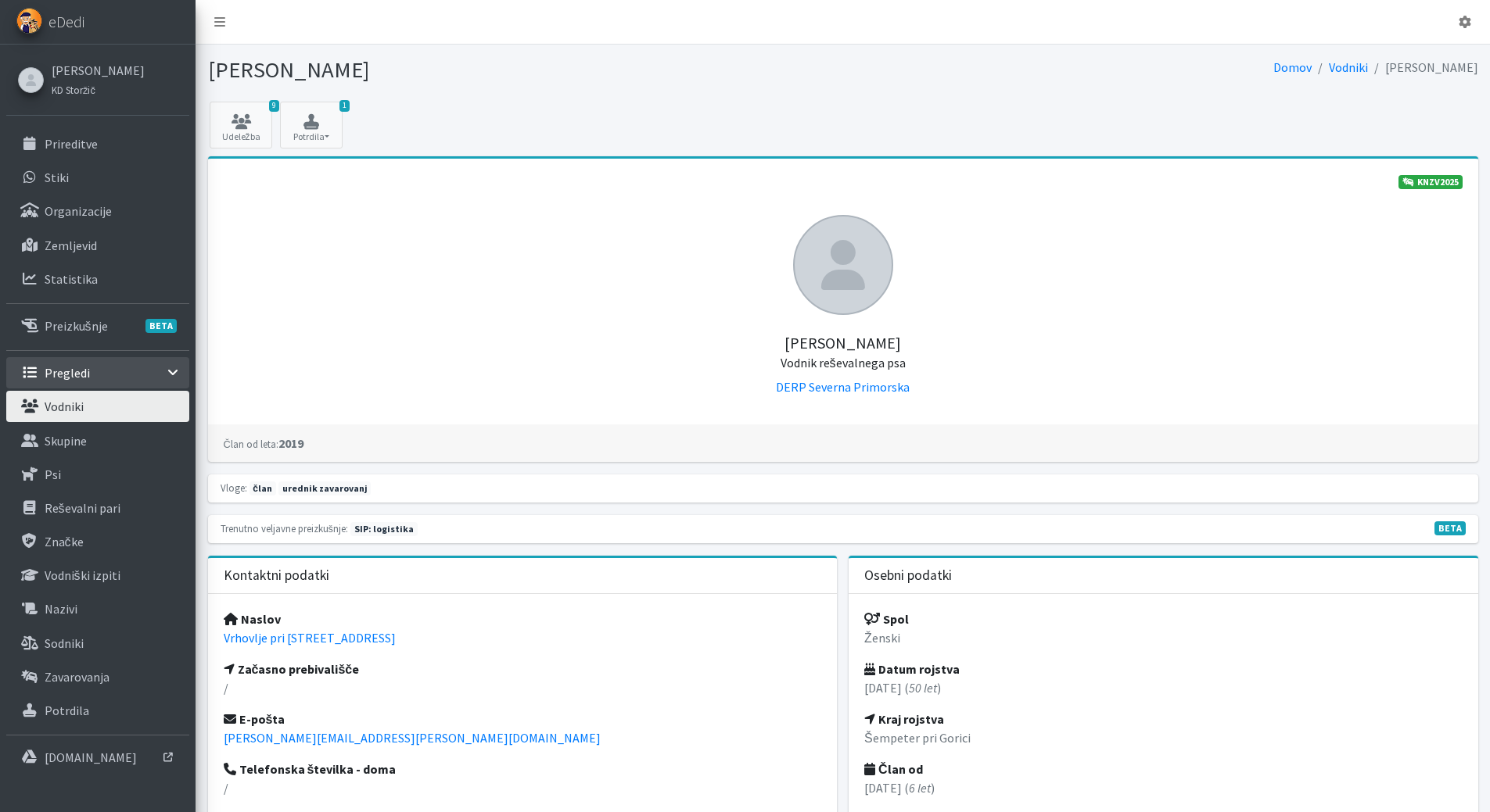
click at [80, 411] on p "Vodniki" at bounding box center [64, 406] width 39 height 16
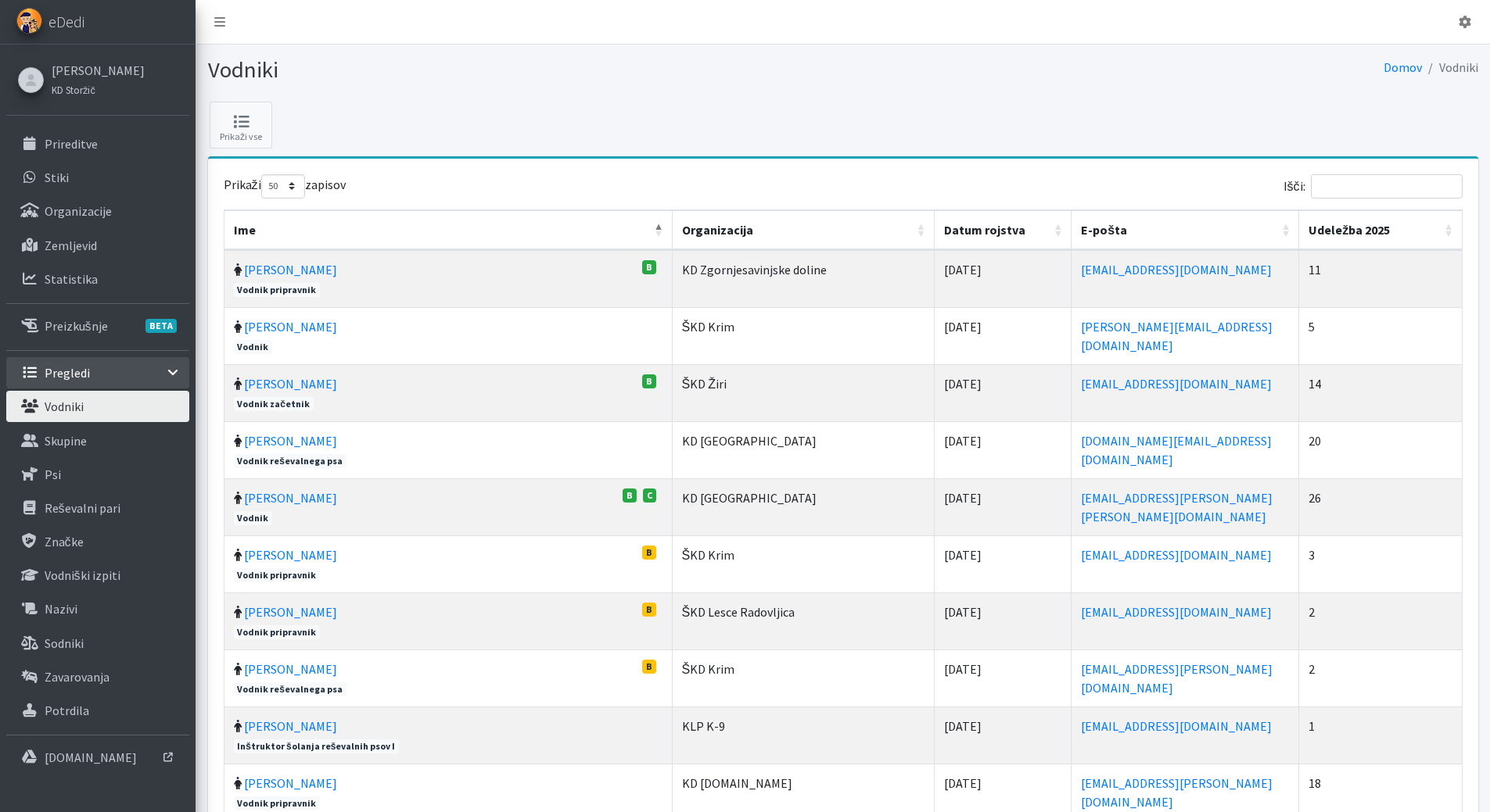
select select "50"
click at [1359, 203] on div "Išči:" at bounding box center [1155, 189] width 614 height 30
click at [1356, 189] on input "Išči:" at bounding box center [1387, 186] width 152 height 24
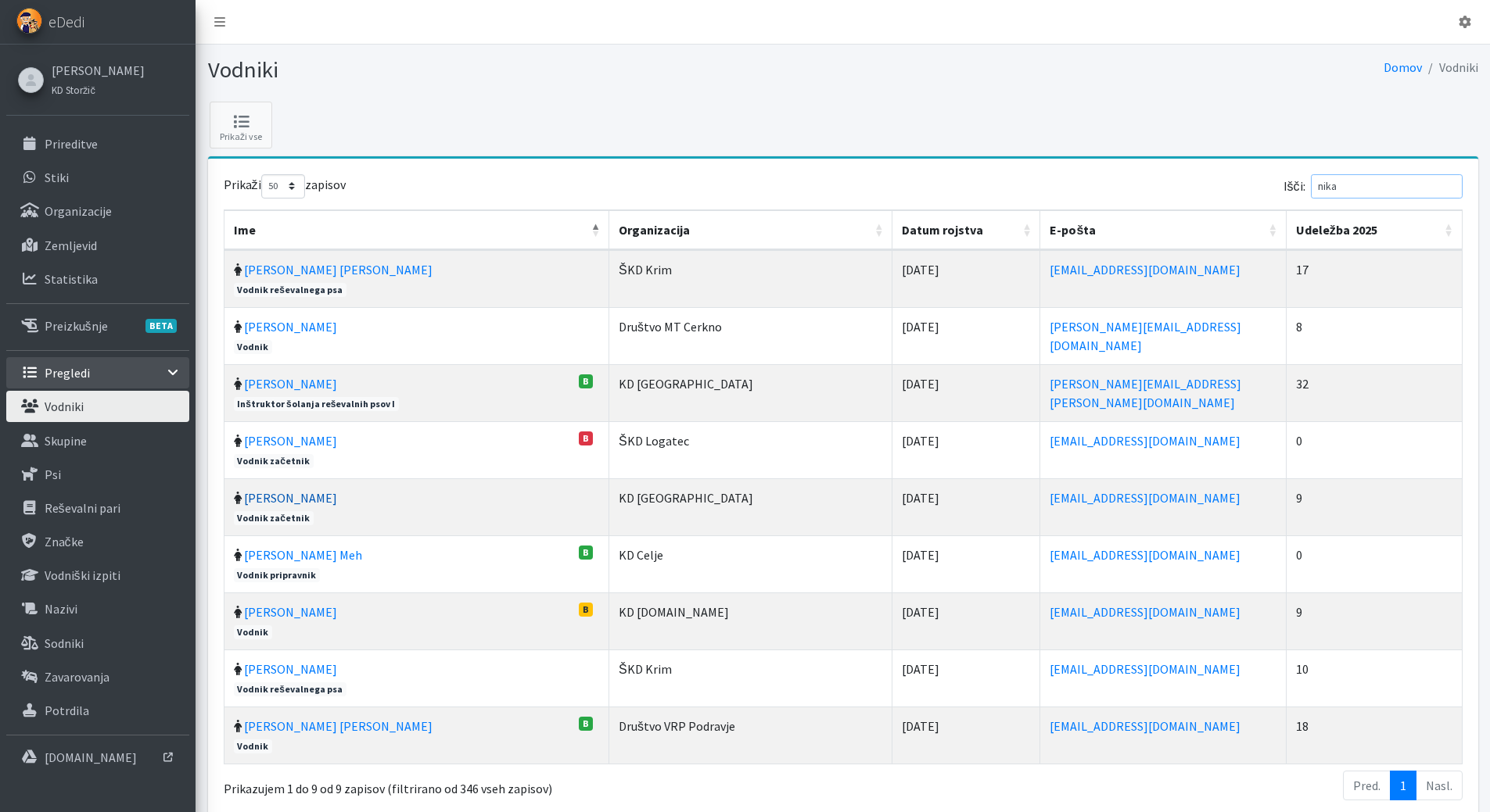
type input "nika"
click at [266, 494] on link "[PERSON_NAME]" at bounding box center [290, 498] width 93 height 16
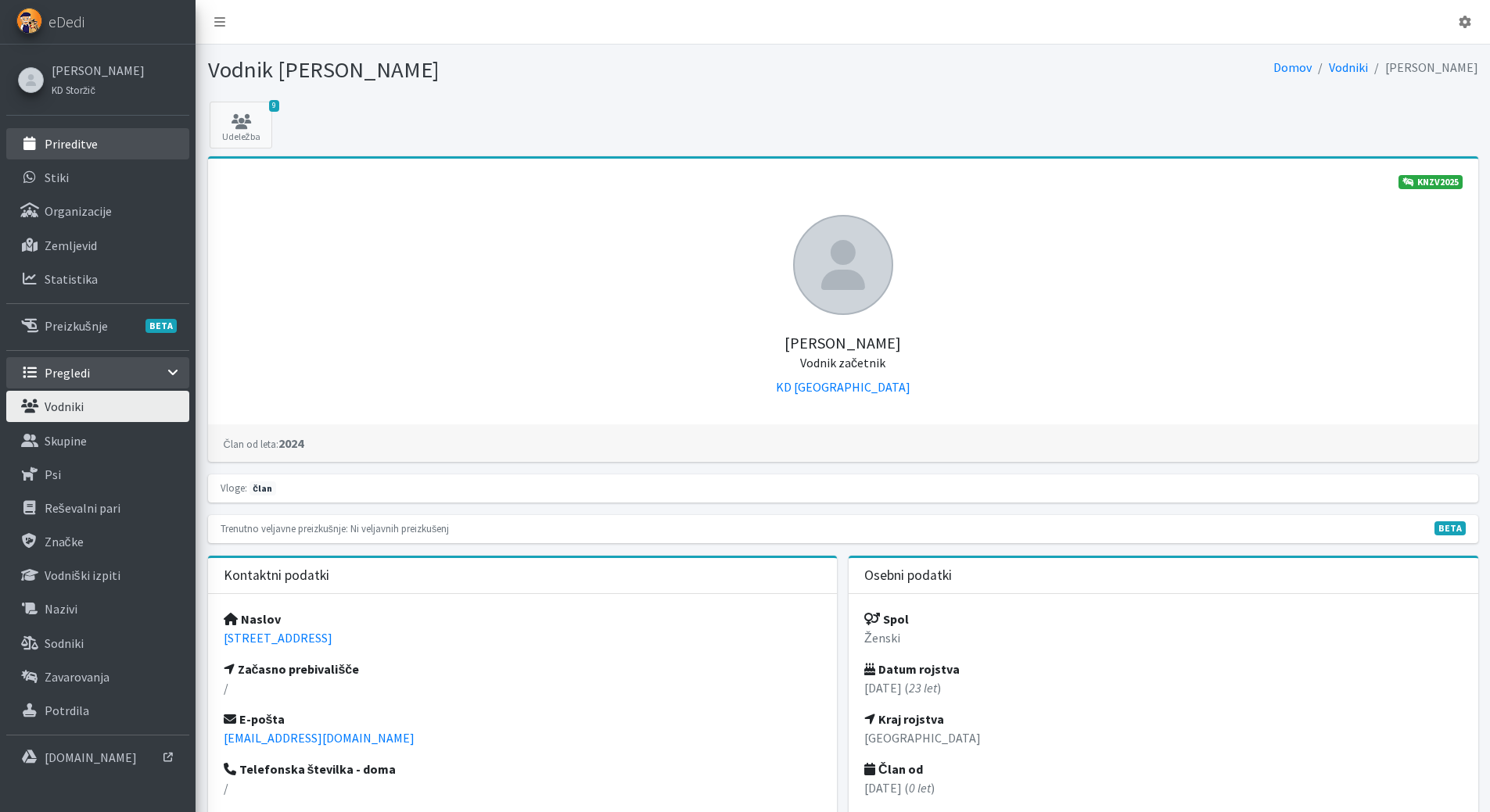
click at [80, 153] on link "Prireditve" at bounding box center [97, 144] width 183 height 31
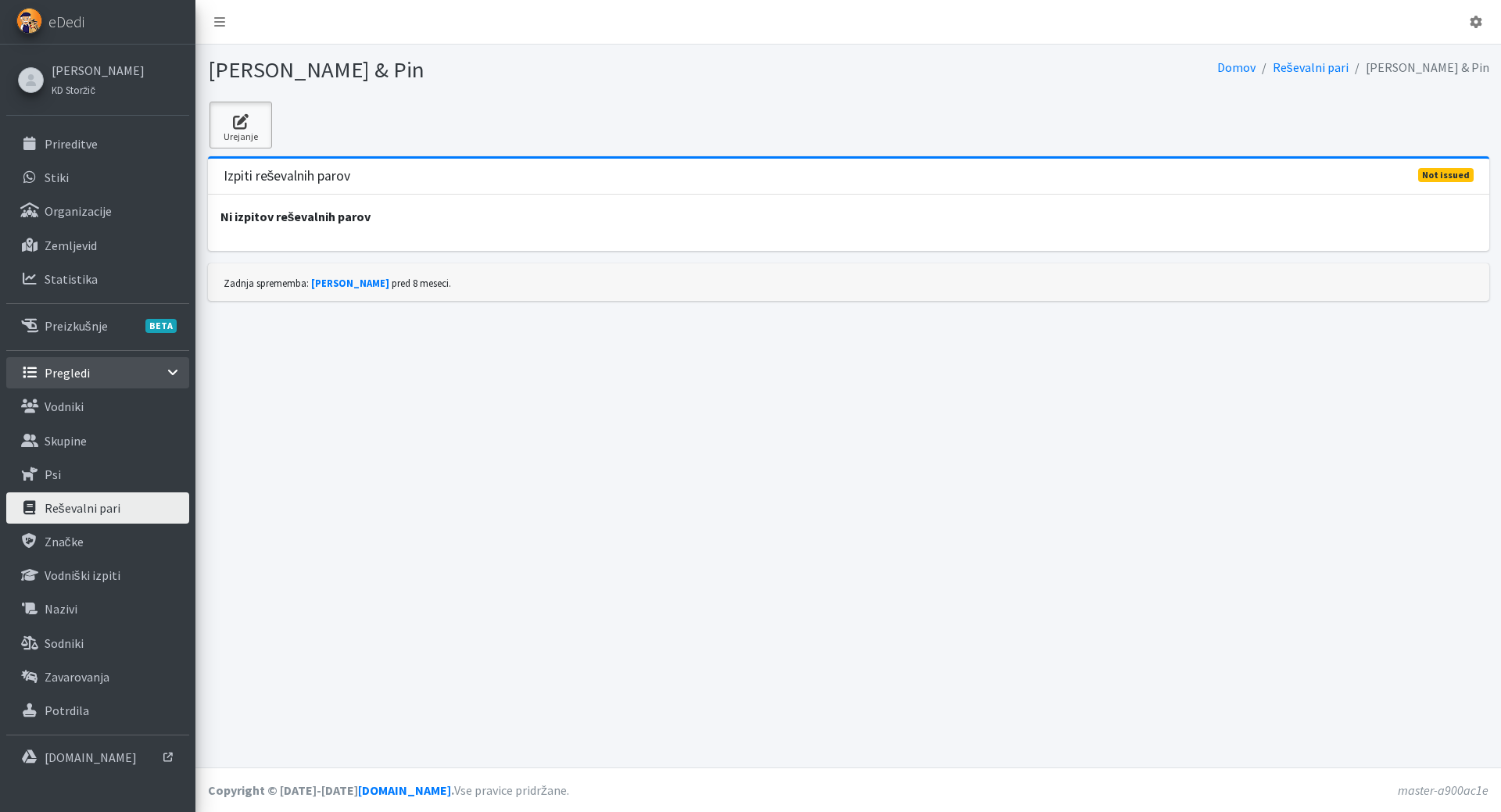
click at [251, 132] on link "Urejanje" at bounding box center [241, 125] width 63 height 47
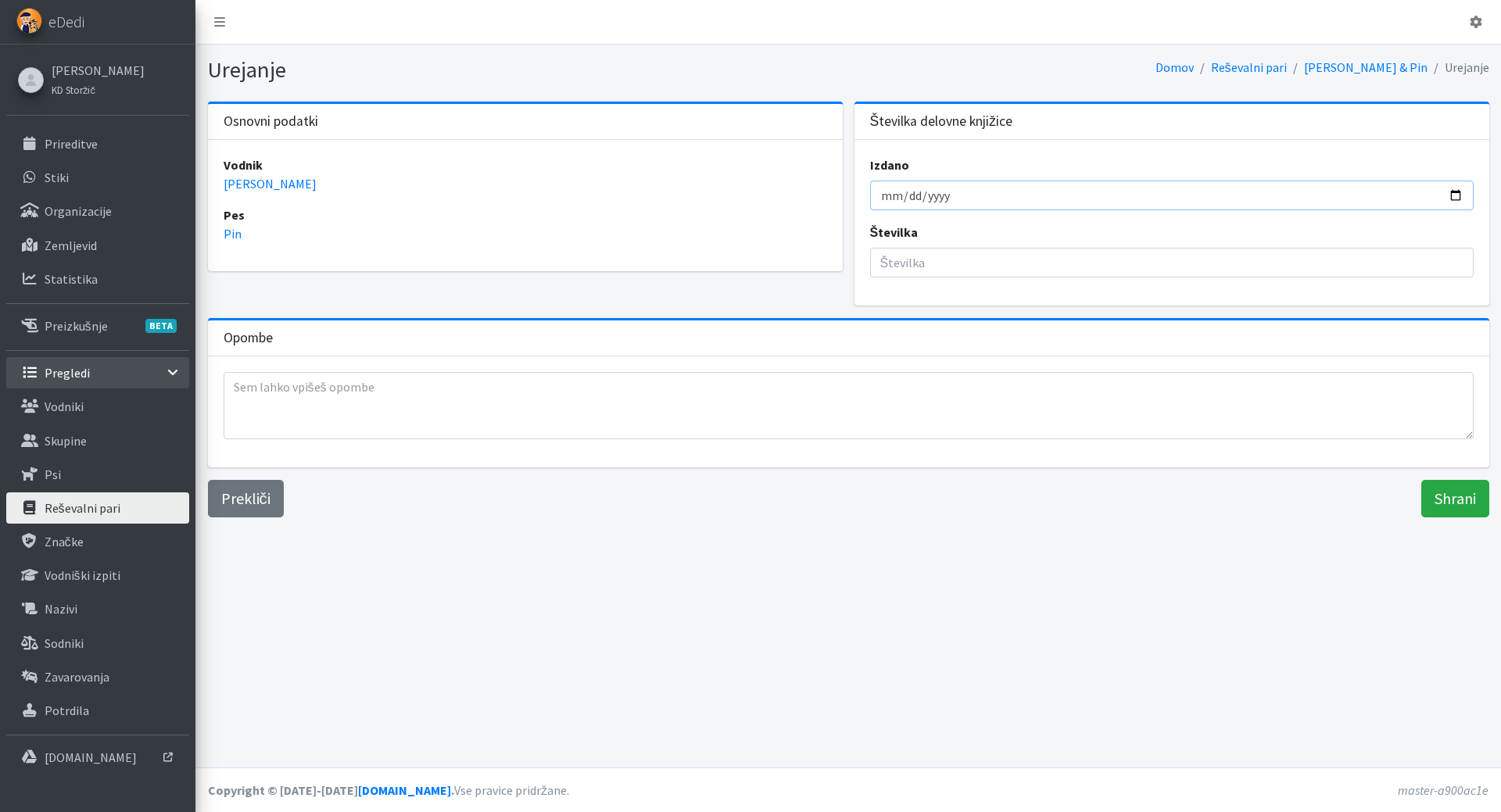
click at [876, 196] on input "Izdano" at bounding box center [1172, 195] width 604 height 29
type input "0025-09-04"
type input "0020-09-04"
type input "2025-09-04"
click at [949, 269] on input "Številka" at bounding box center [1172, 262] width 604 height 29
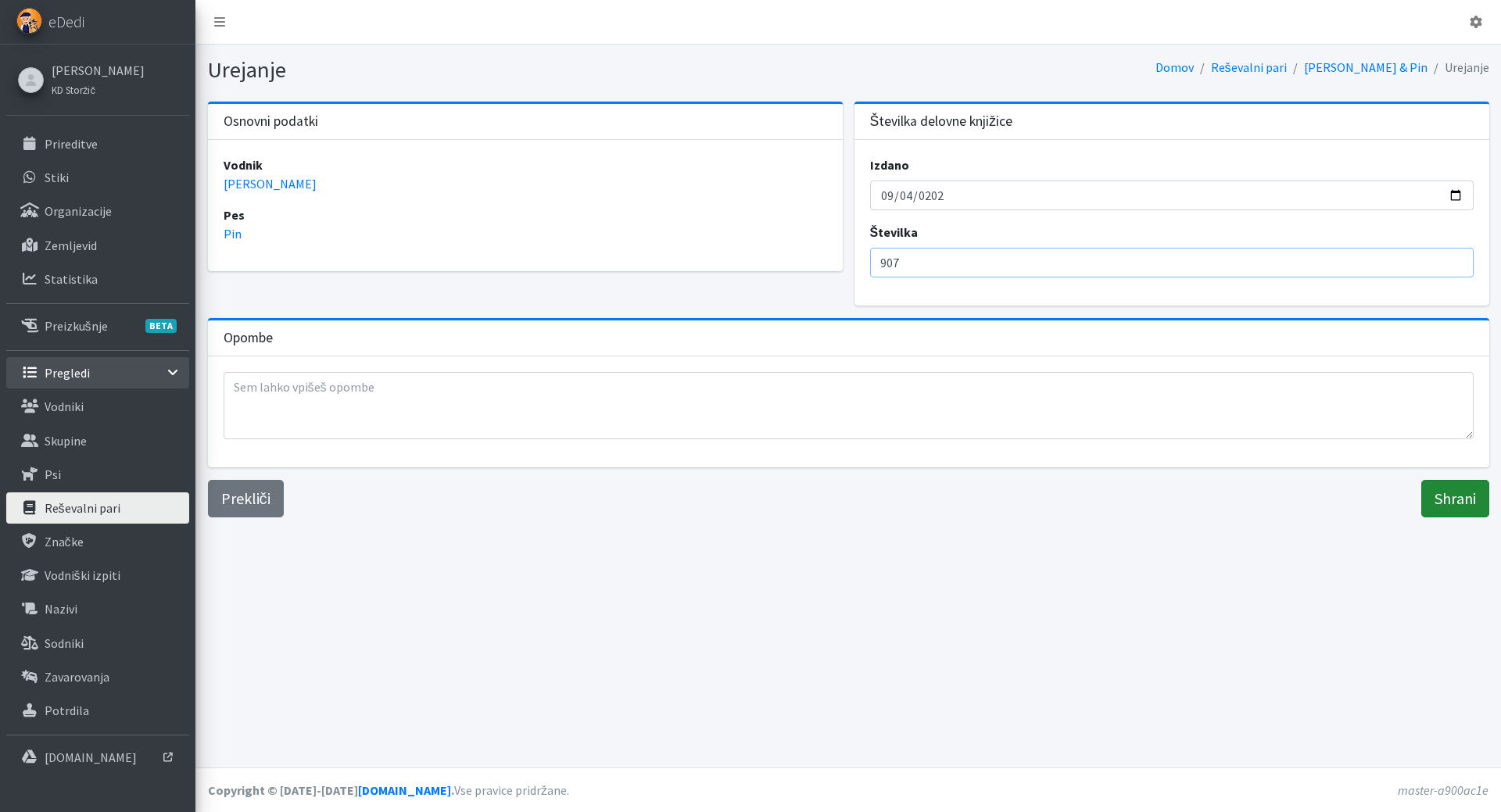
type input "907"
click at [1443, 491] on input "Shrani" at bounding box center [1455, 498] width 68 height 38
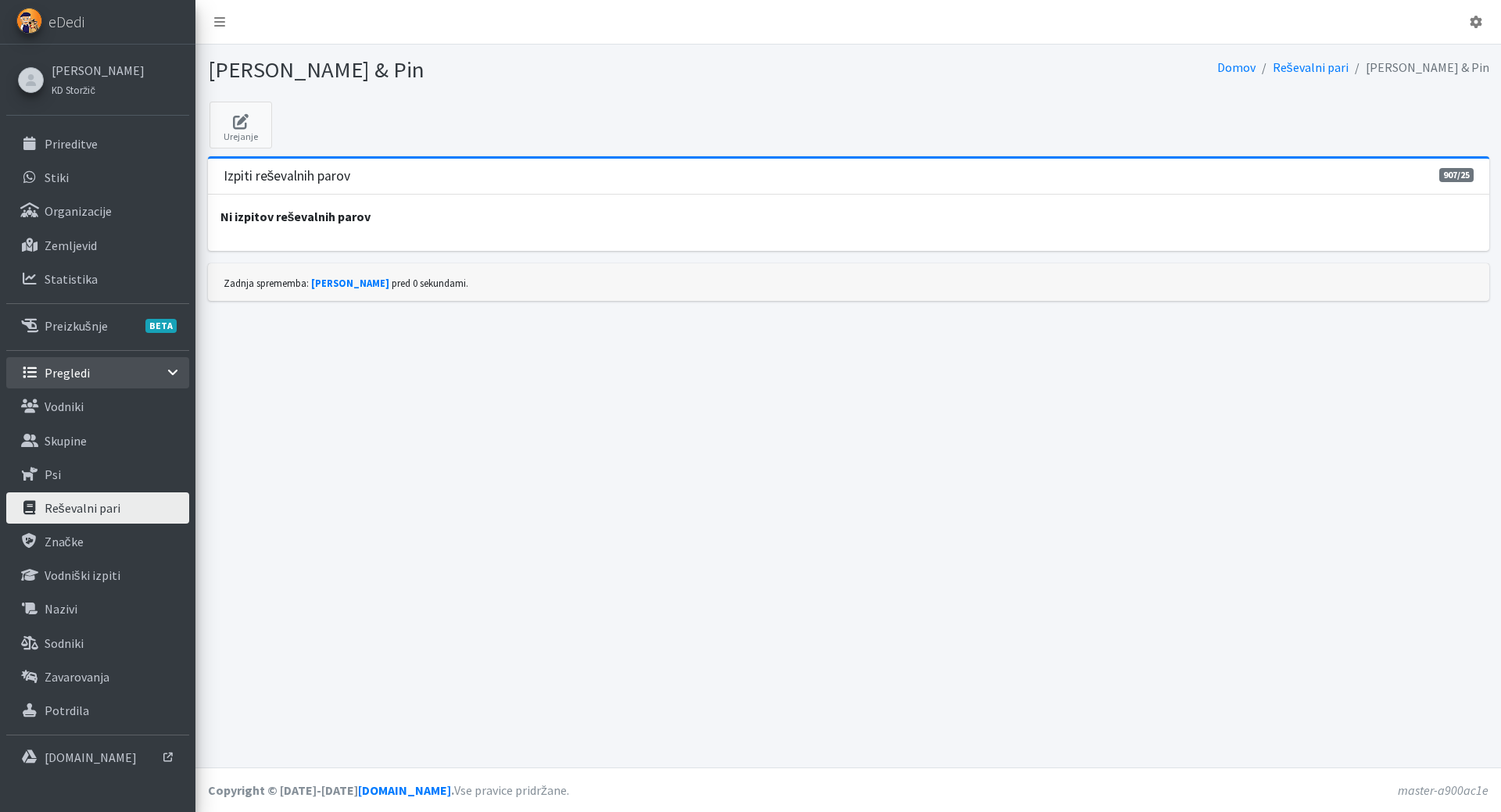
click at [82, 501] on p "Reševalni pari" at bounding box center [82, 508] width 76 height 16
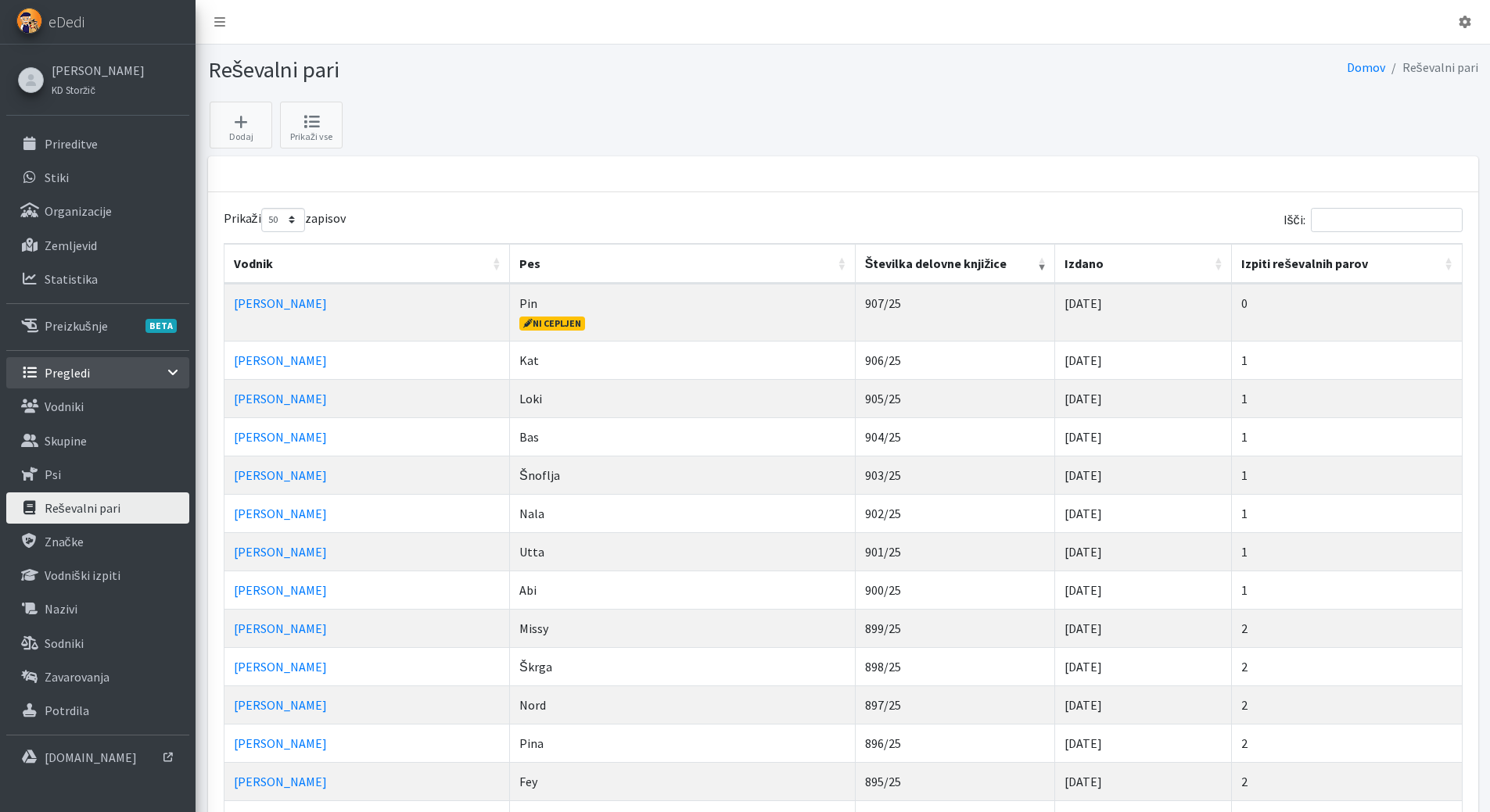
select select "50"
click at [1361, 216] on input "Išči:" at bounding box center [1387, 220] width 152 height 24
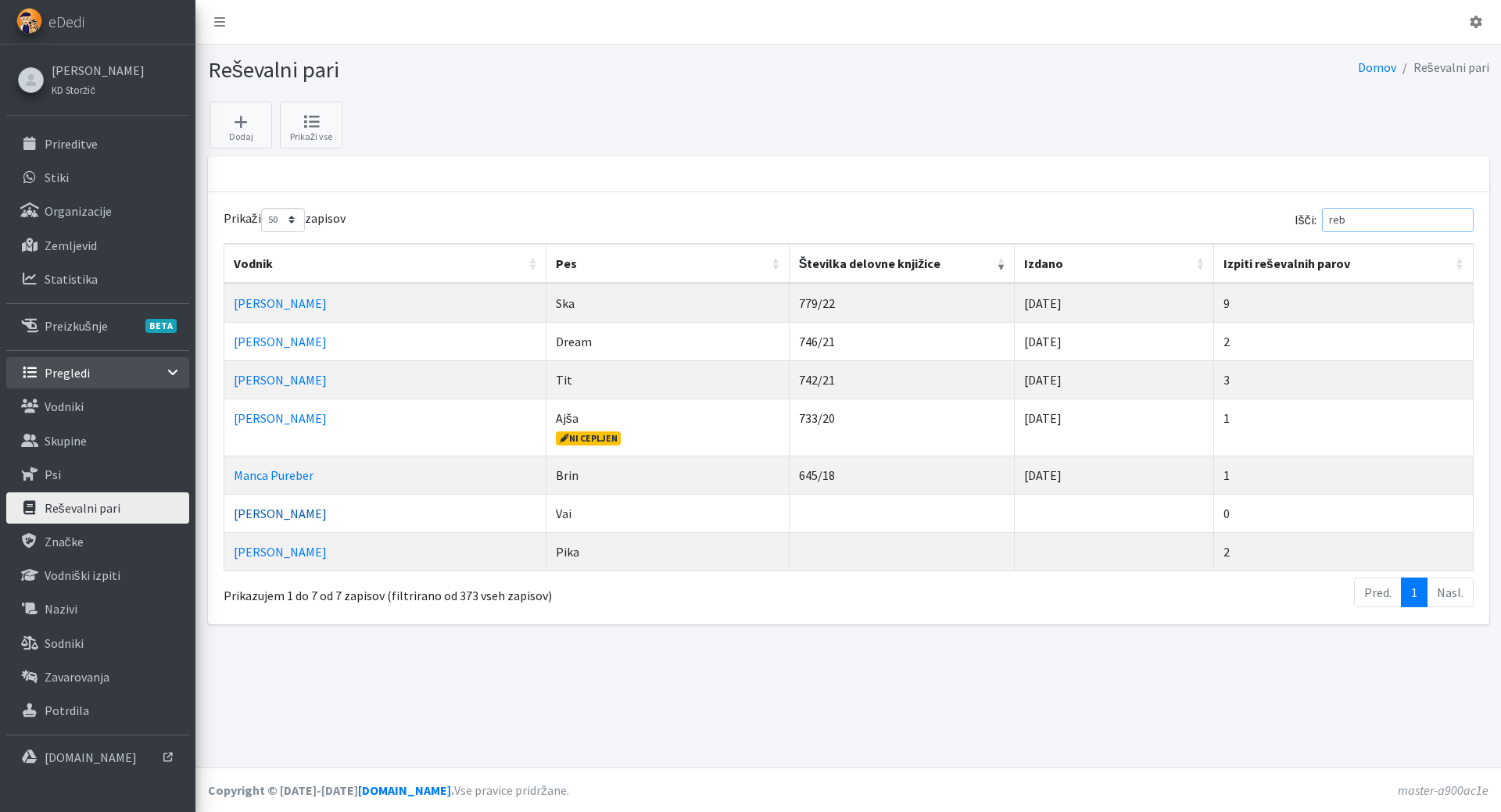
type input "reb"
click at [283, 515] on link "Rebeka Leskovic" at bounding box center [281, 514] width 93 height 16
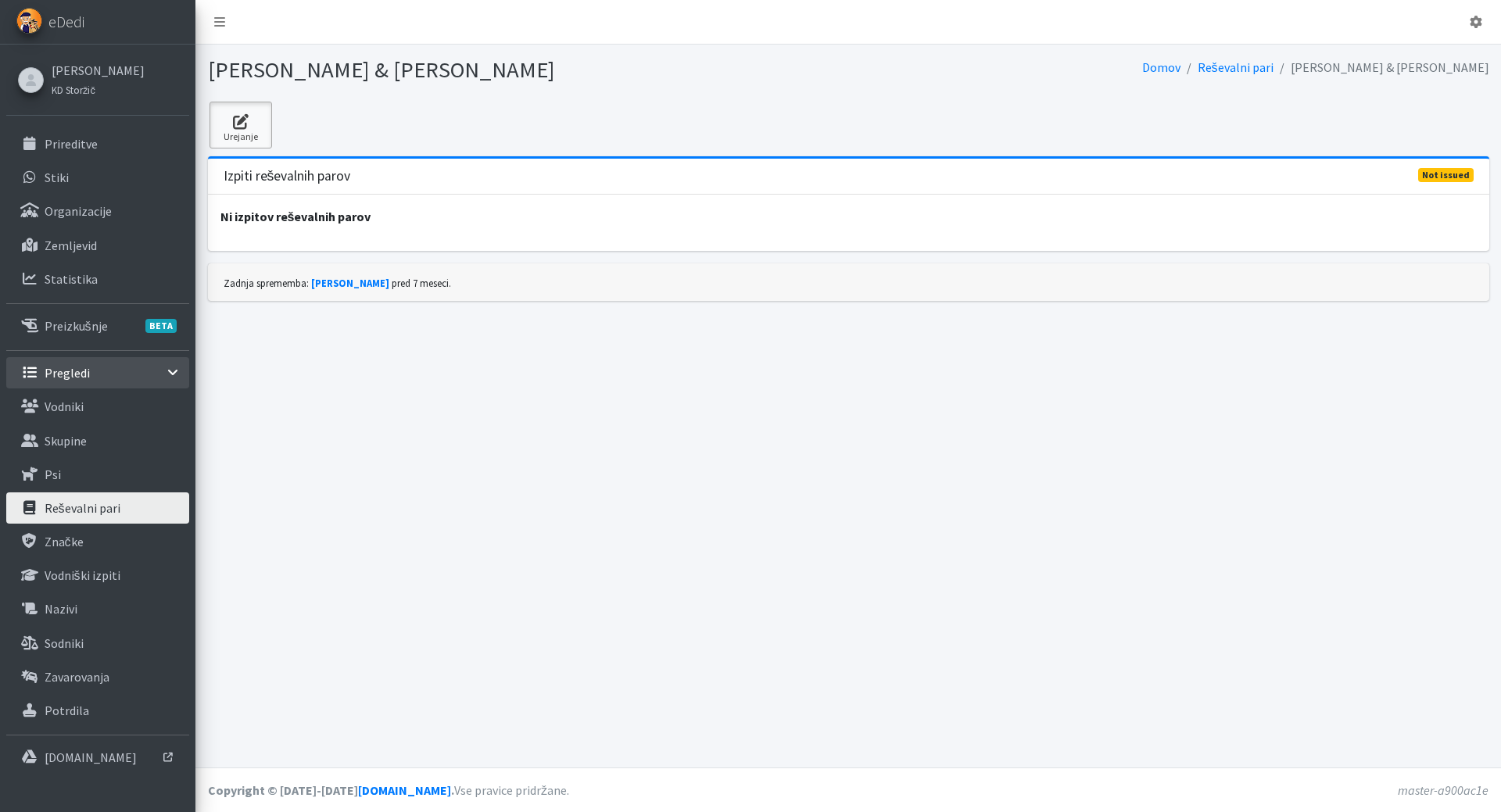
click at [234, 110] on link "Urejanje" at bounding box center [241, 125] width 63 height 47
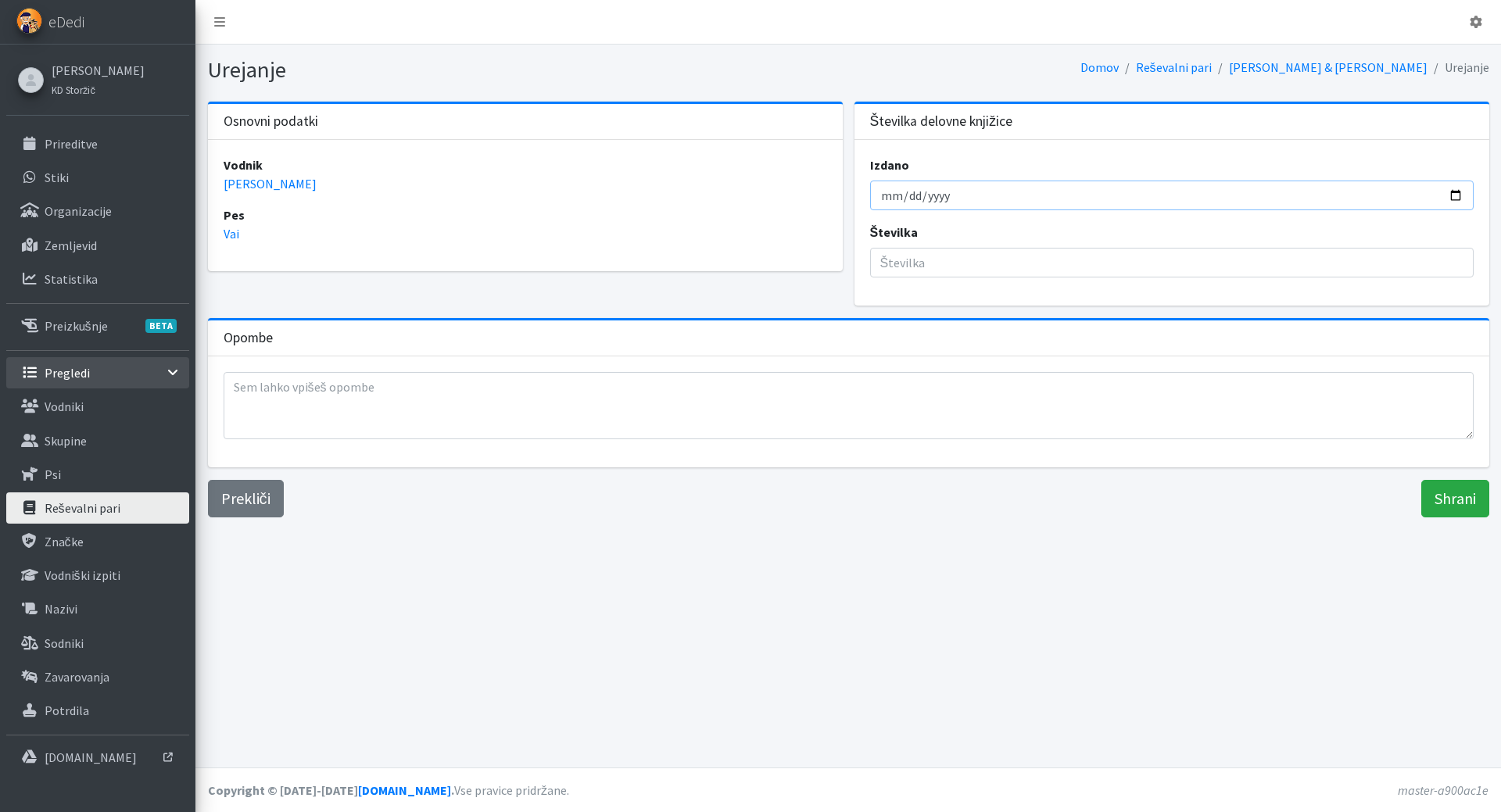
click at [887, 204] on input "Izdano" at bounding box center [1172, 195] width 604 height 29
type input "2025-09-04"
click at [923, 258] on input "Številka" at bounding box center [1172, 262] width 604 height 29
type input "908"
click at [1442, 500] on input "Shrani" at bounding box center [1455, 498] width 68 height 38
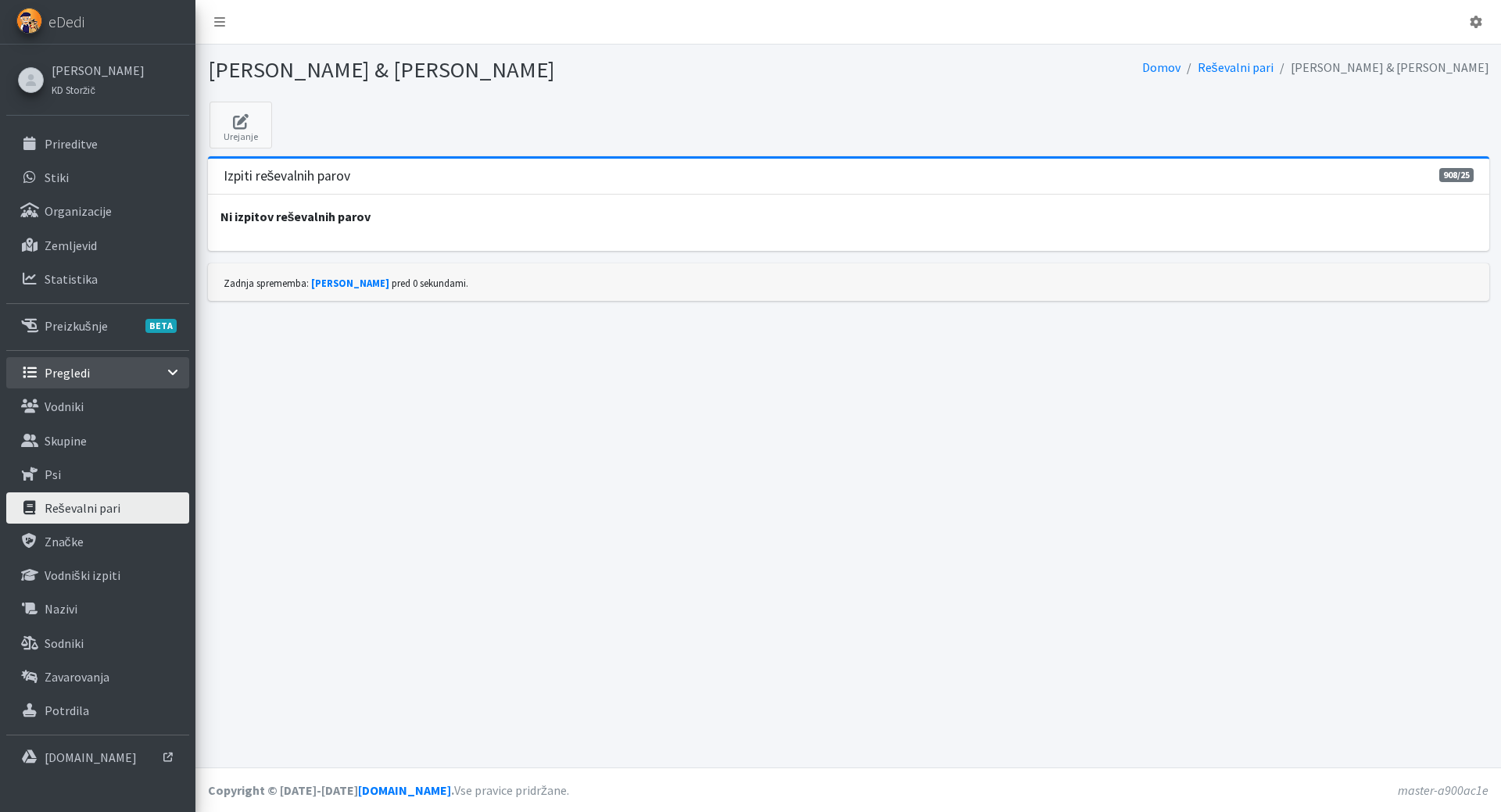
click at [100, 511] on p "Reševalni pari" at bounding box center [82, 508] width 76 height 16
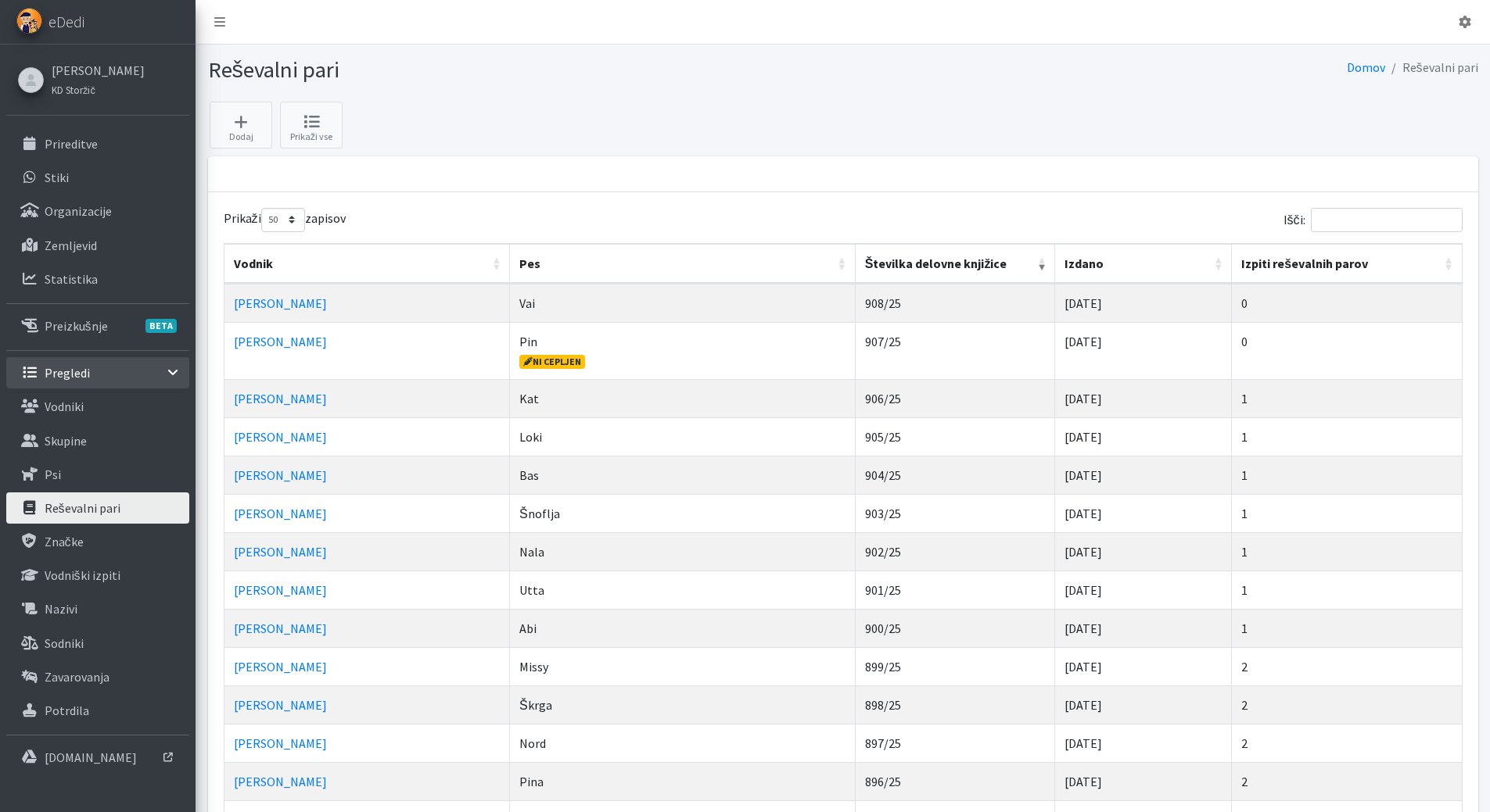
select select "50"
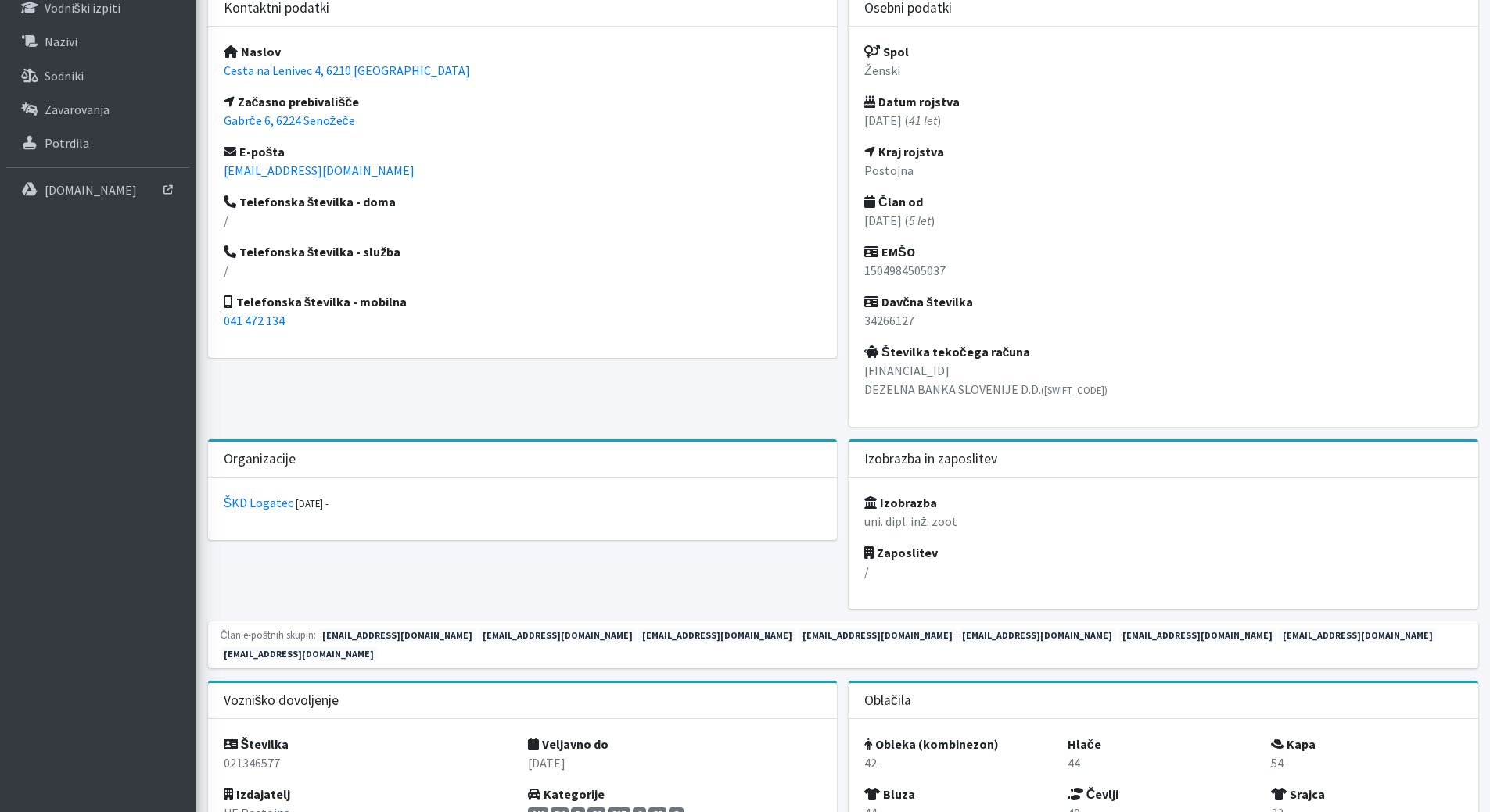
scroll to position [566, 0]
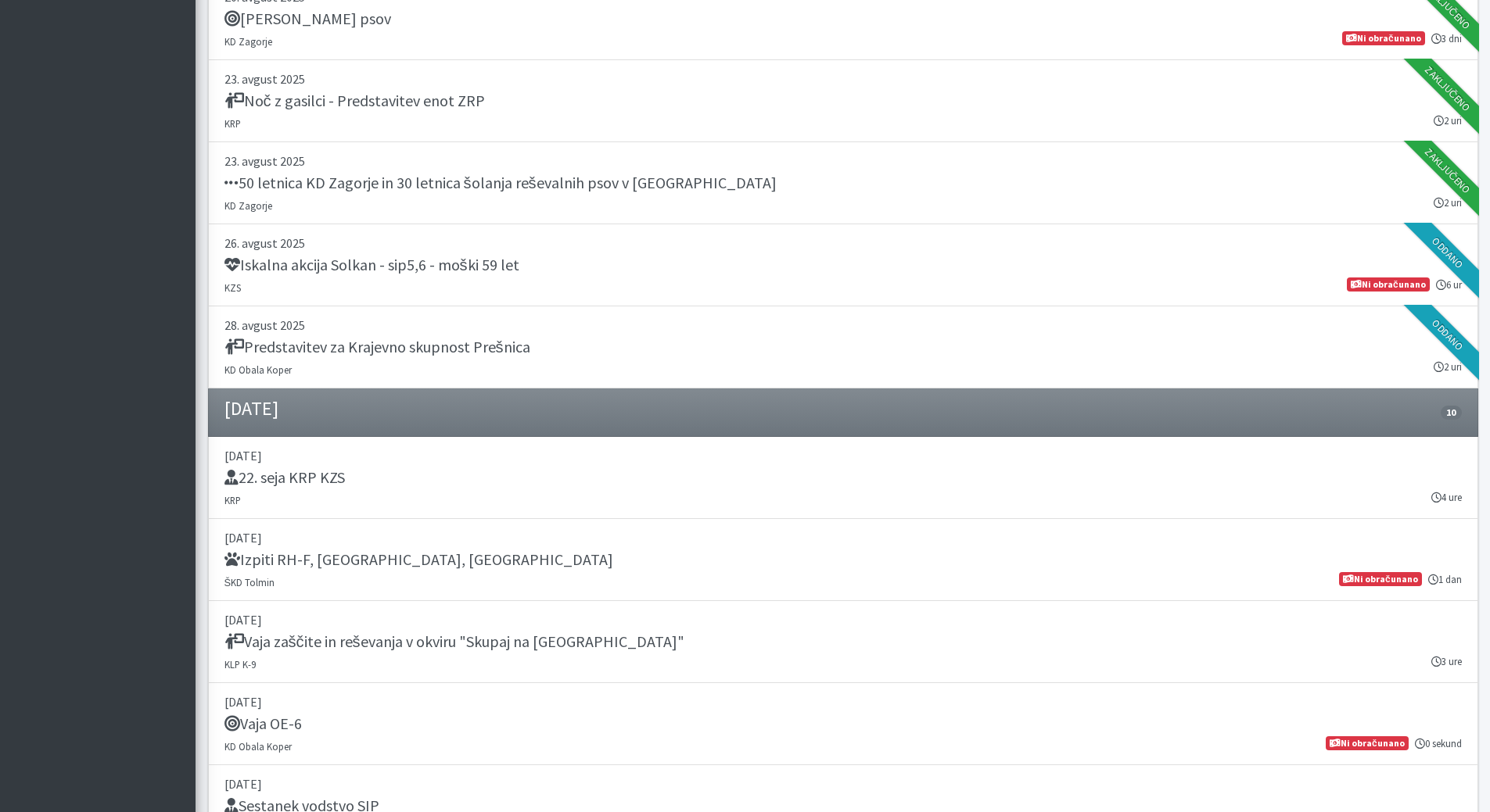
scroll to position [1173, 0]
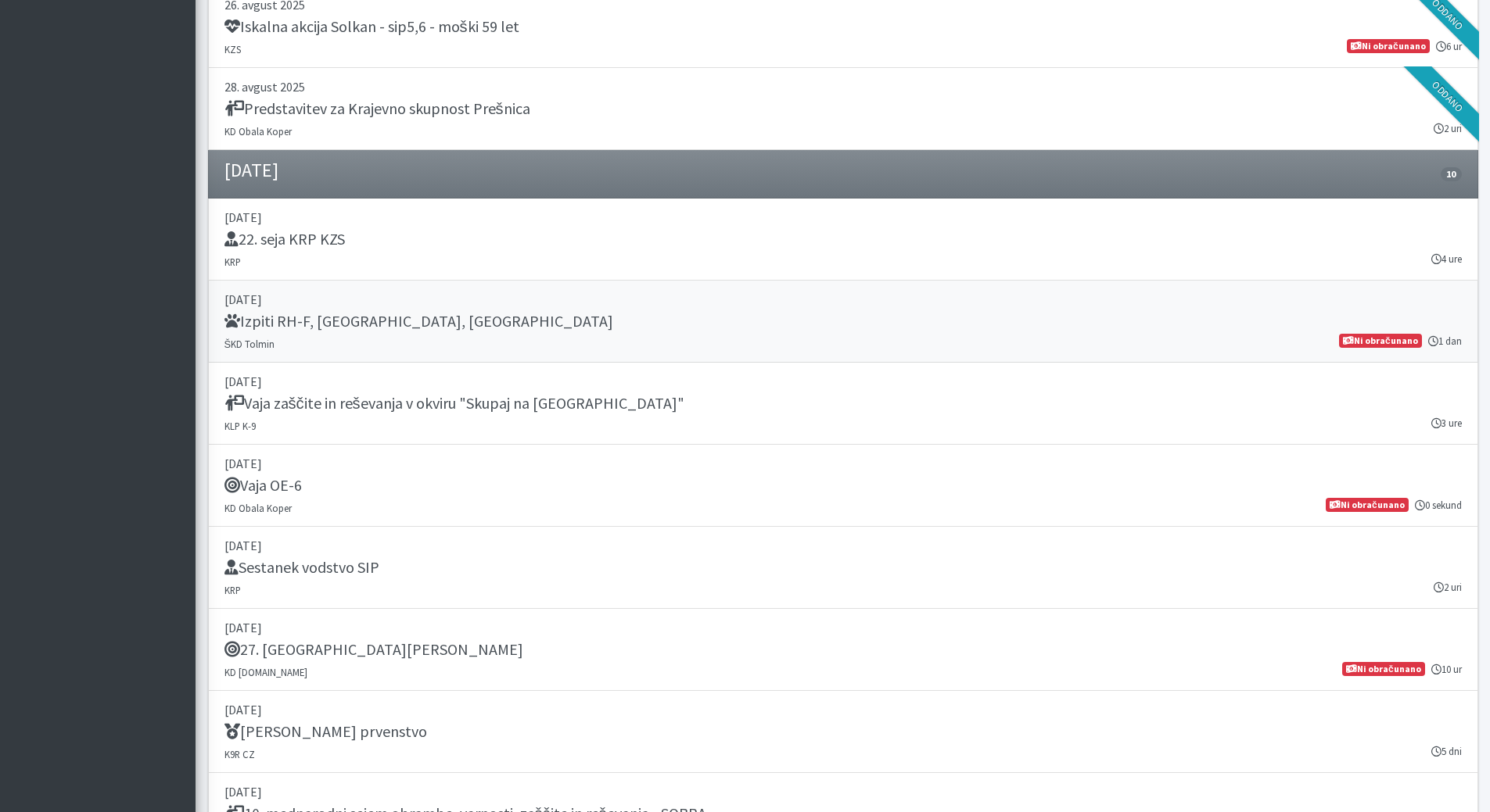
click at [241, 321] on h5 "Izpiti RH-F, FL, MT" at bounding box center [418, 321] width 389 height 19
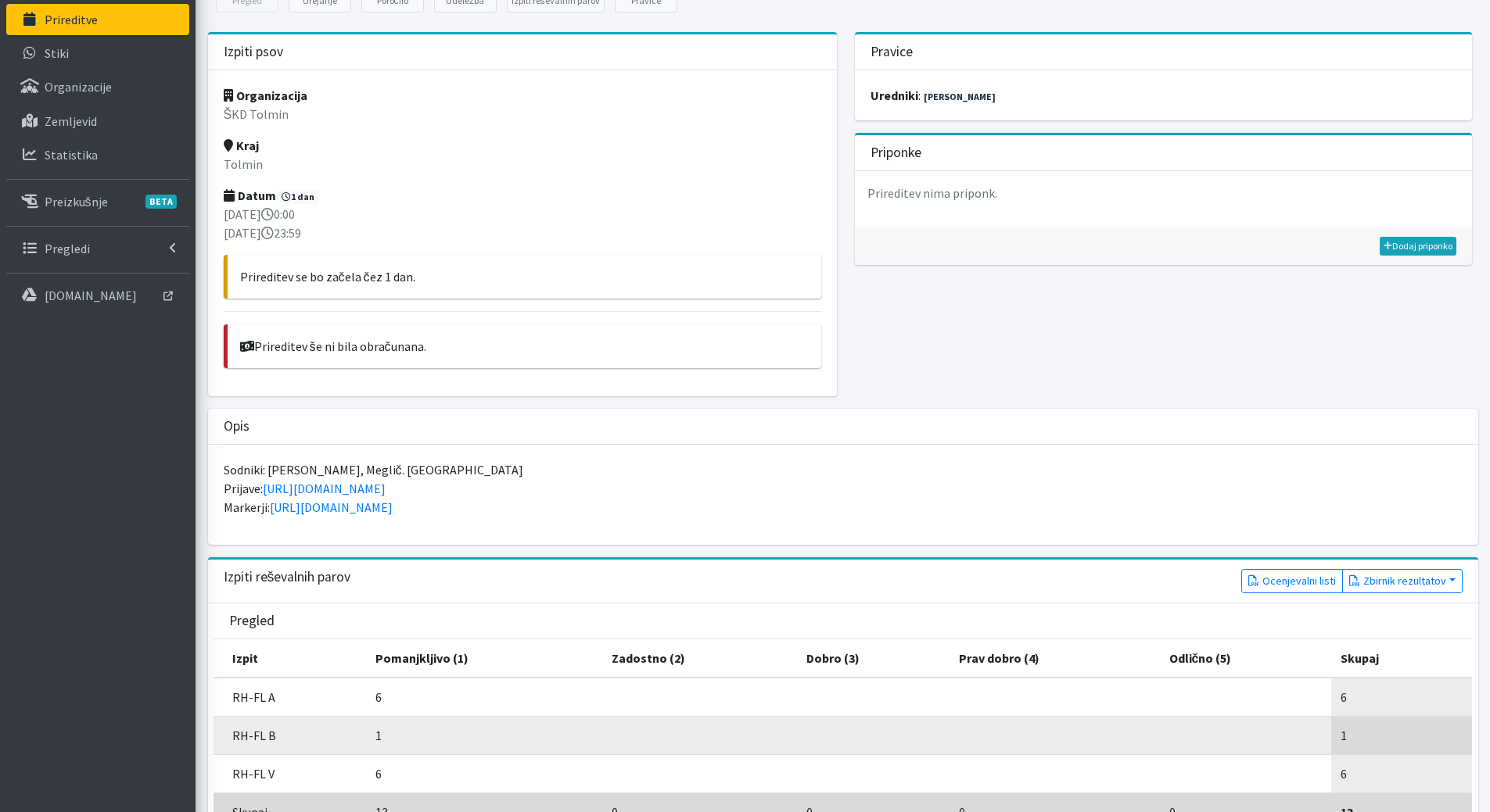
scroll to position [313, 0]
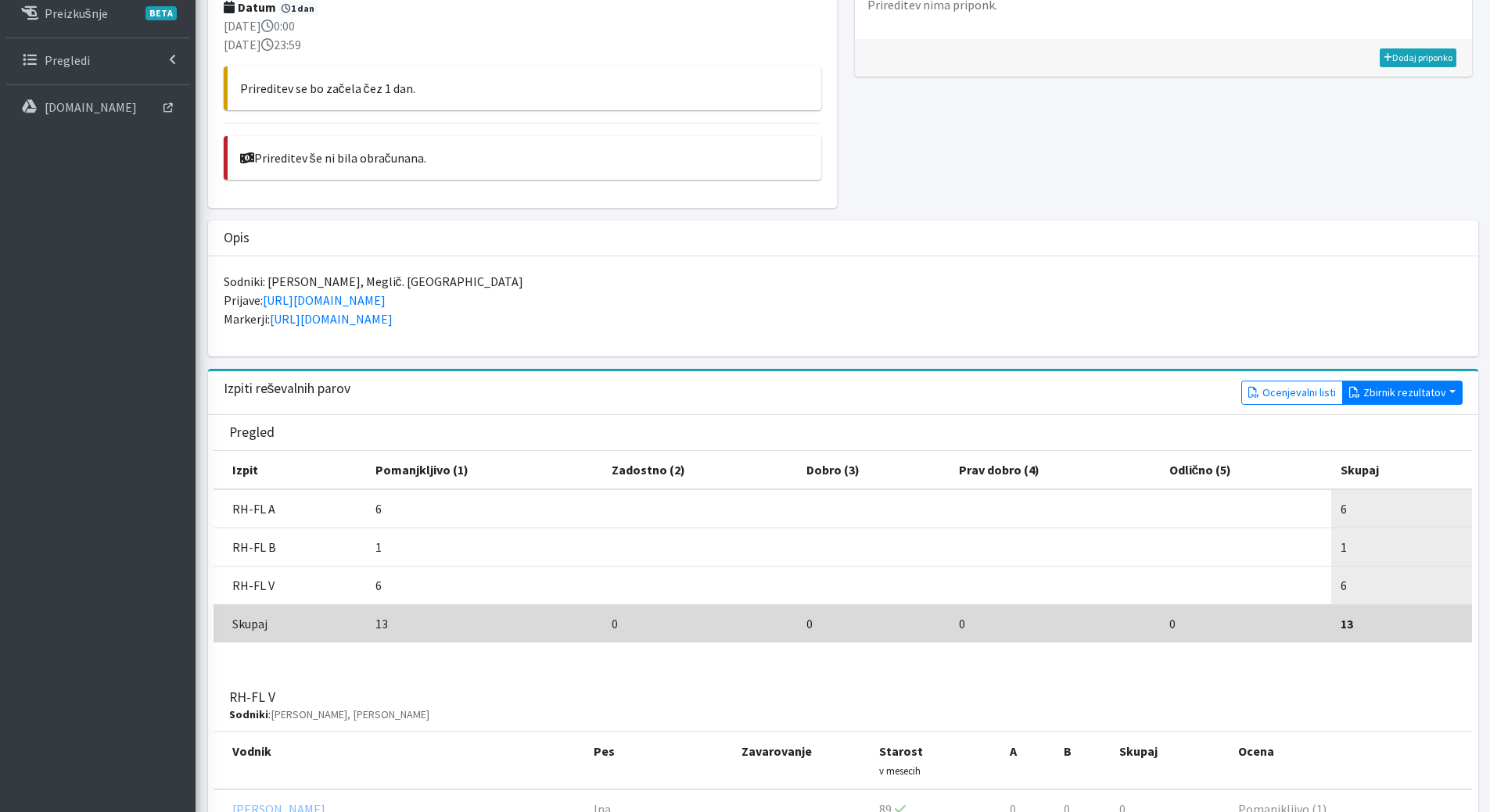
click at [1409, 381] on button "Zbirnik rezultatov" at bounding box center [1402, 392] width 121 height 24
click at [1392, 428] on link "Z rezultati" at bounding box center [1405, 426] width 123 height 25
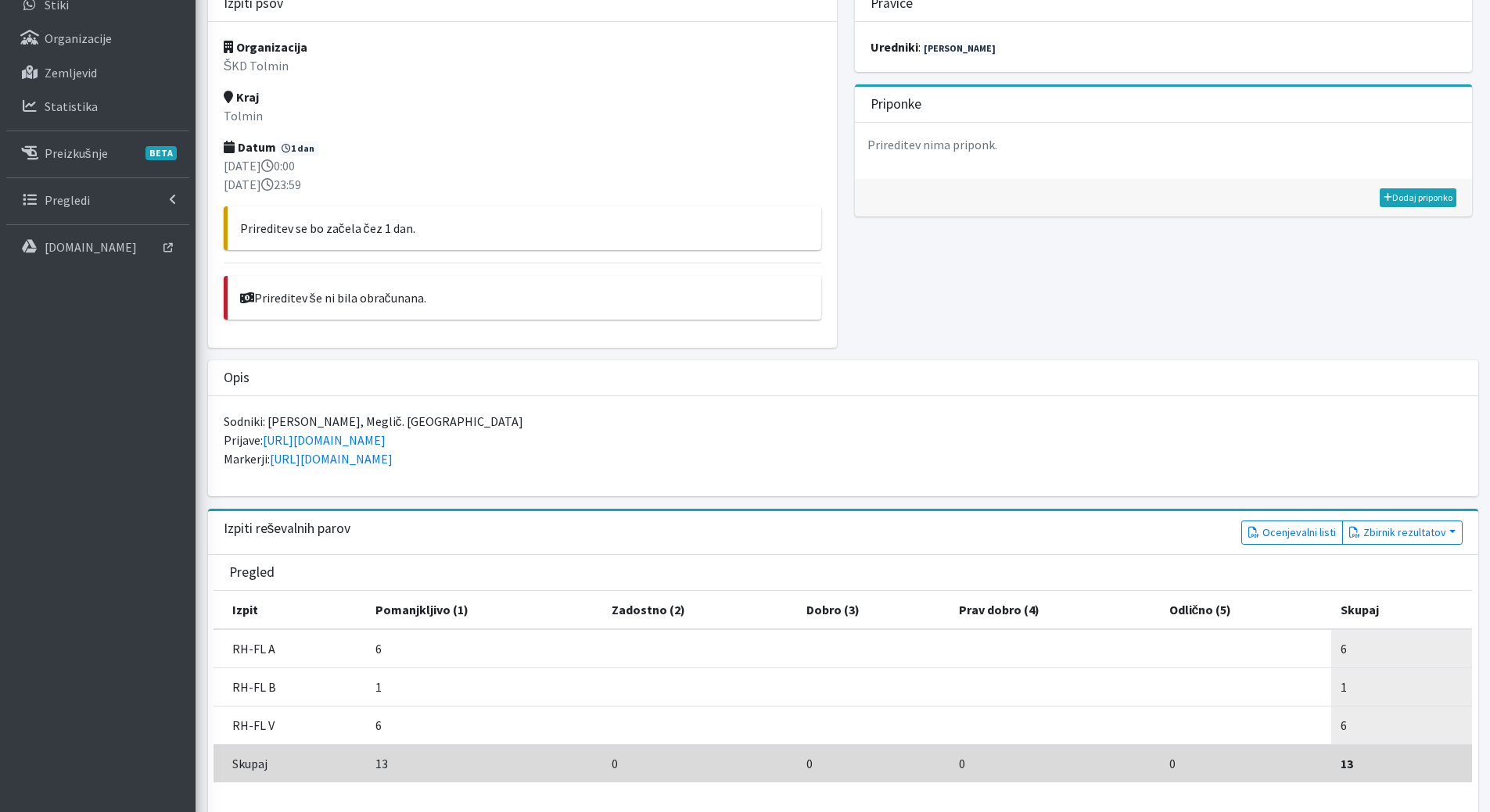
scroll to position [0, 0]
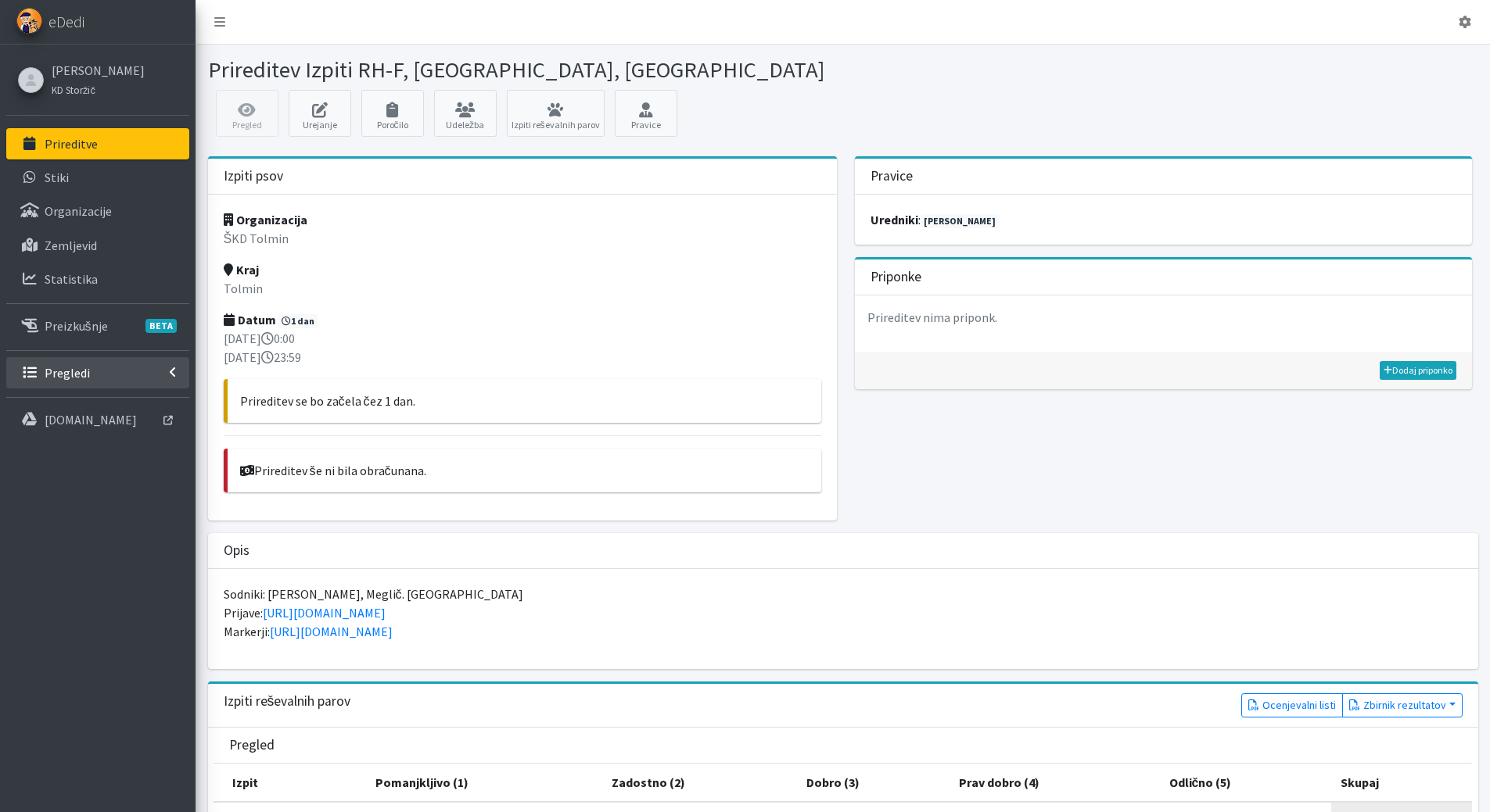
click at [72, 370] on p "Pregledi" at bounding box center [67, 373] width 46 height 16
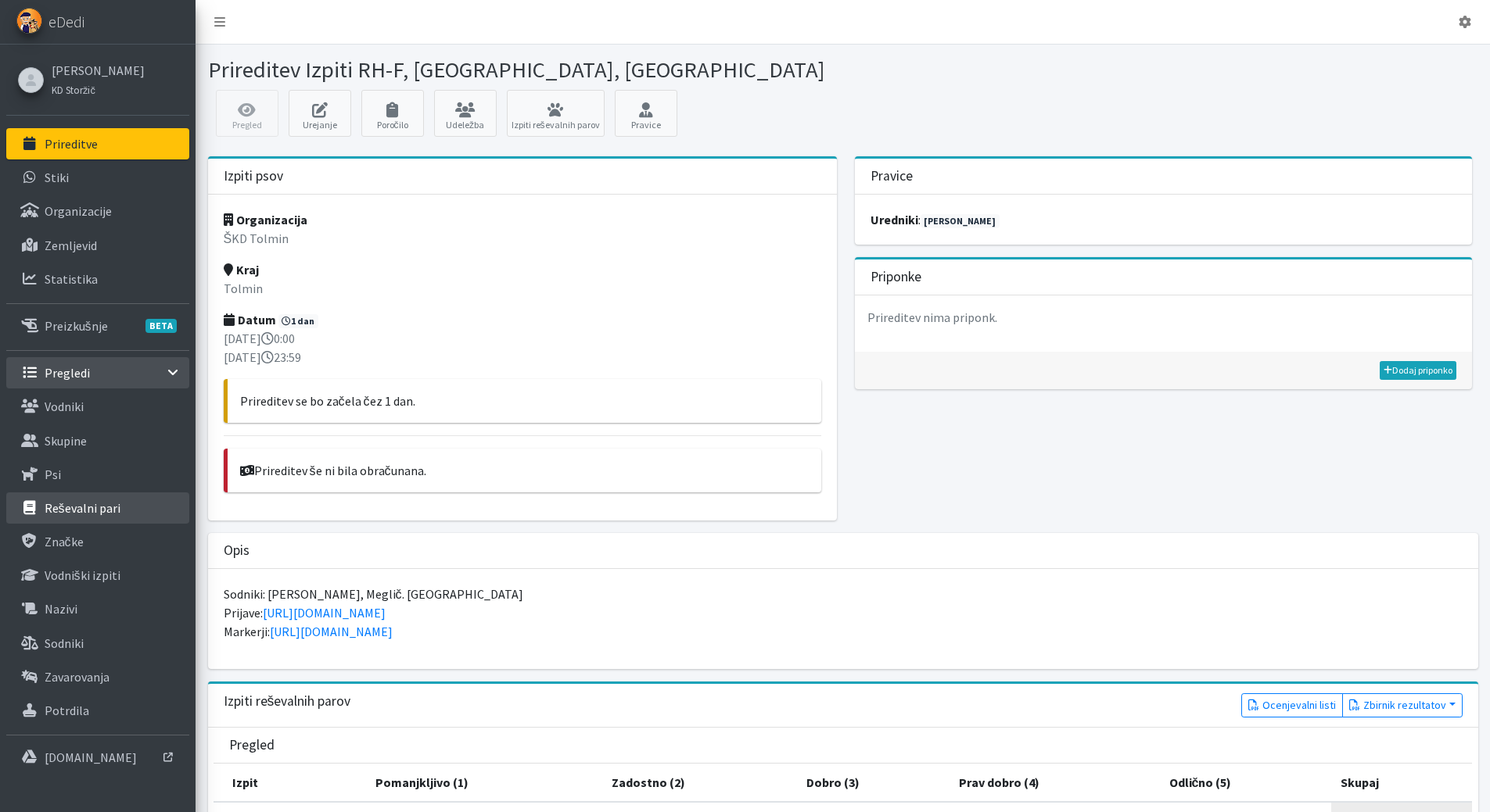
click at [72, 516] on link "Reševalni pari" at bounding box center [97, 507] width 183 height 31
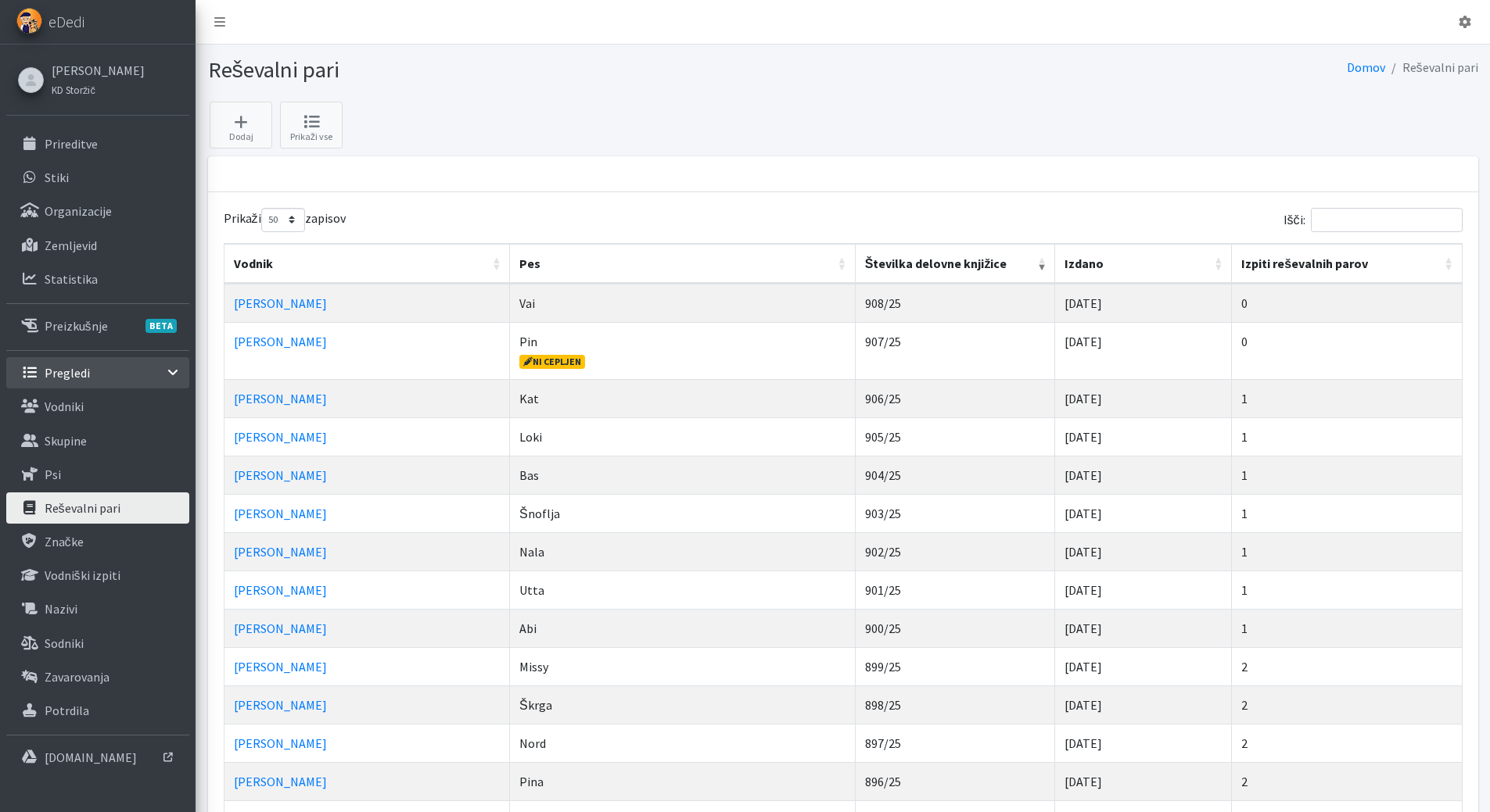
select select "50"
click at [110, 71] on link "[PERSON_NAME]" at bounding box center [98, 70] width 93 height 19
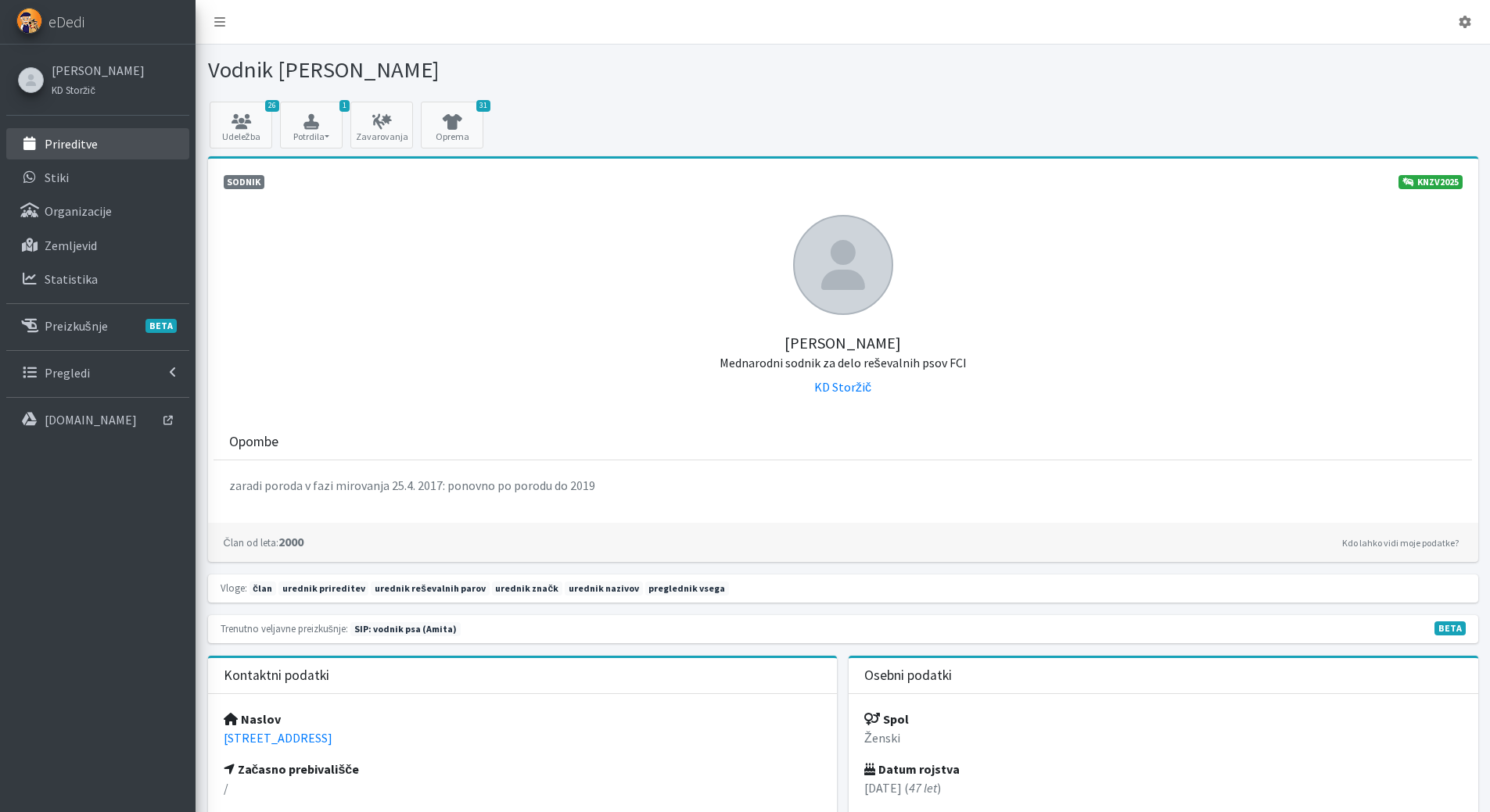
click at [91, 140] on p "Prireditve" at bounding box center [72, 144] width 54 height 16
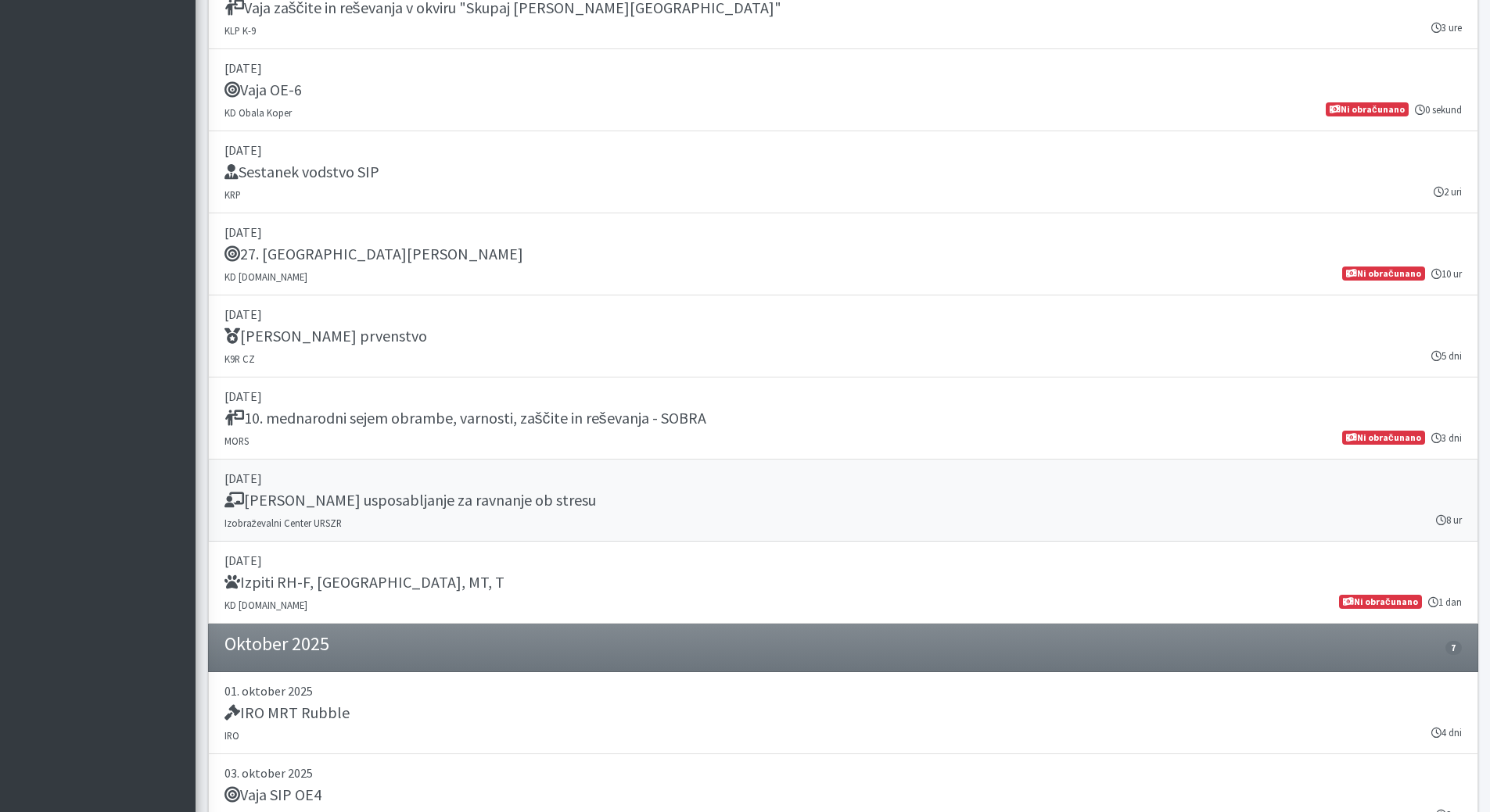
scroll to position [1251, 0]
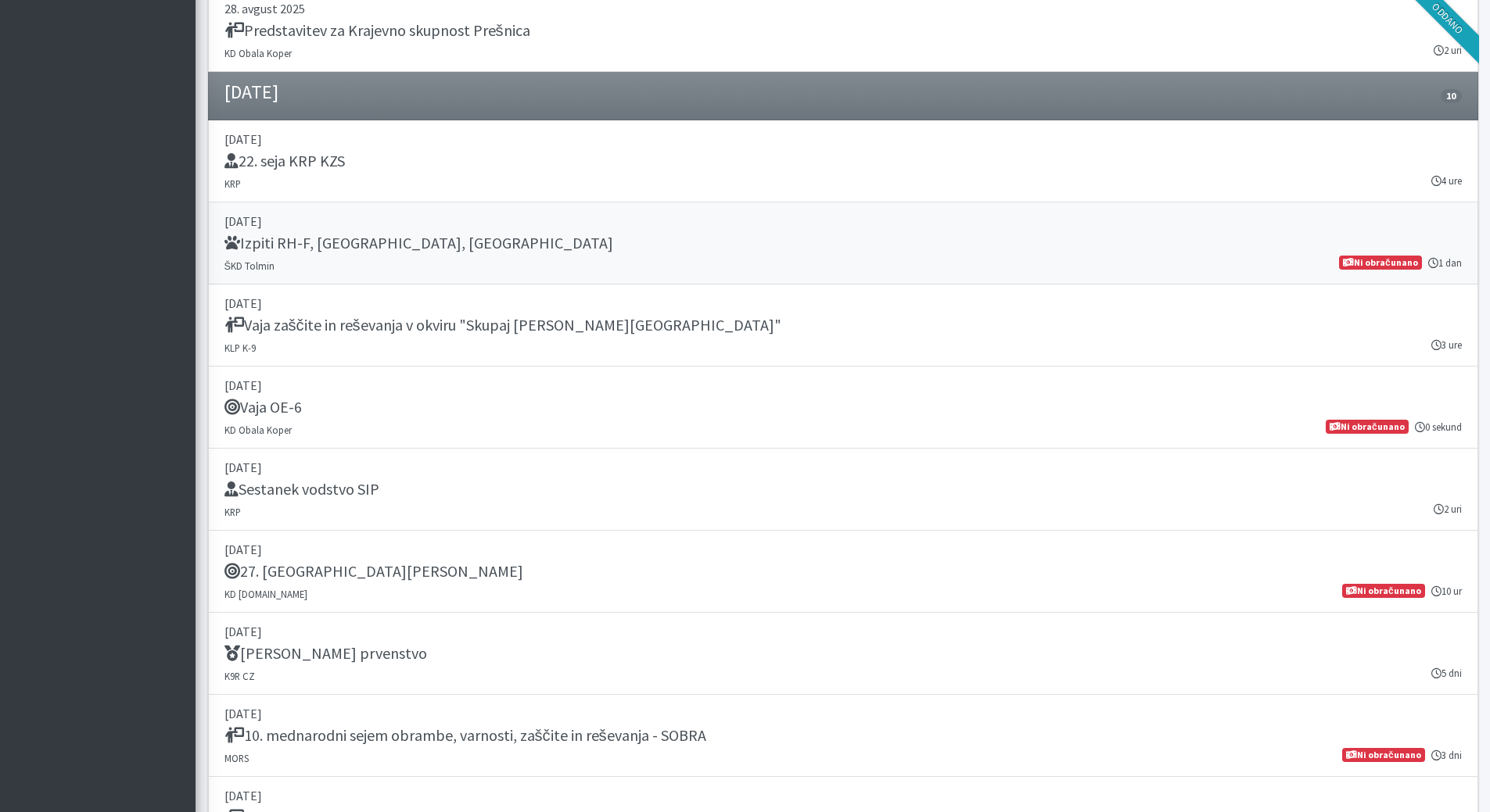
click at [298, 225] on p "[DATE]" at bounding box center [843, 221] width 1237 height 19
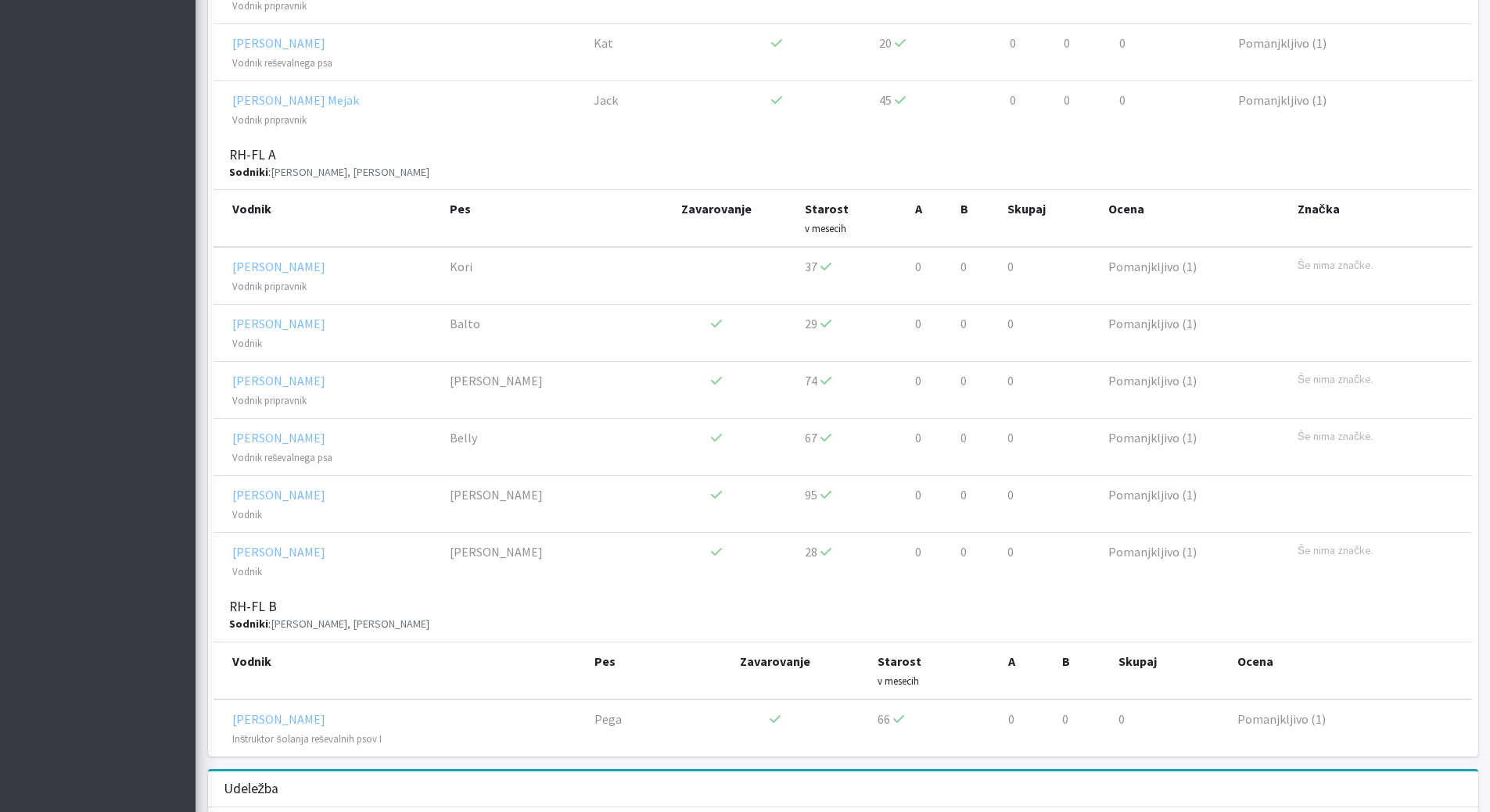
scroll to position [1329, 0]
